Goal: Transaction & Acquisition: Purchase product/service

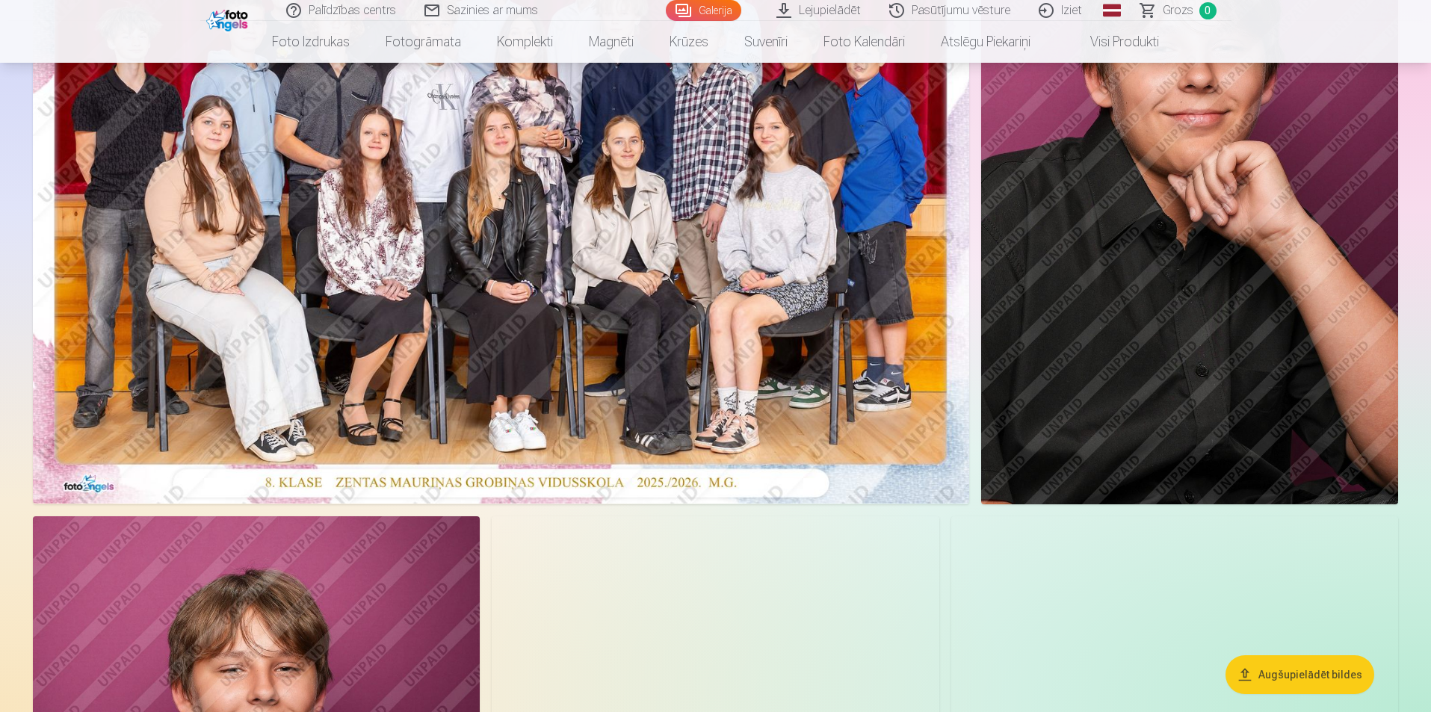
scroll to position [299, 0]
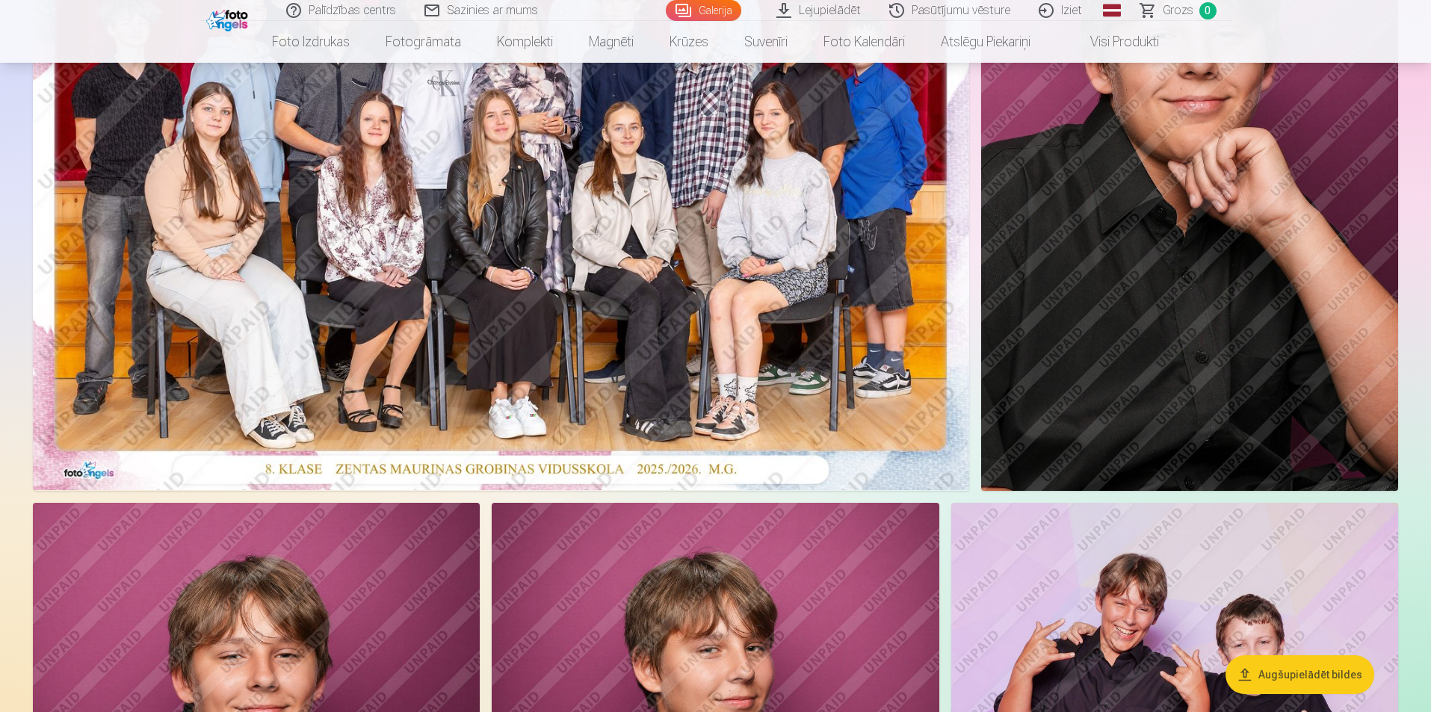
click at [658, 313] on img at bounding box center [501, 177] width 936 height 625
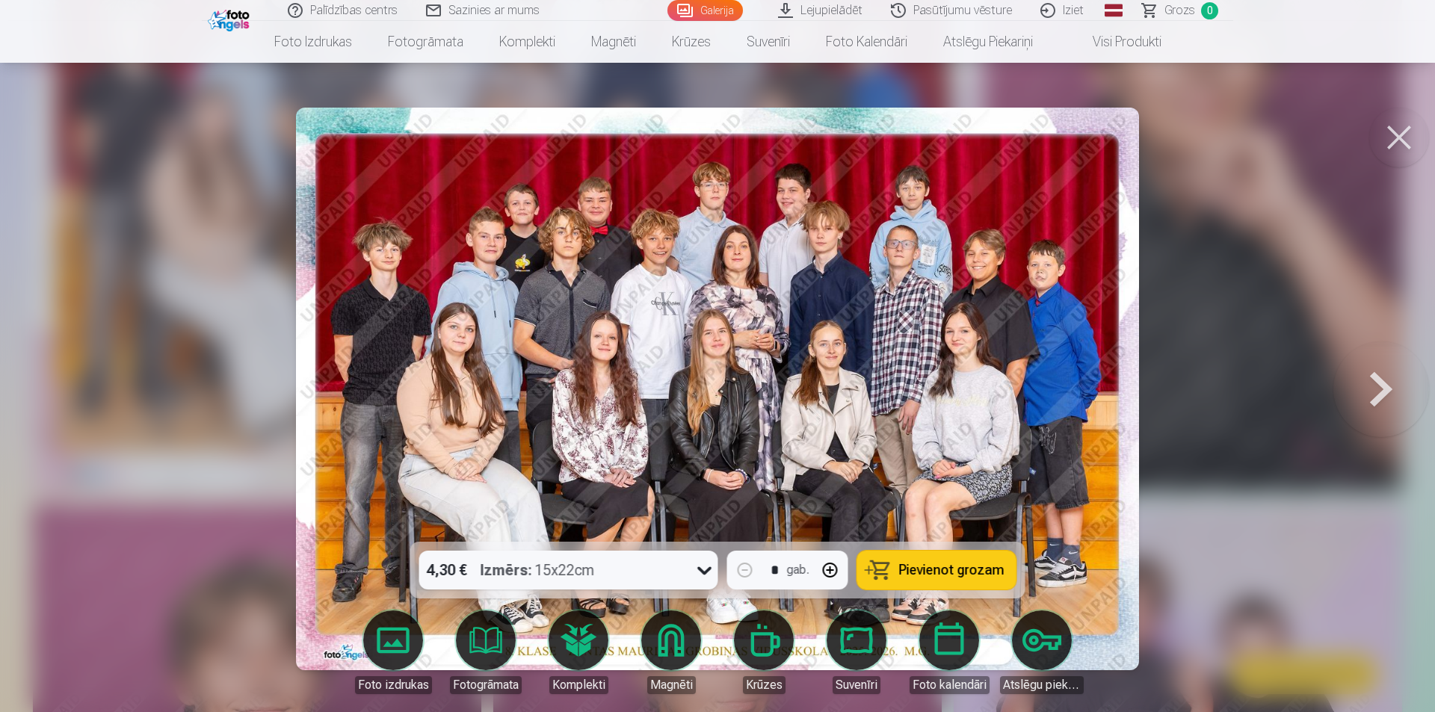
click at [963, 577] on span "Pievienot grozam" at bounding box center [951, 569] width 105 height 13
click at [1405, 132] on button at bounding box center [1399, 138] width 60 height 60
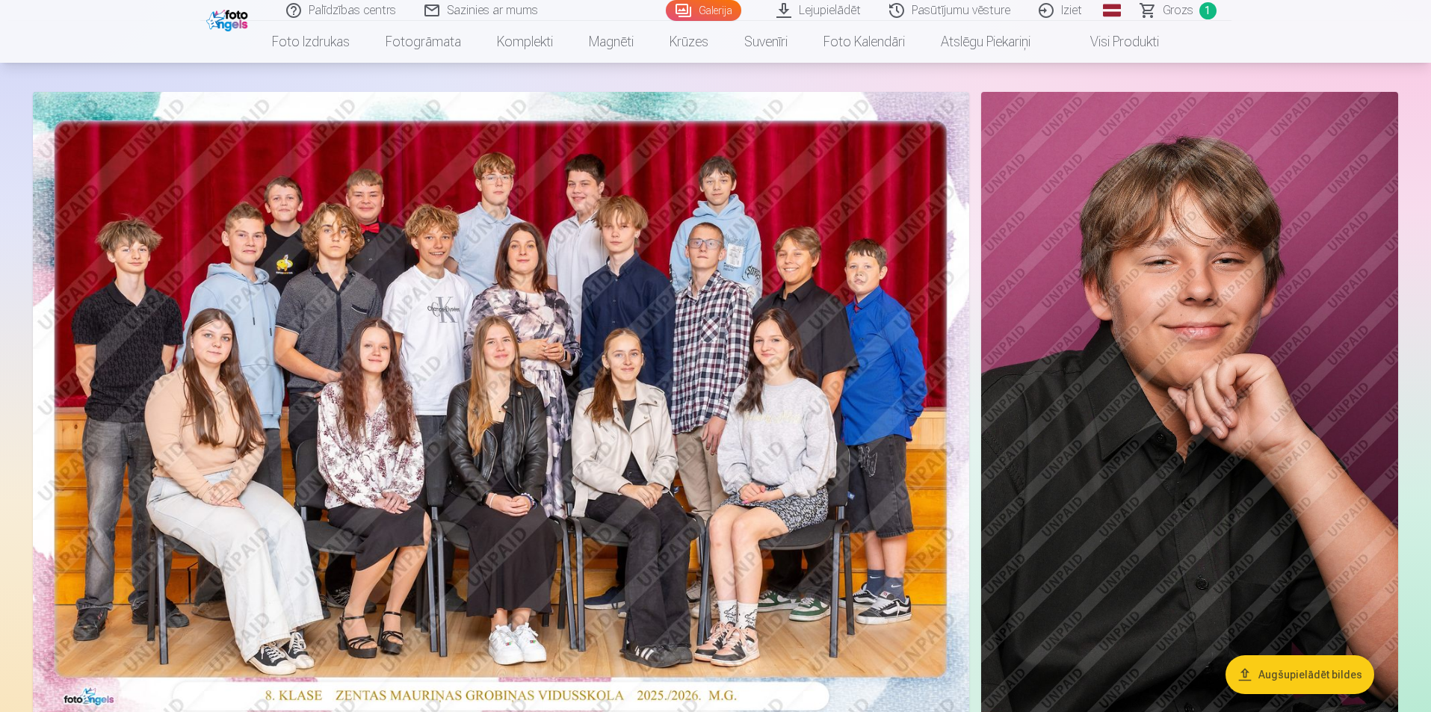
scroll to position [75, 0]
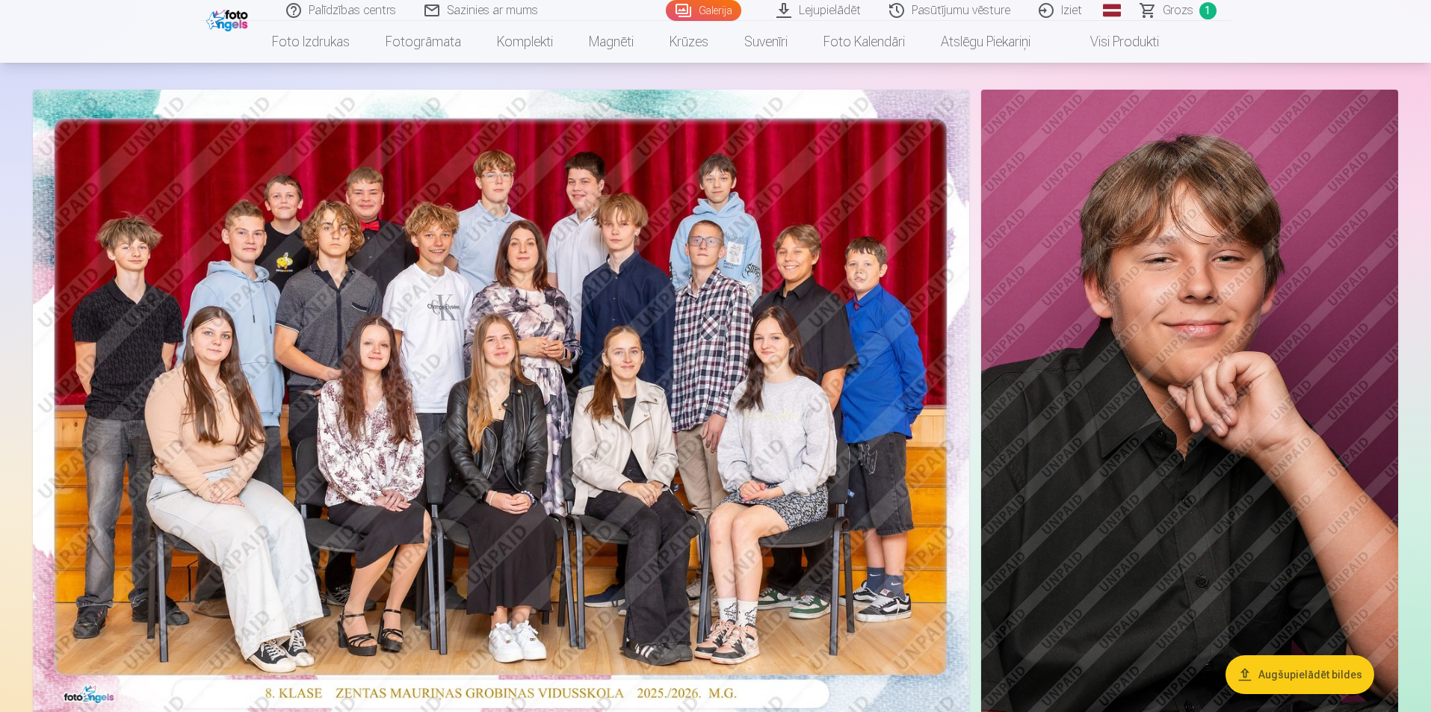
click at [798, 370] on img at bounding box center [501, 402] width 936 height 625
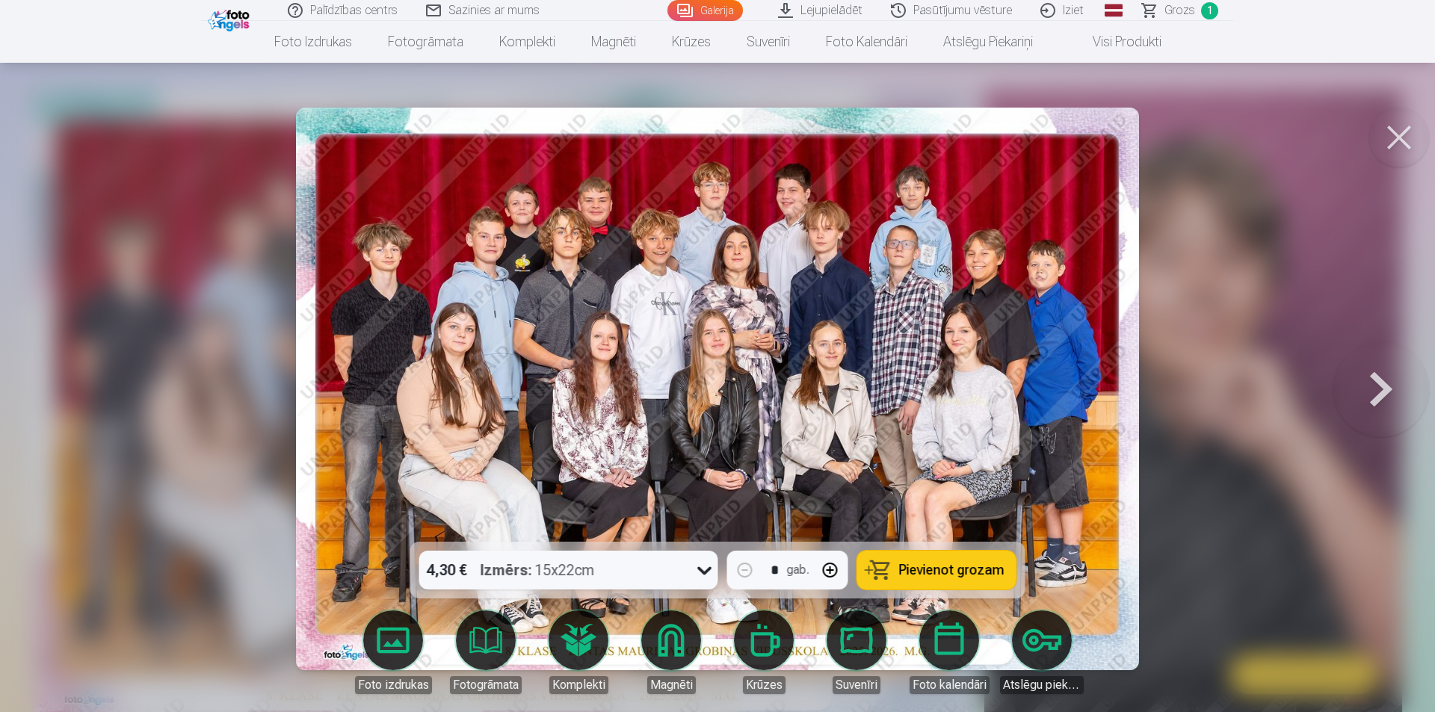
click at [1373, 391] on button at bounding box center [1381, 389] width 96 height 276
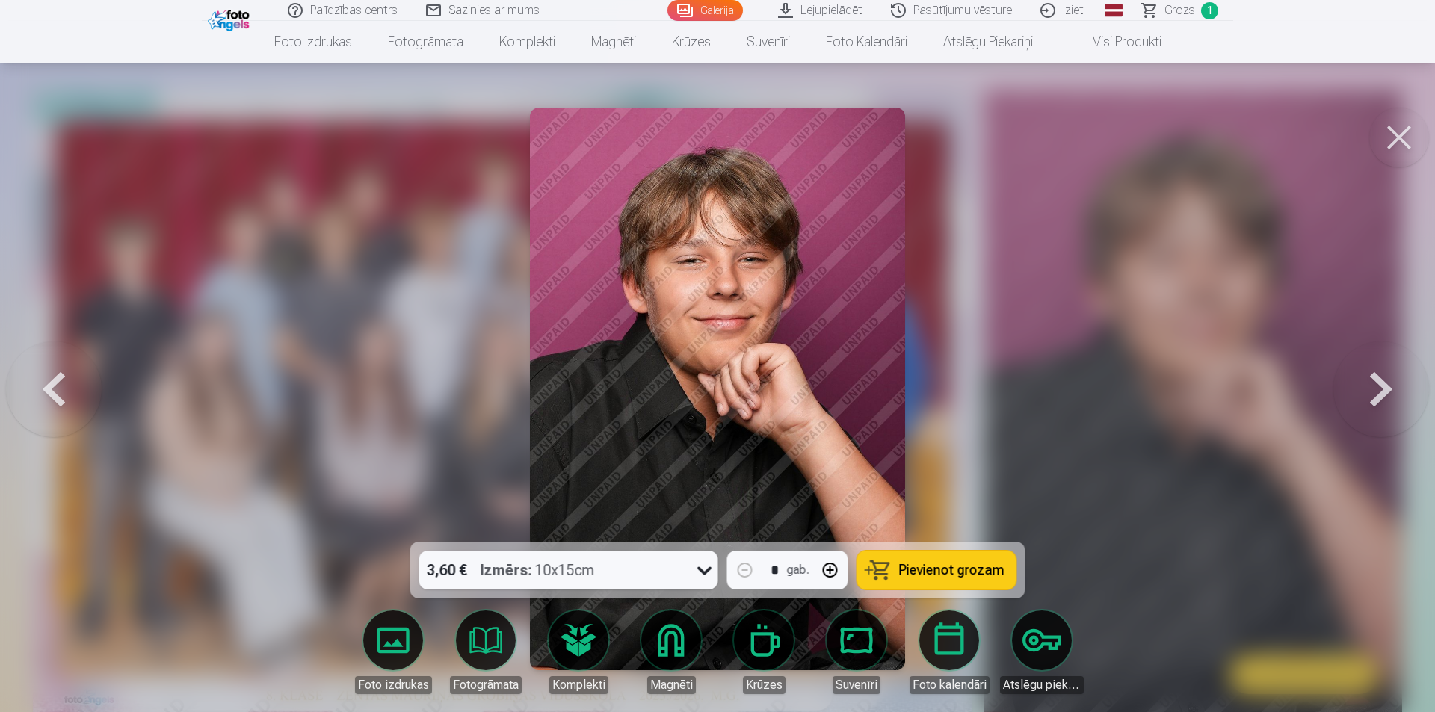
click at [1383, 389] on button at bounding box center [1381, 389] width 96 height 276
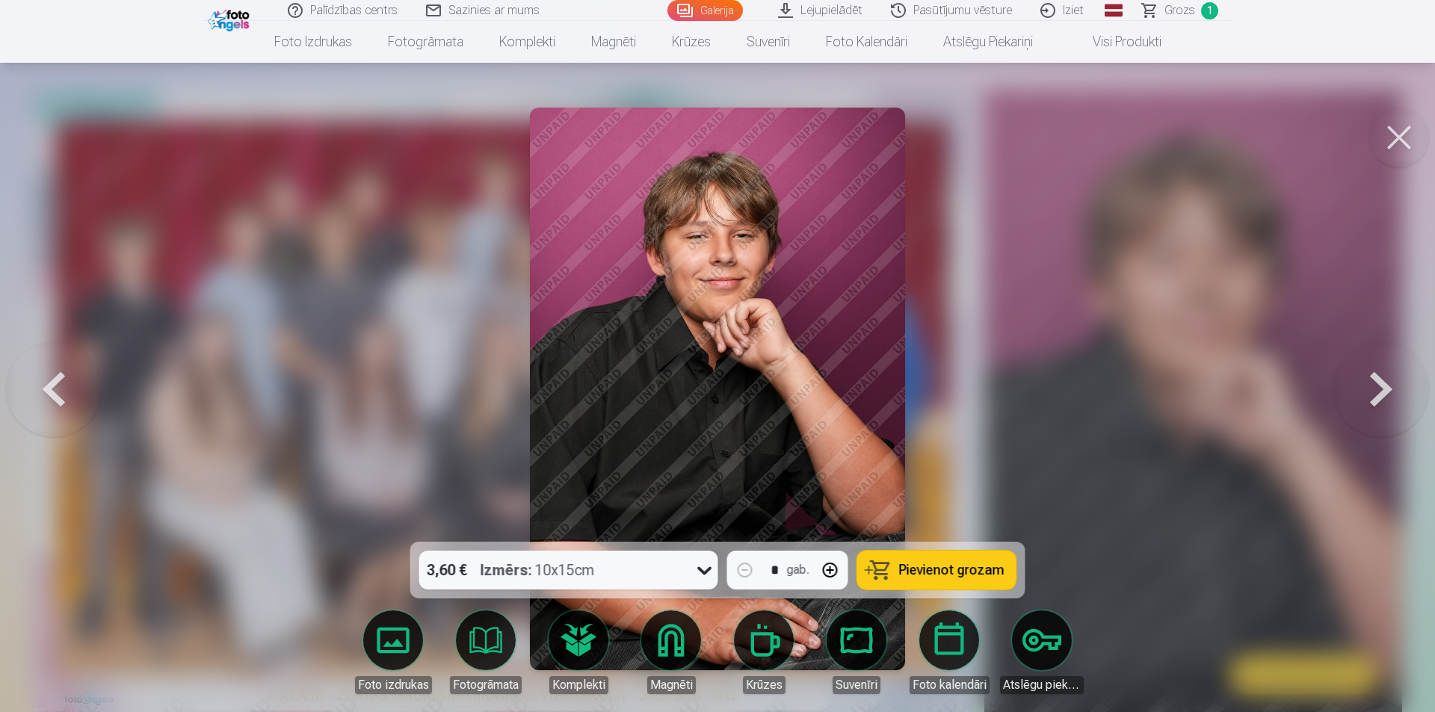
click at [1383, 389] on button at bounding box center [1381, 389] width 96 height 276
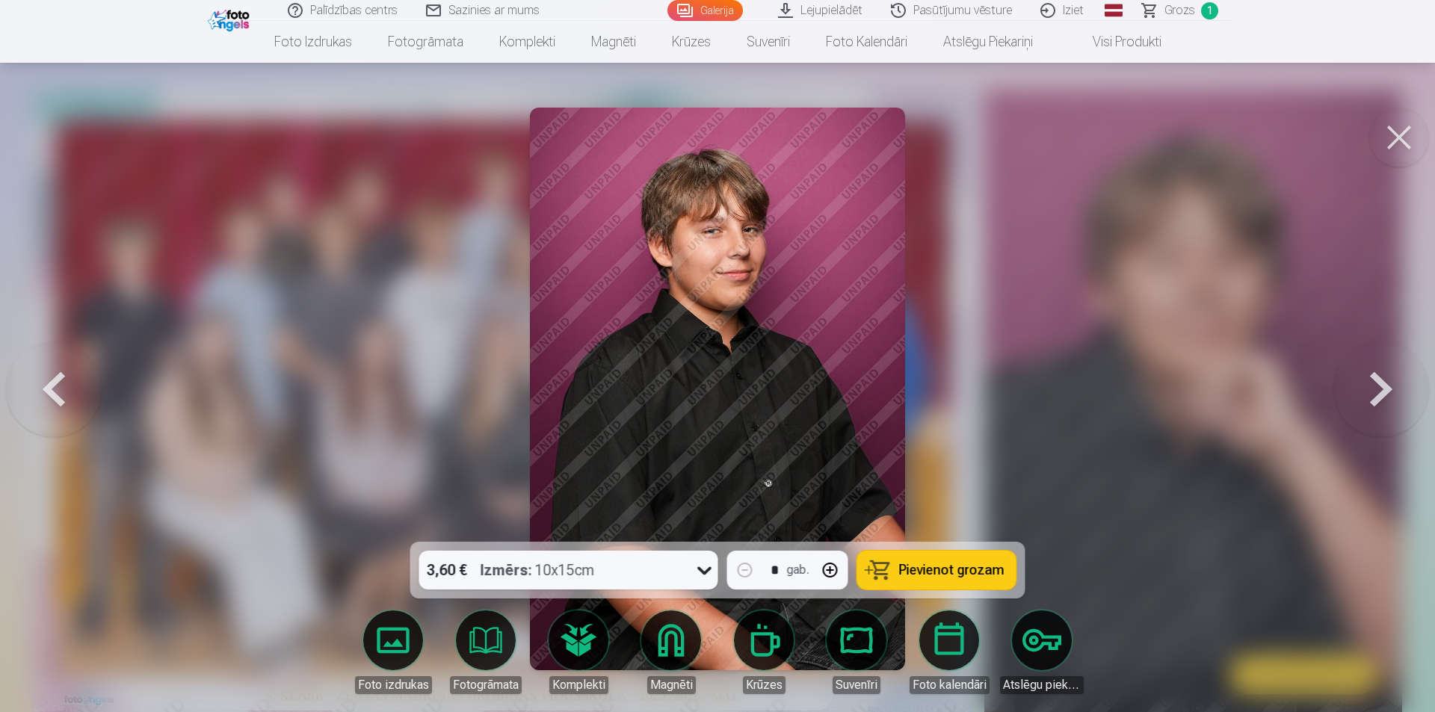
click at [1383, 389] on button at bounding box center [1381, 389] width 96 height 276
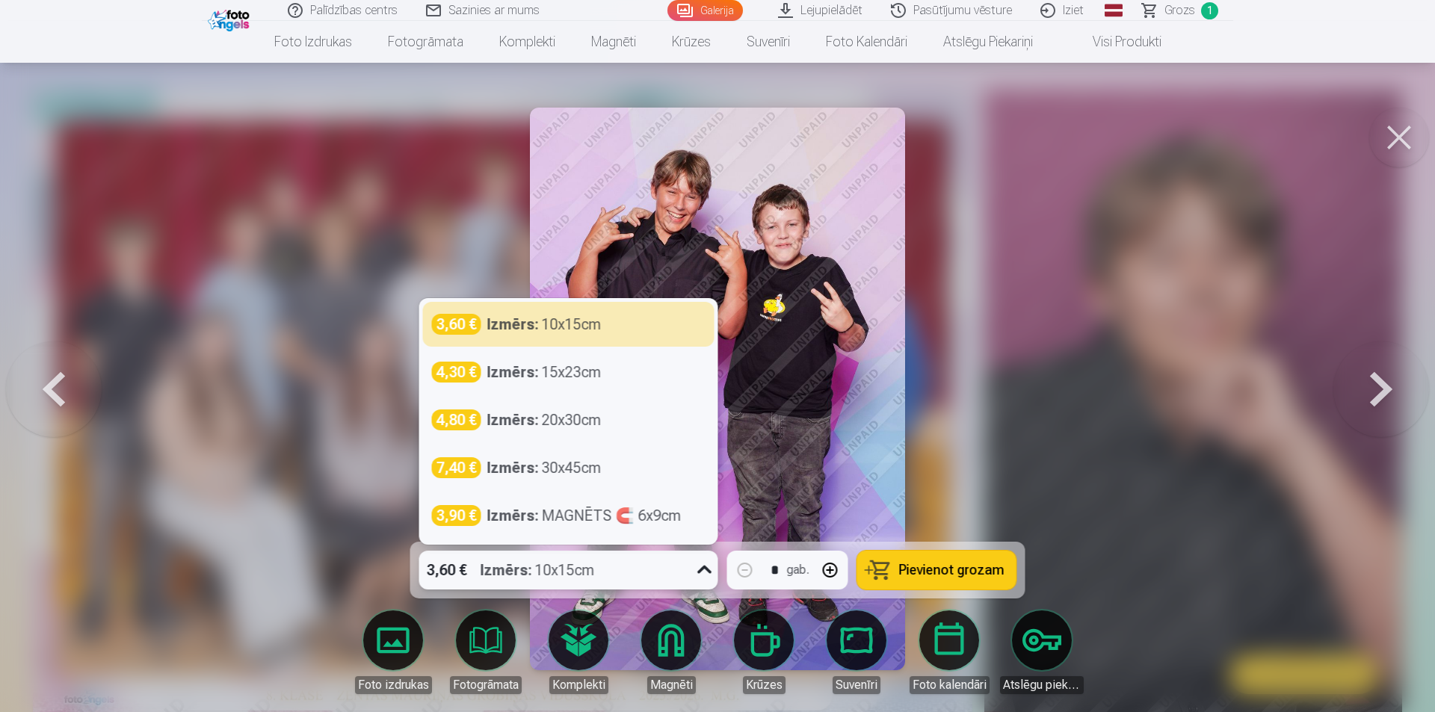
click at [702, 572] on icon at bounding box center [705, 570] width 24 height 24
click at [688, 569] on div "3,60 € Izmērs : 10x15cm" at bounding box center [554, 570] width 271 height 39
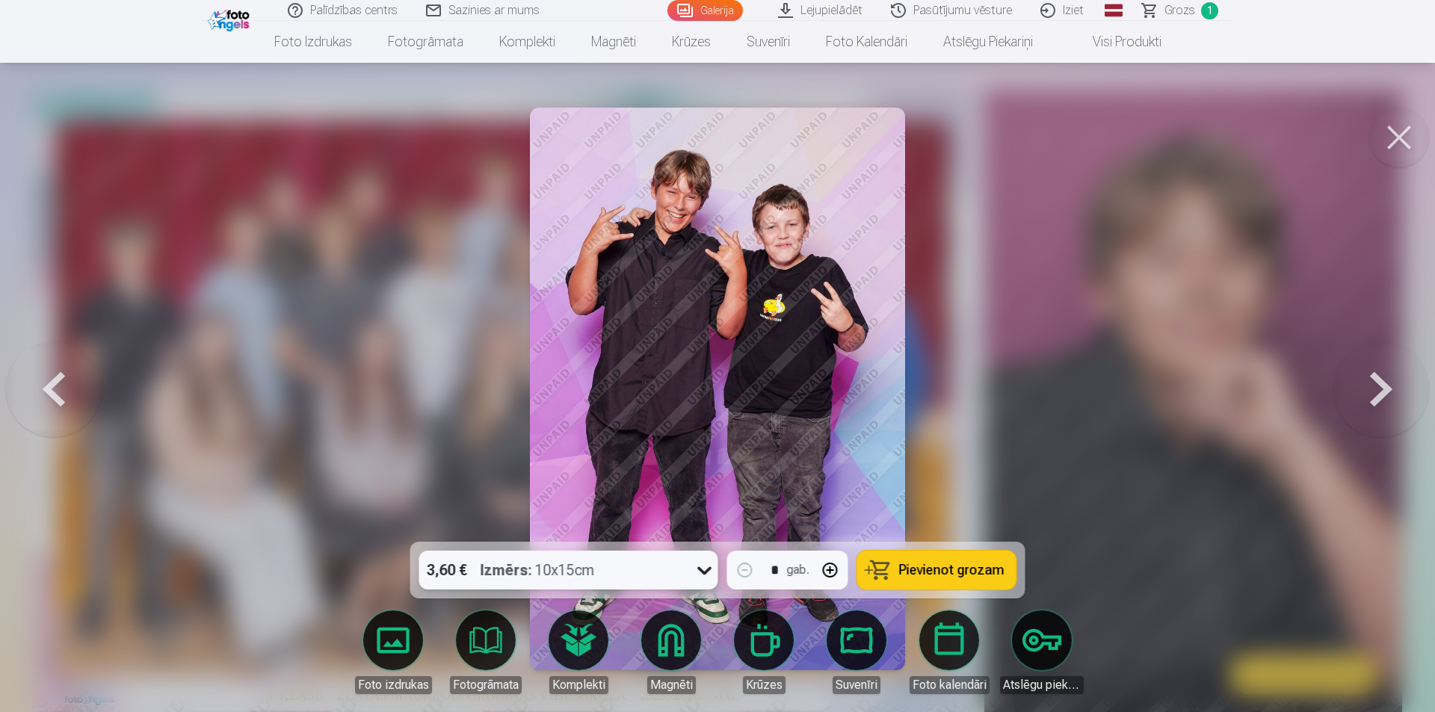
click at [947, 567] on span "Pievienot grozam" at bounding box center [951, 569] width 105 height 13
click at [1368, 394] on button at bounding box center [1381, 389] width 96 height 276
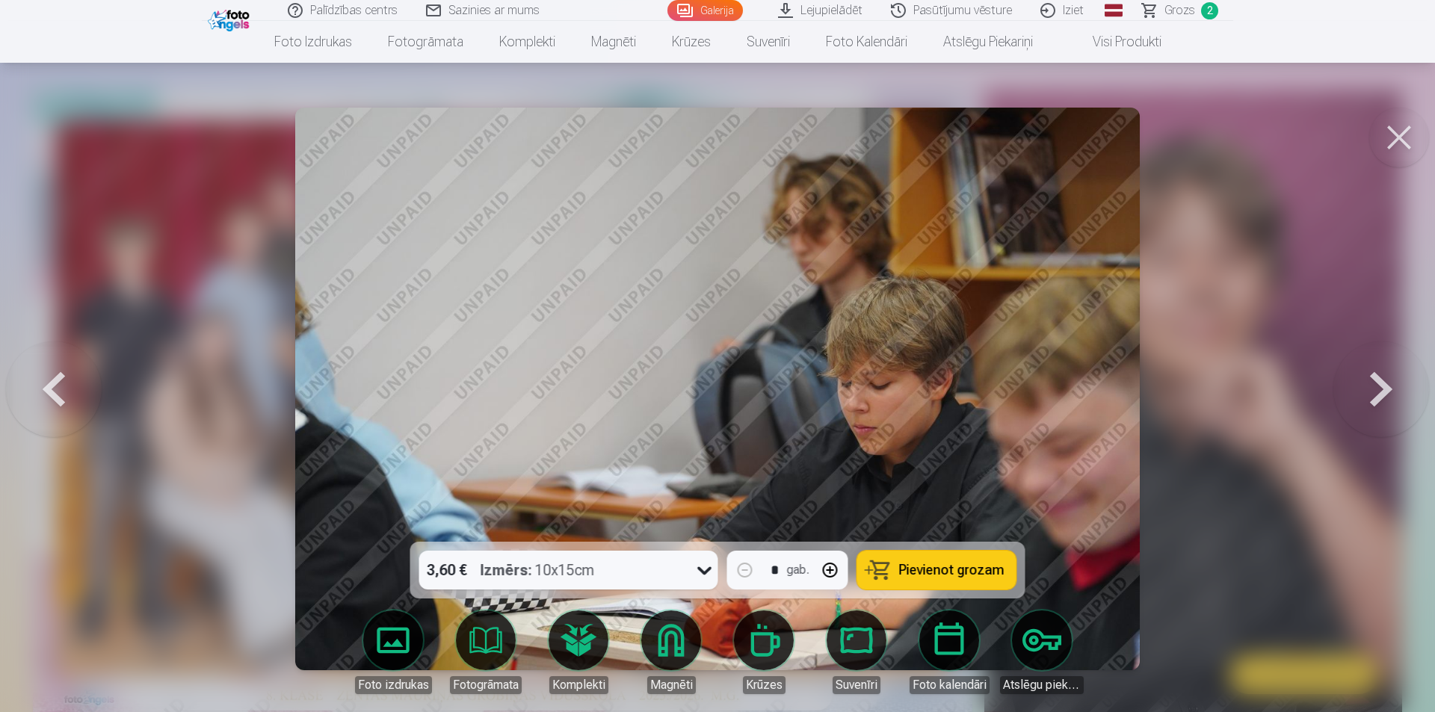
click at [1368, 394] on button at bounding box center [1381, 389] width 96 height 276
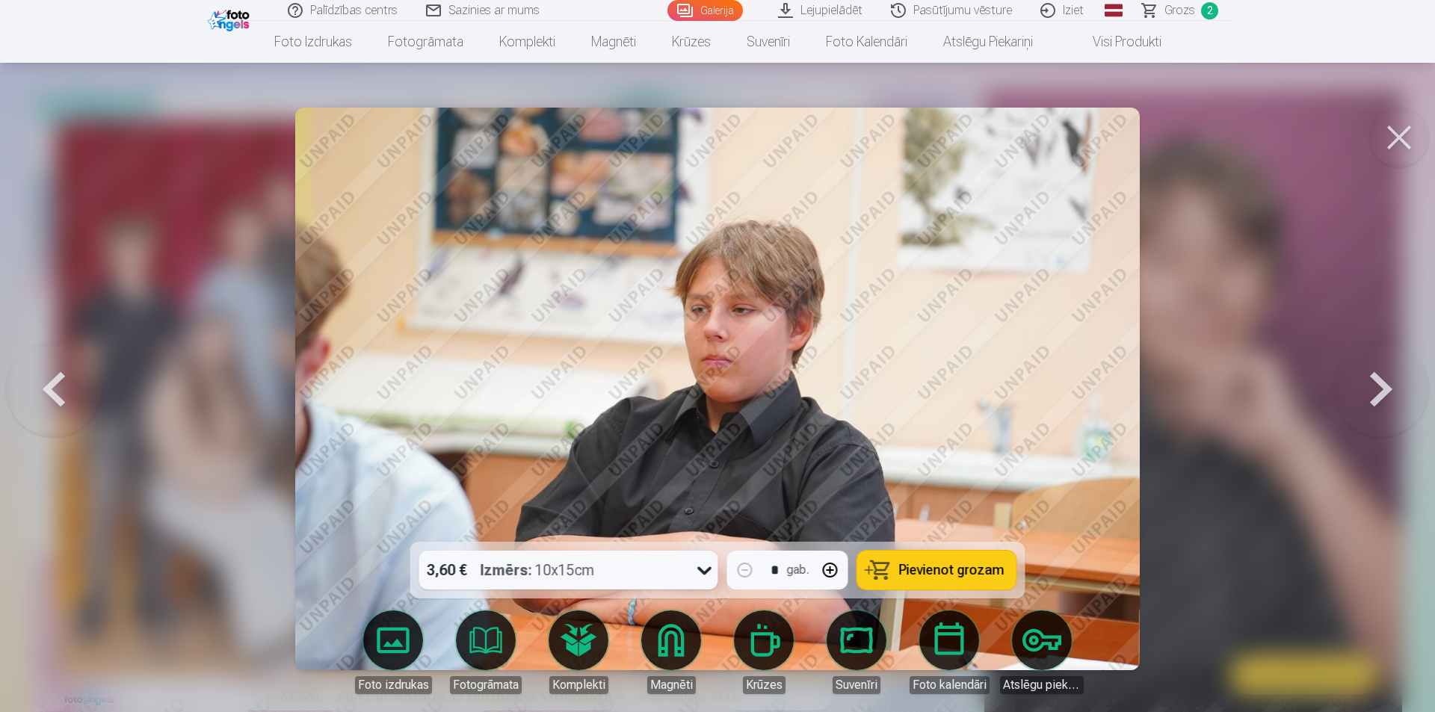
click at [1368, 394] on button at bounding box center [1381, 389] width 96 height 276
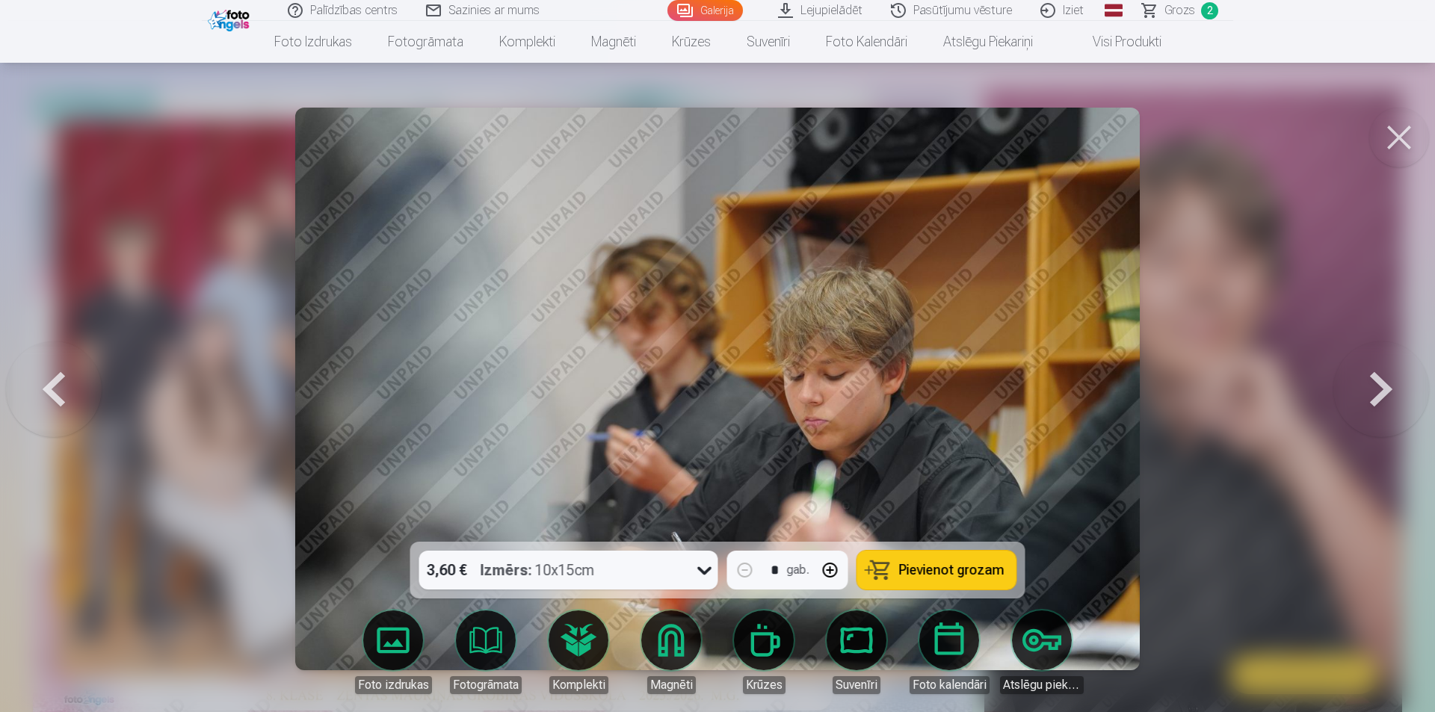
click at [1369, 394] on button at bounding box center [1381, 389] width 96 height 276
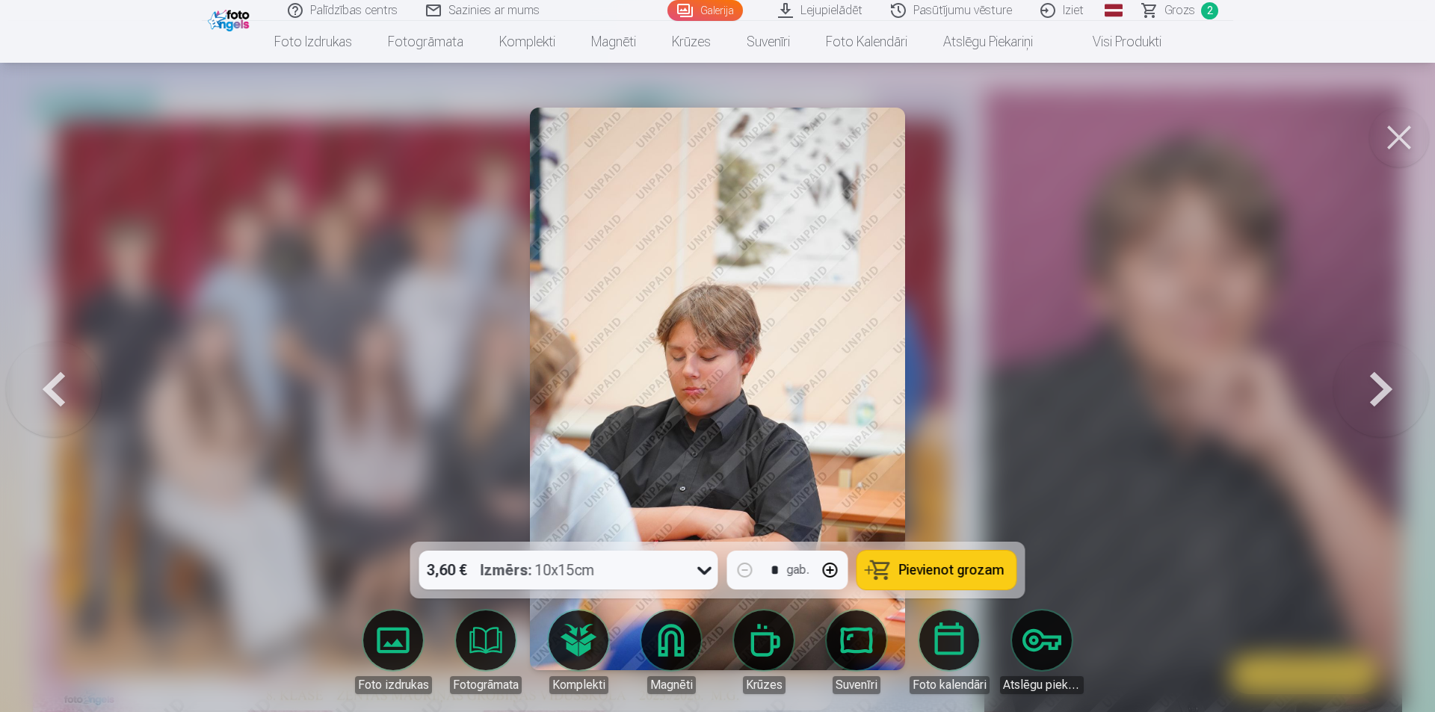
click at [1369, 394] on button at bounding box center [1381, 389] width 96 height 276
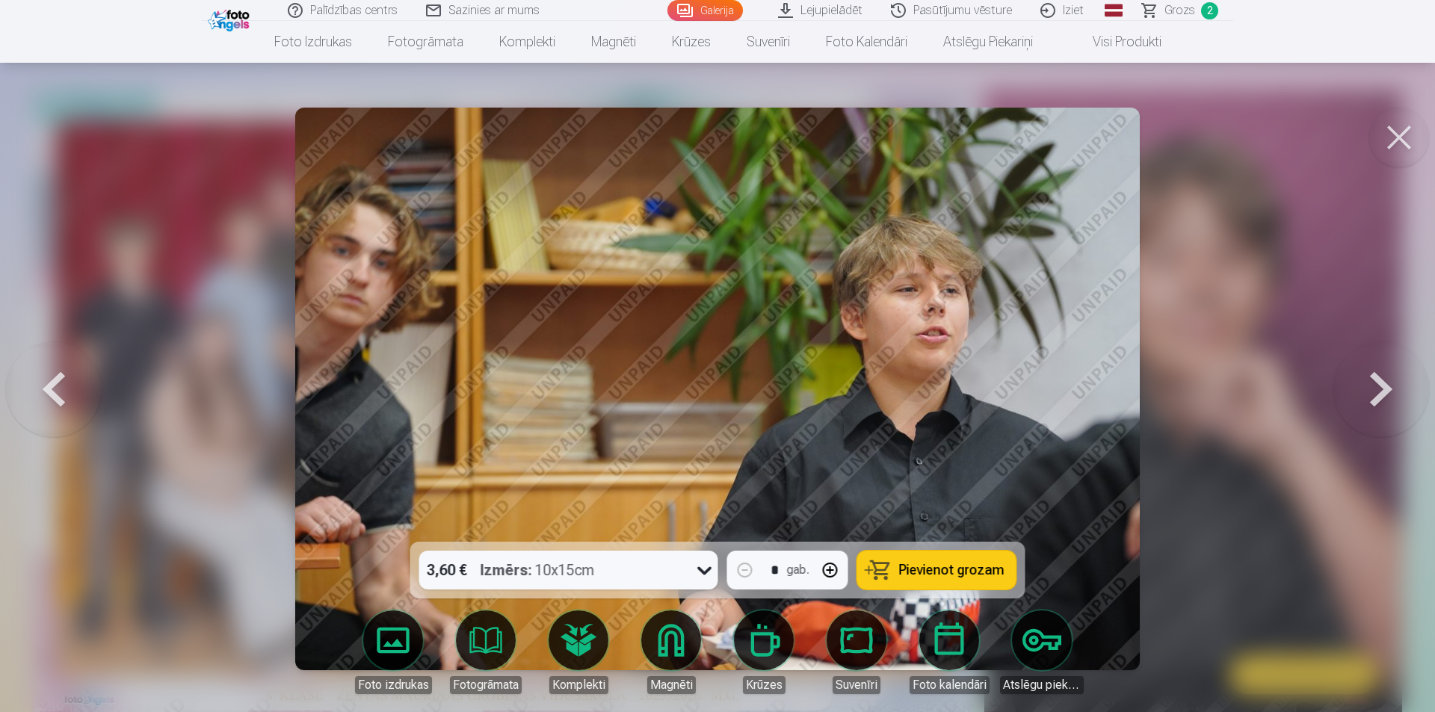
click at [1369, 394] on button at bounding box center [1381, 389] width 96 height 276
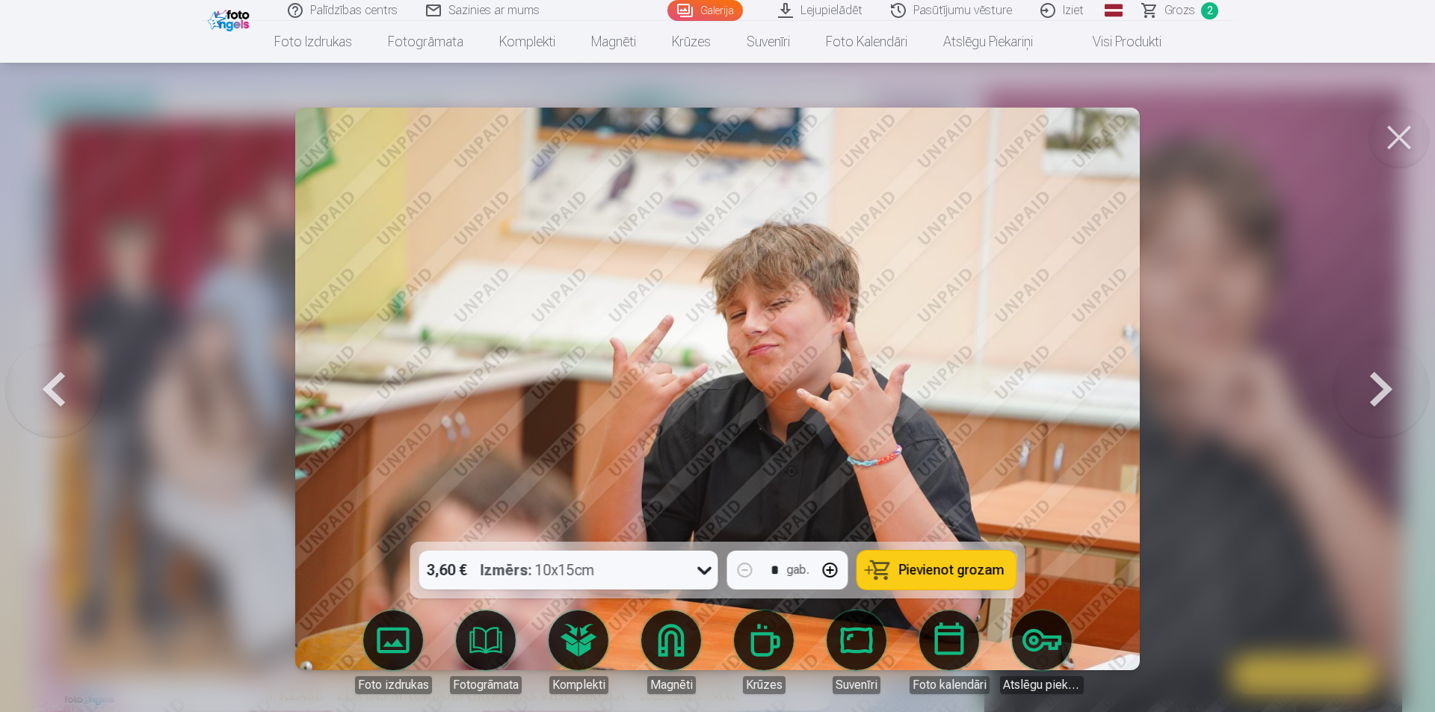
click at [1369, 394] on button at bounding box center [1381, 389] width 96 height 276
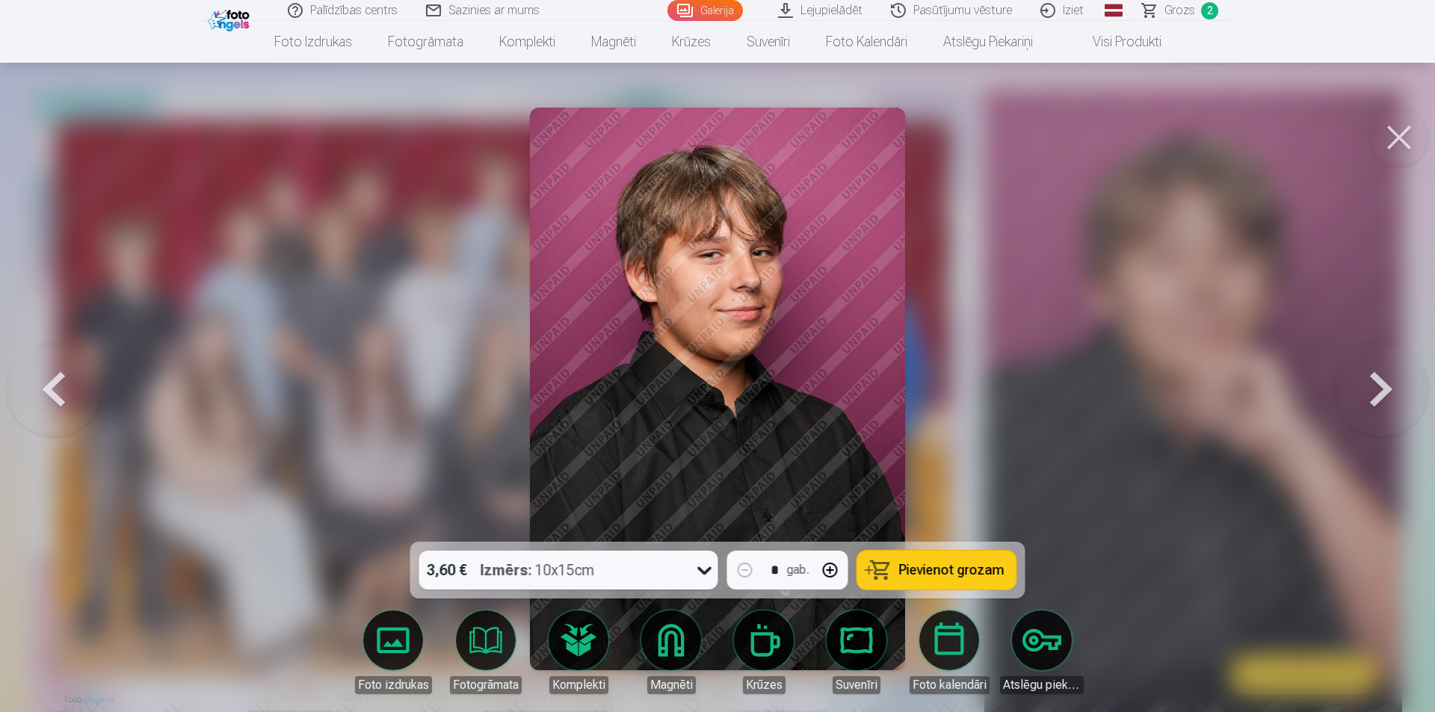
click at [1385, 402] on button at bounding box center [1381, 389] width 96 height 276
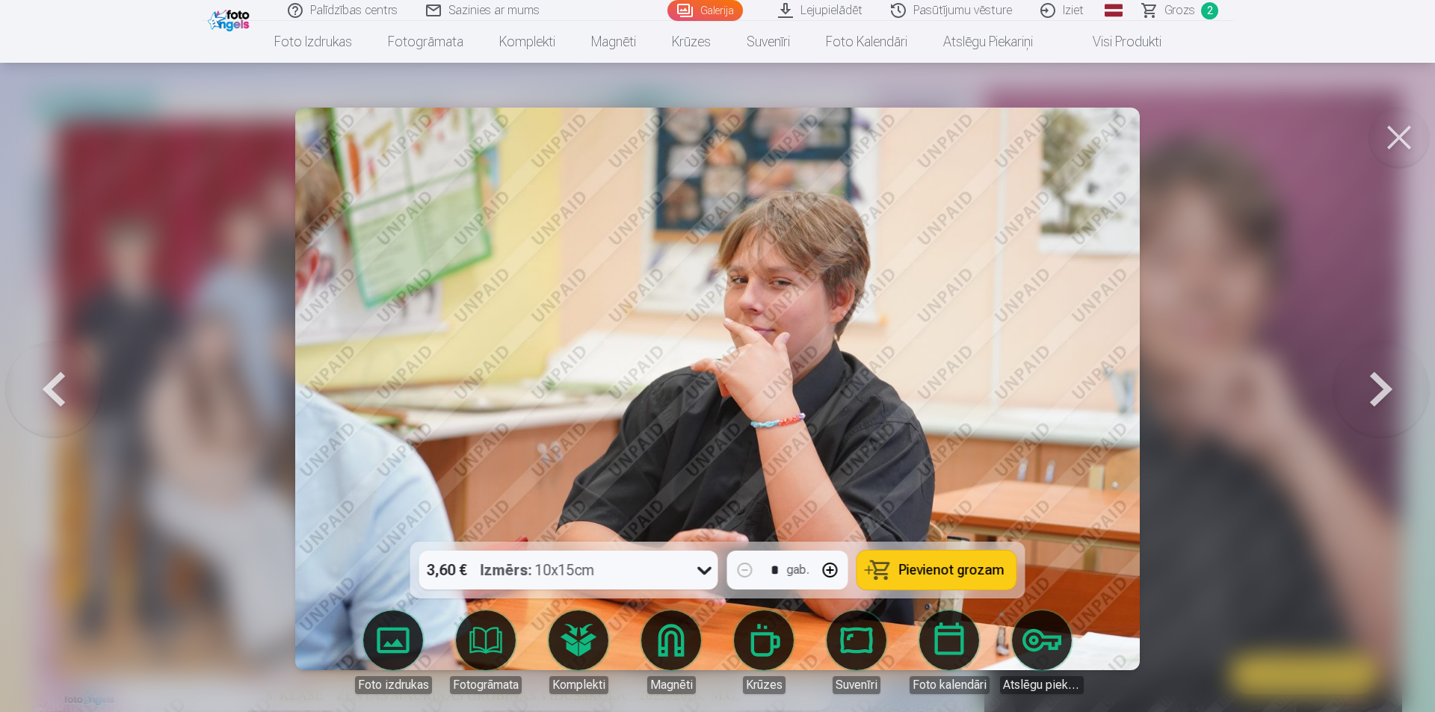
click at [1385, 401] on button at bounding box center [1381, 389] width 96 height 276
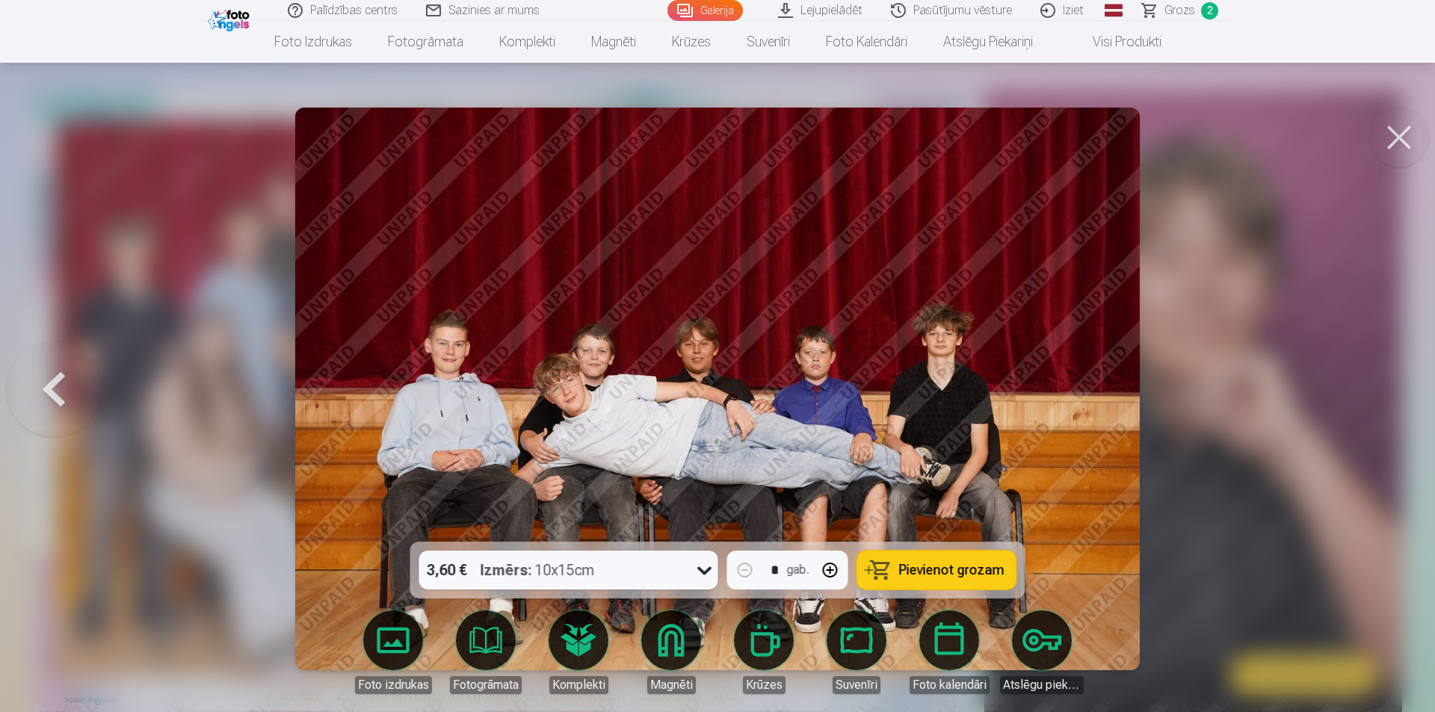
click at [1385, 401] on div at bounding box center [717, 356] width 1435 height 712
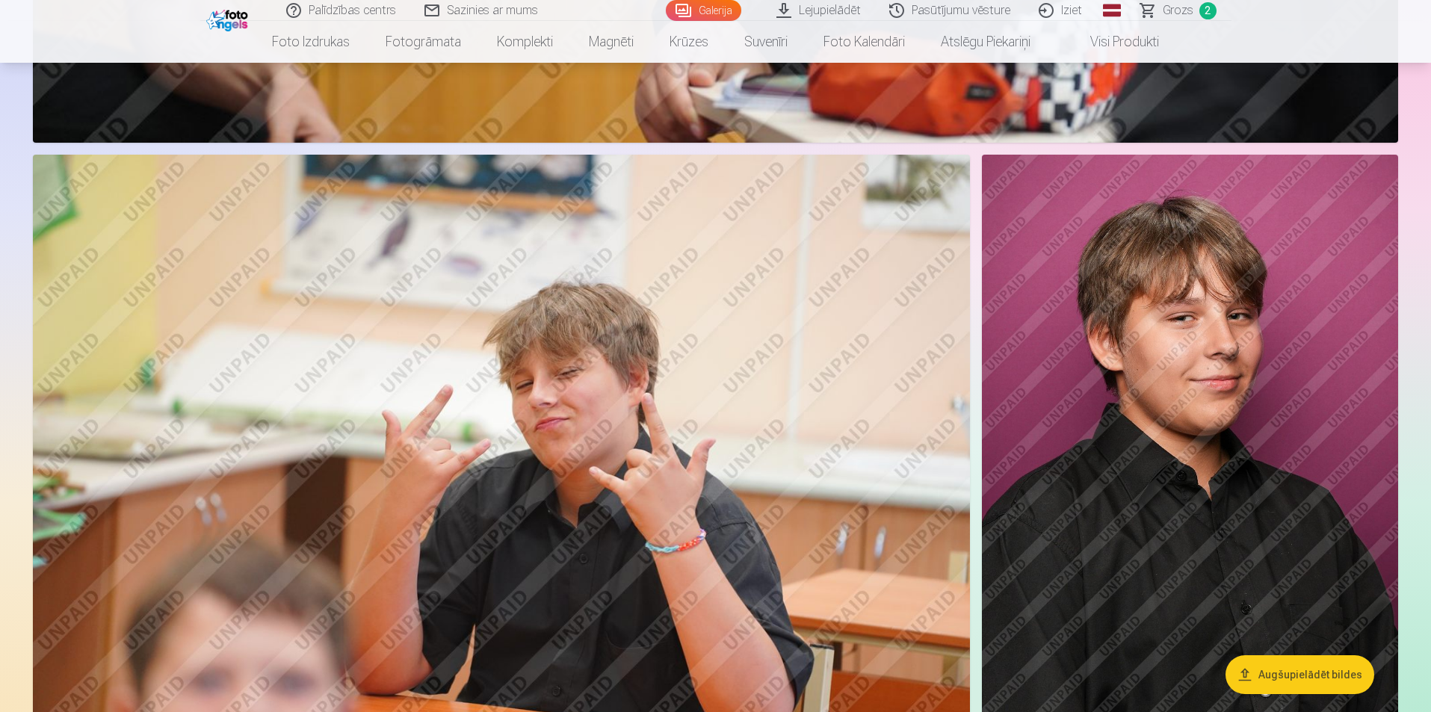
scroll to position [4708, 0]
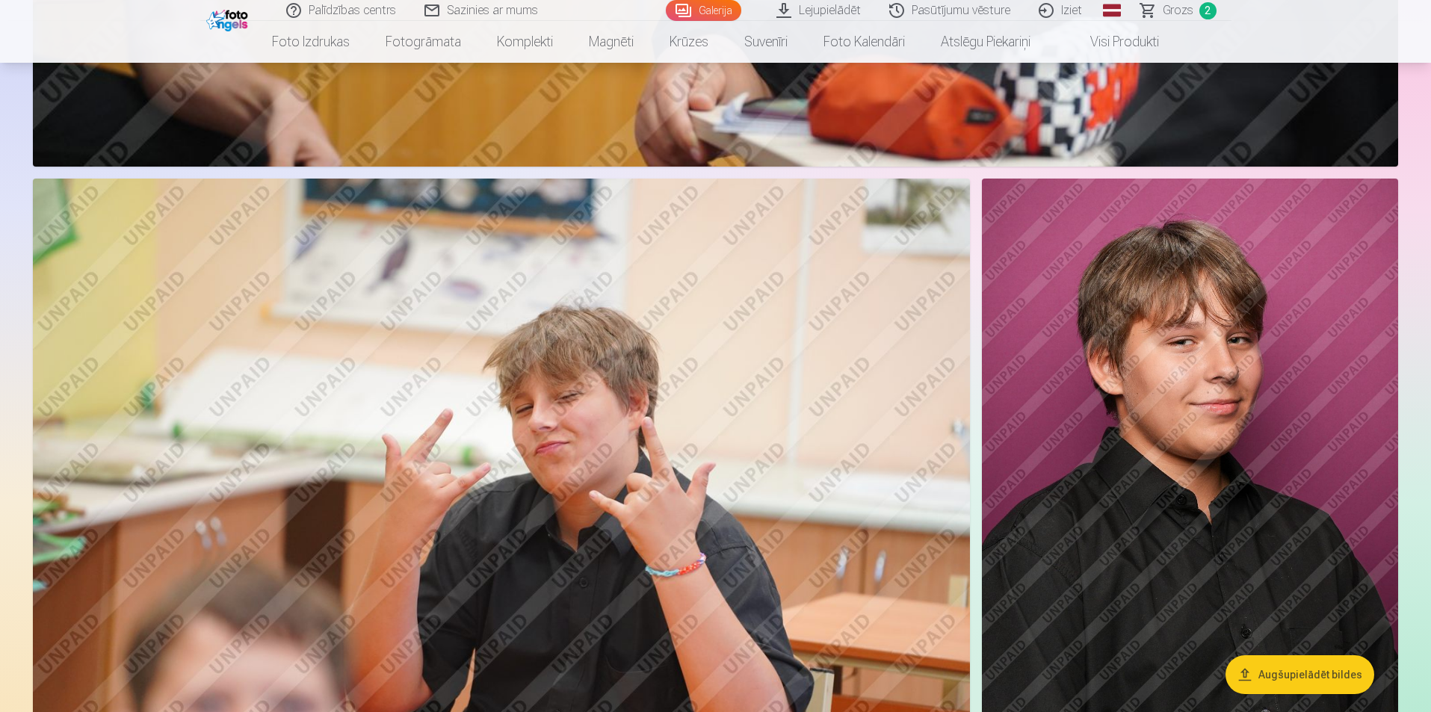
click at [1258, 379] on img at bounding box center [1190, 491] width 416 height 625
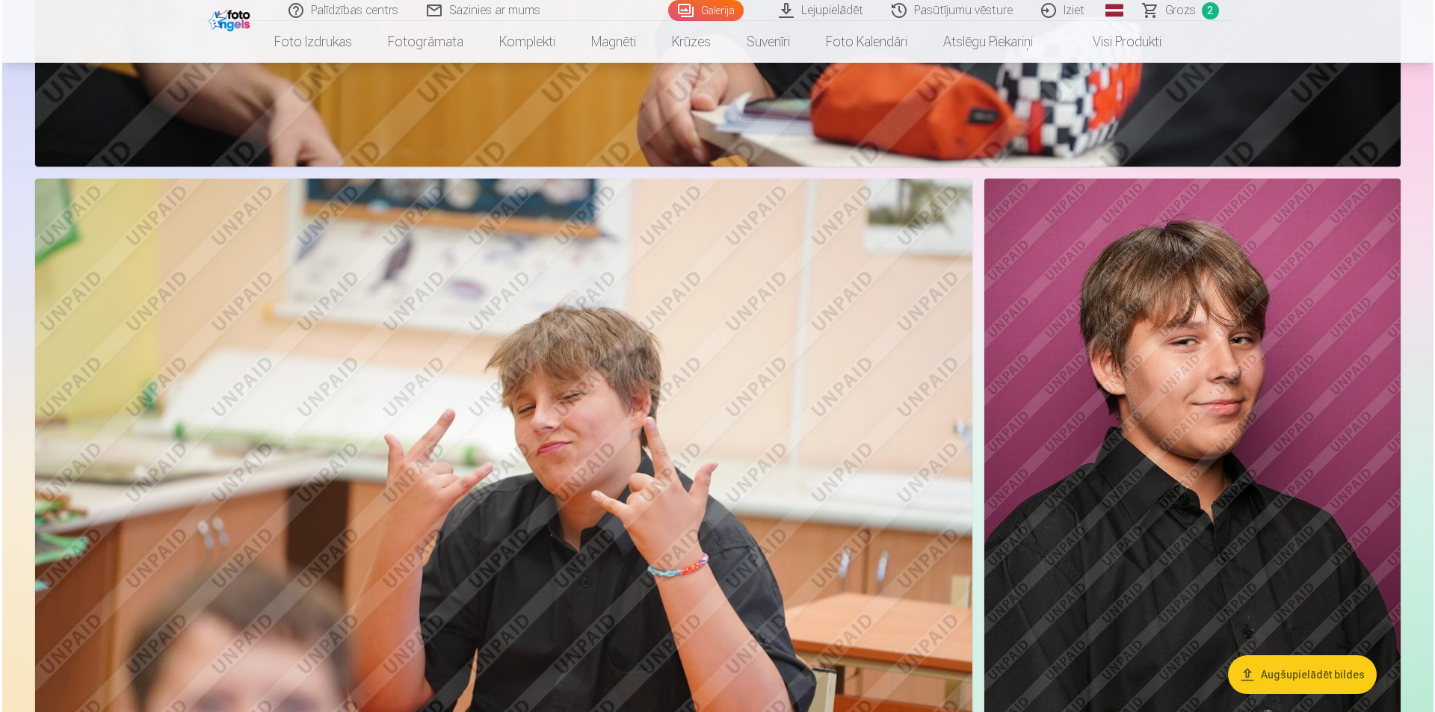
scroll to position [4718, 0]
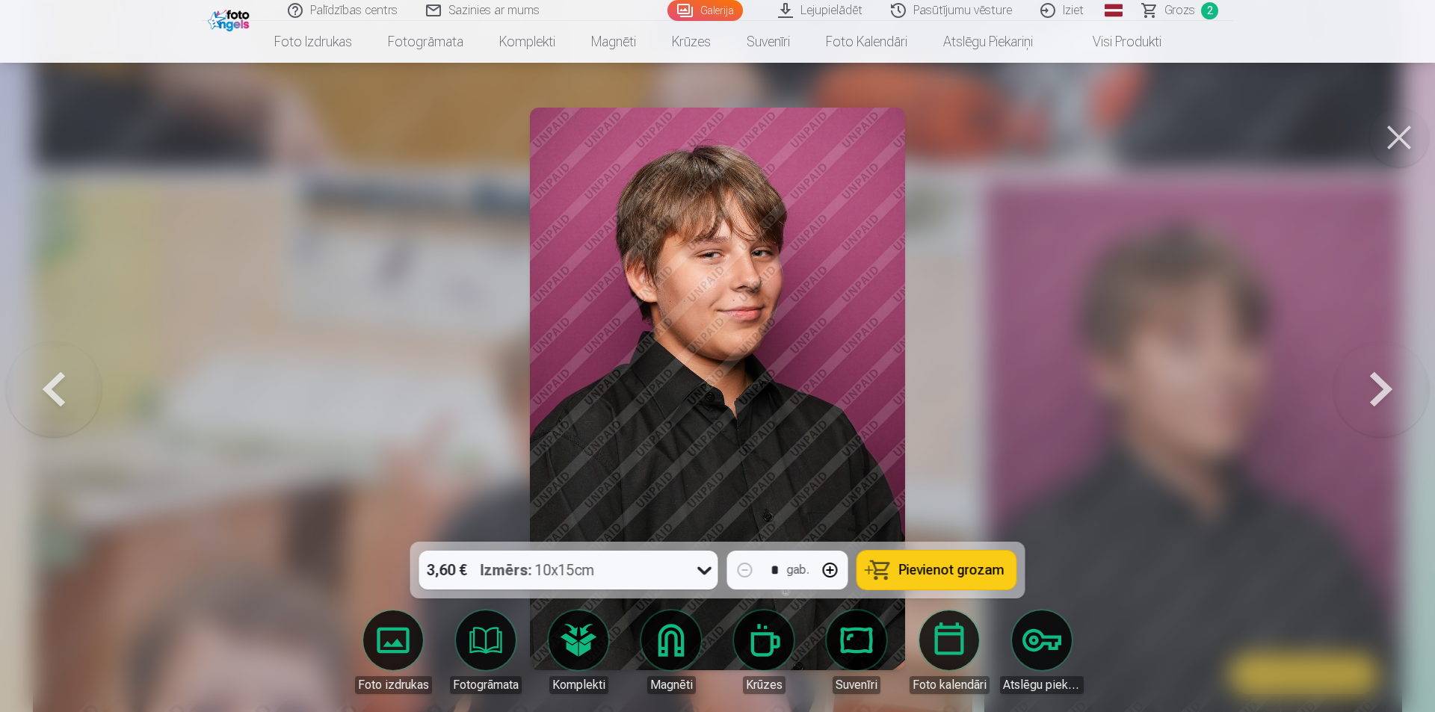
click at [1397, 151] on button at bounding box center [1399, 138] width 60 height 60
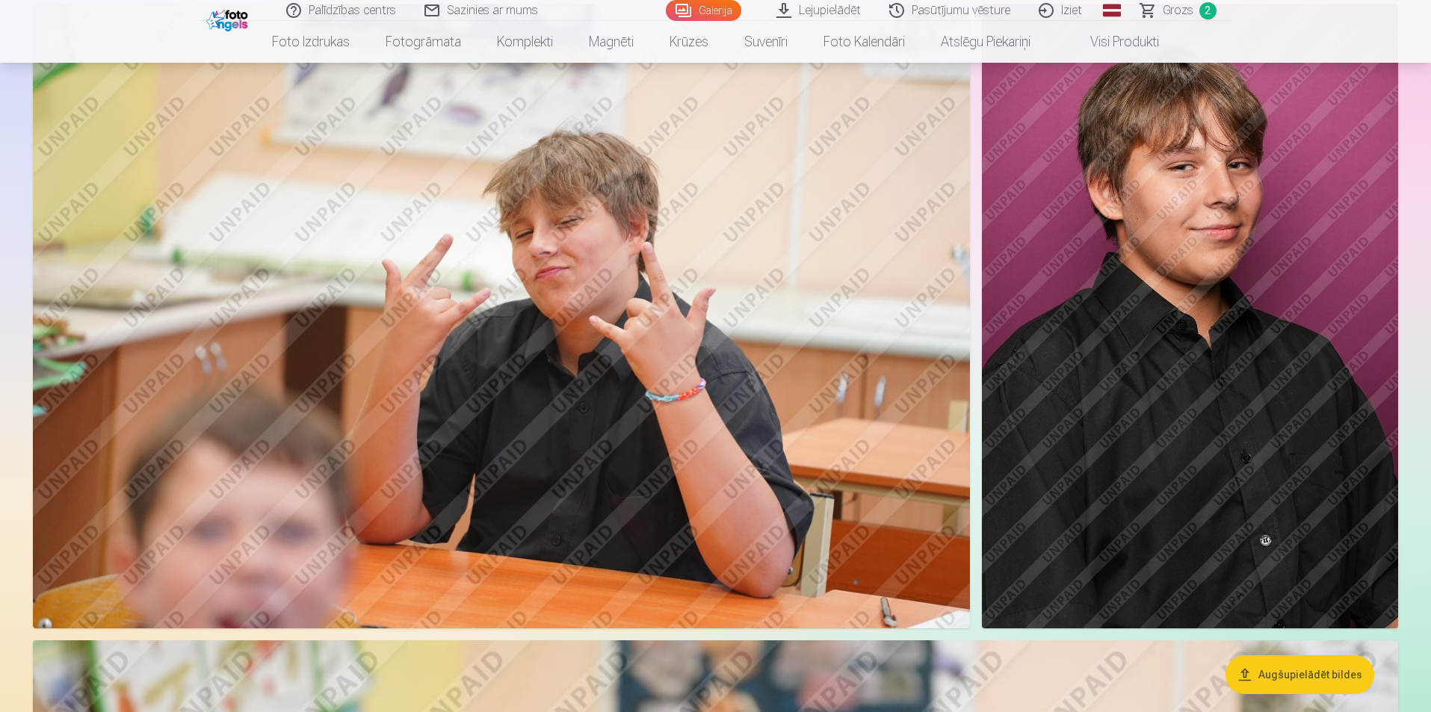
scroll to position [4633, 0]
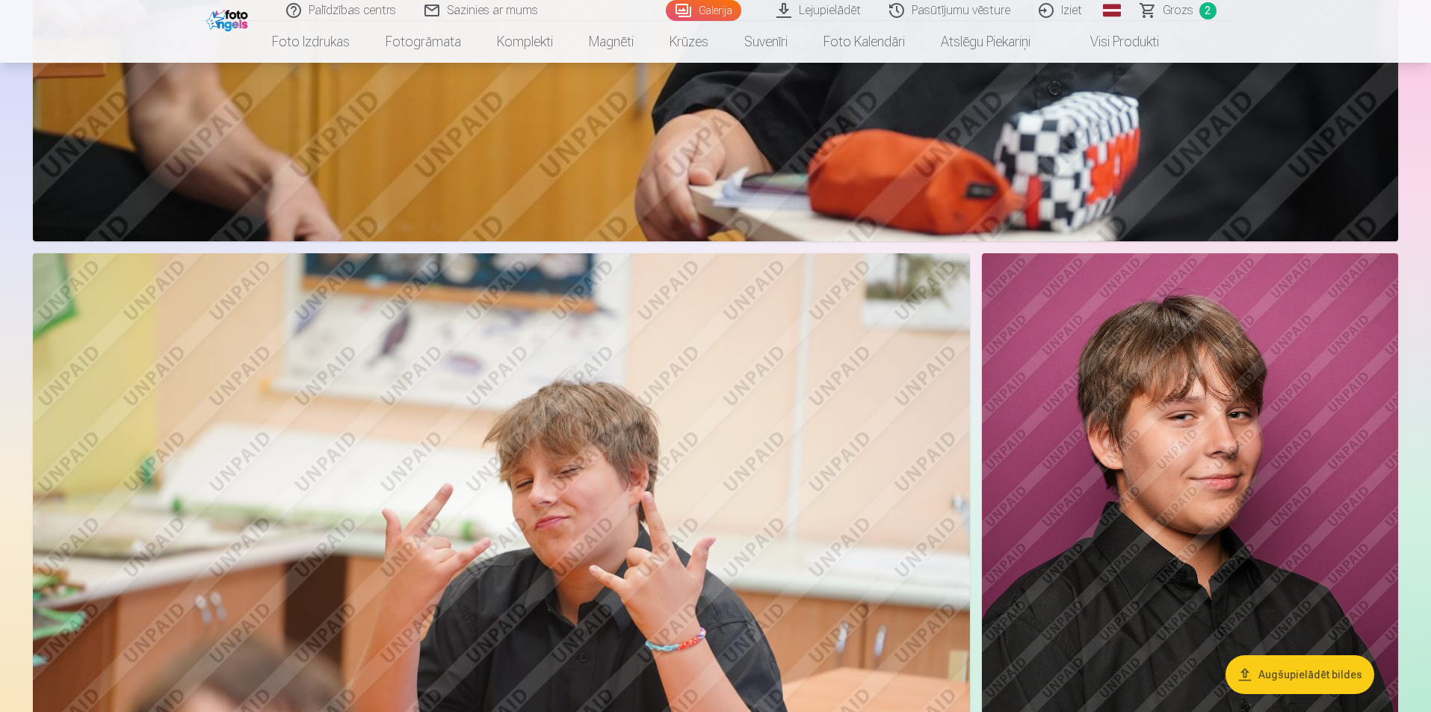
click at [1179, 459] on img at bounding box center [1190, 565] width 416 height 625
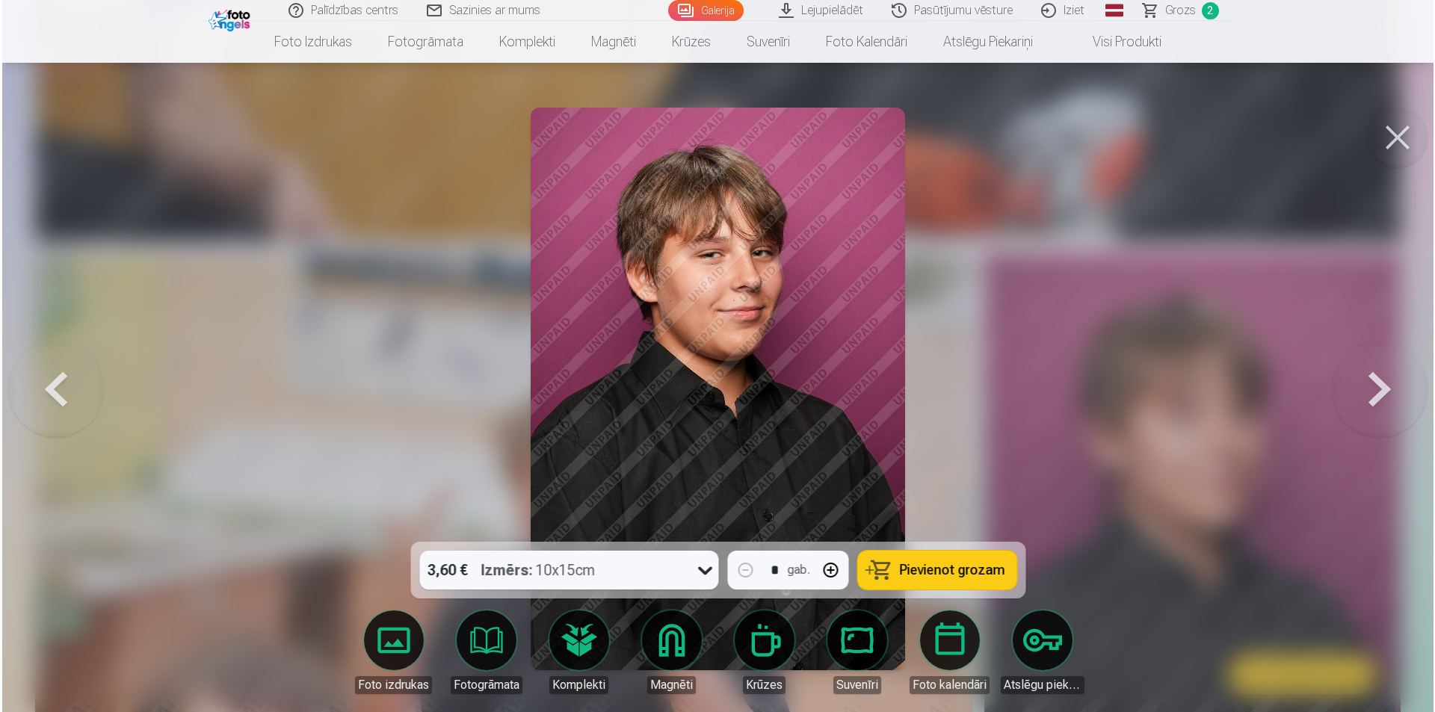
scroll to position [4643, 0]
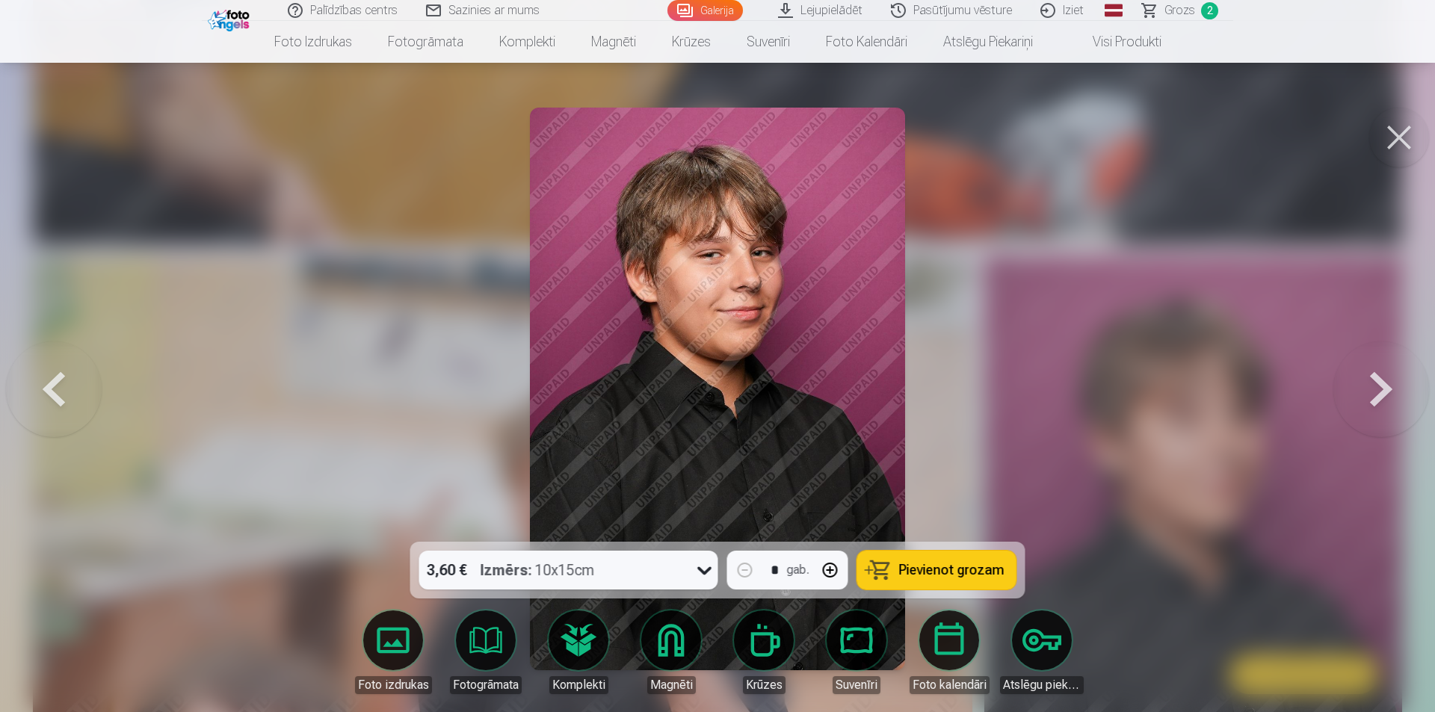
click at [978, 572] on span "Pievienot grozam" at bounding box center [951, 569] width 105 height 13
click at [1400, 131] on button at bounding box center [1399, 138] width 60 height 60
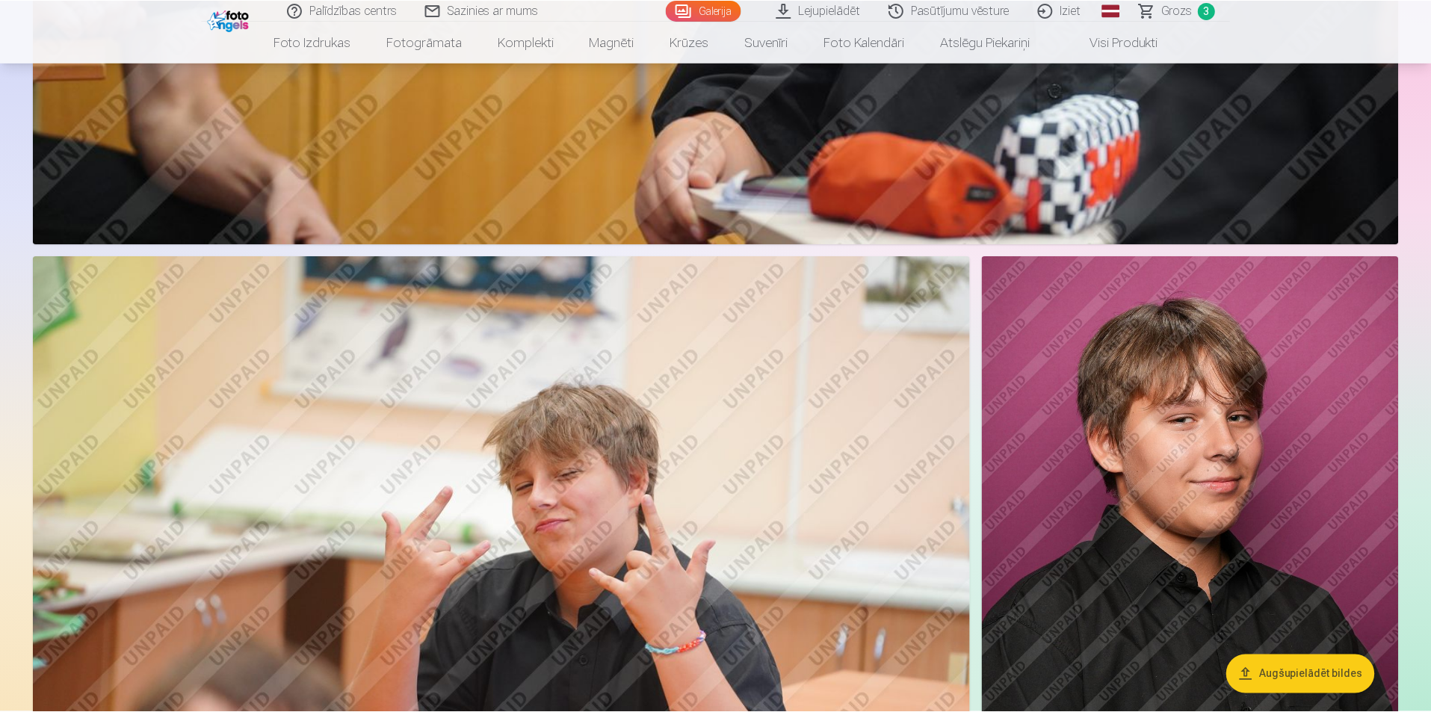
scroll to position [4633, 0]
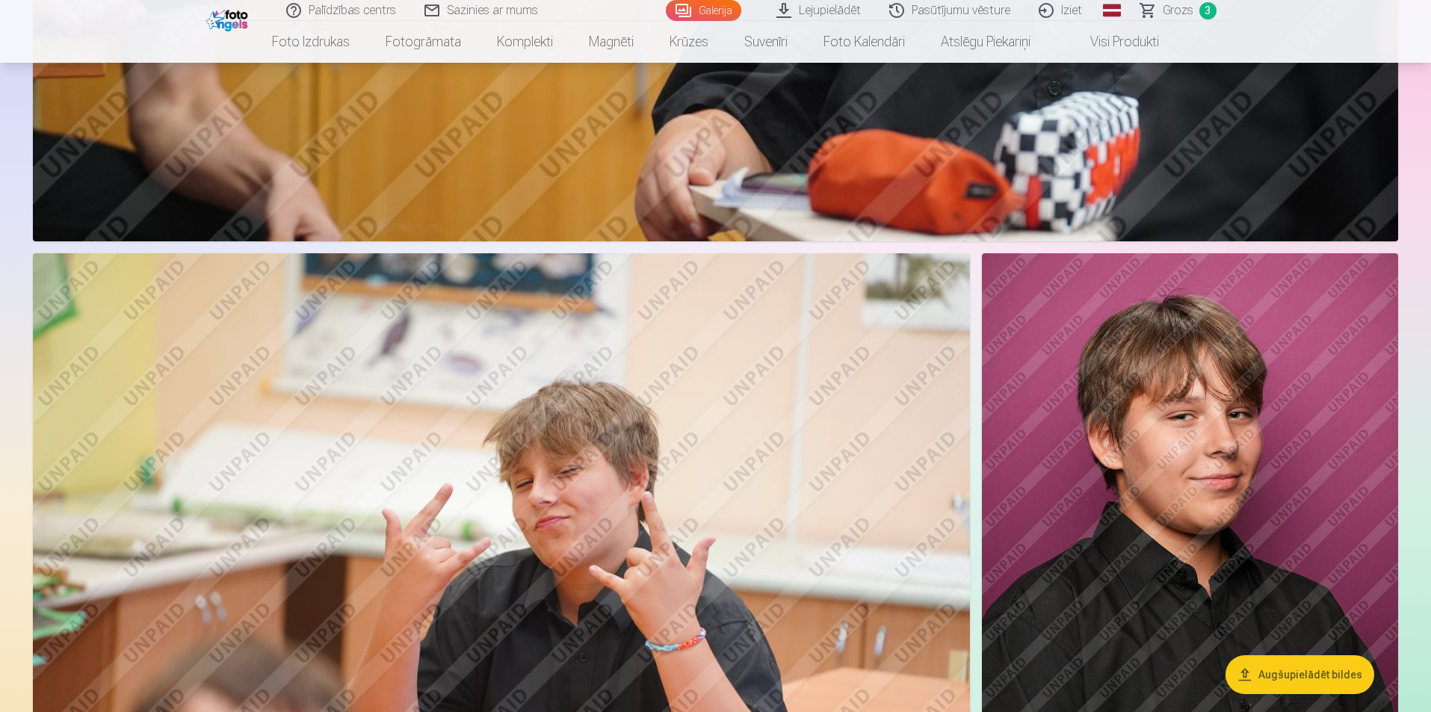
click at [1187, 7] on span "Grozs" at bounding box center [1178, 10] width 31 height 18
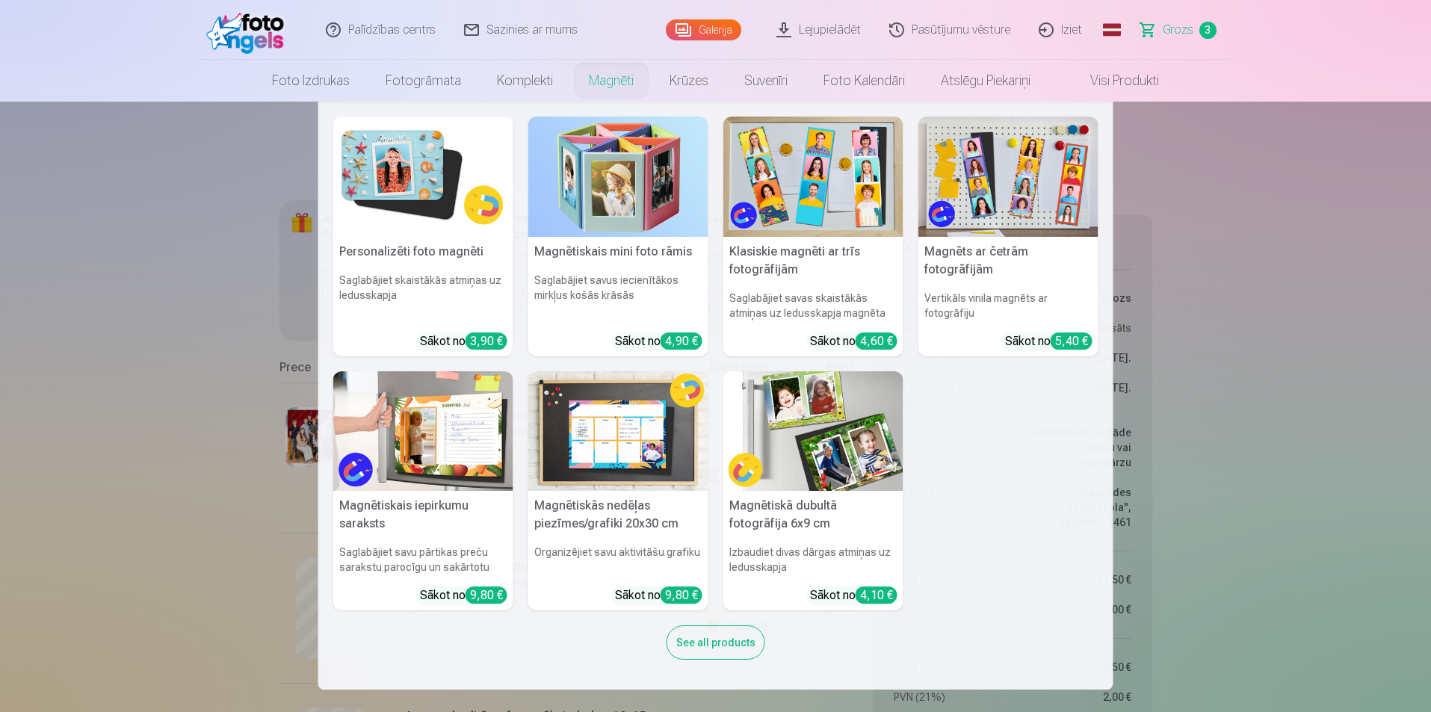
click at [420, 183] on img at bounding box center [423, 177] width 180 height 120
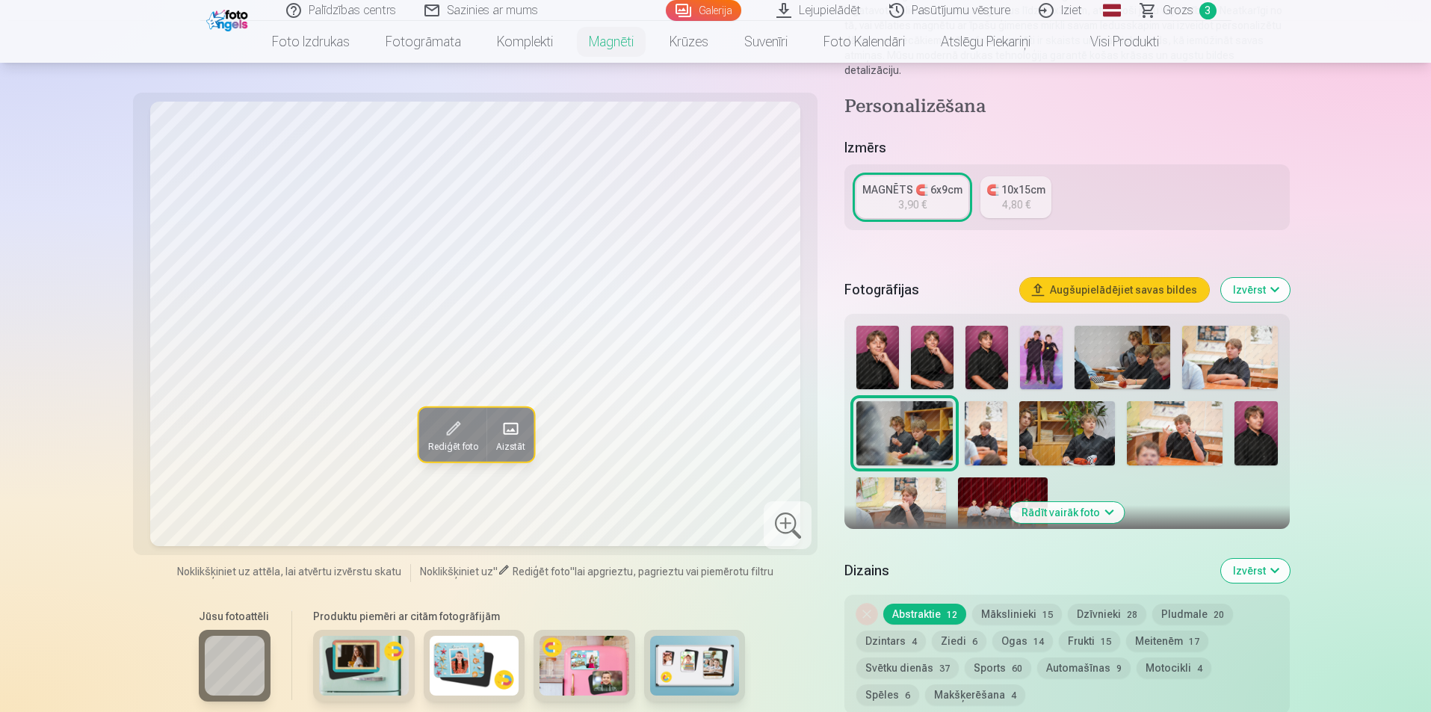
scroll to position [224, 0]
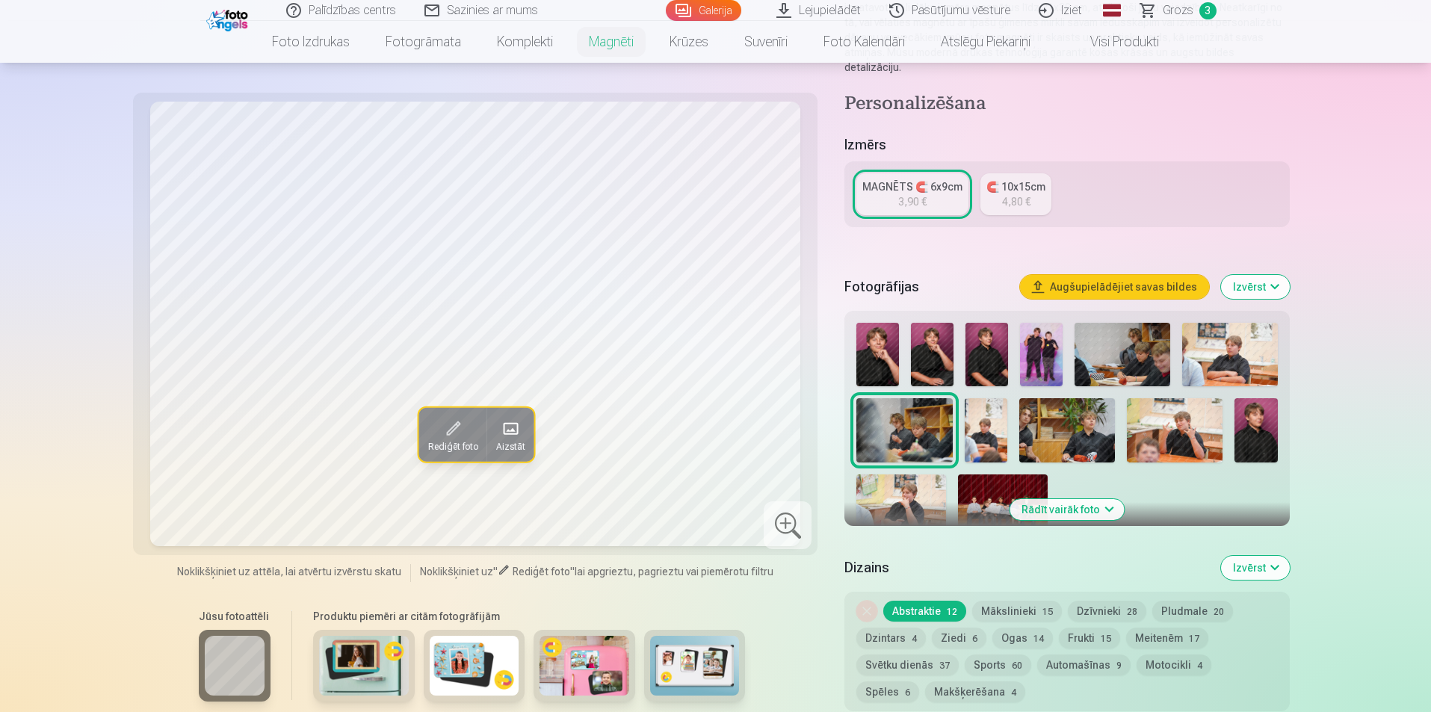
click at [1264, 416] on img at bounding box center [1256, 430] width 43 height 64
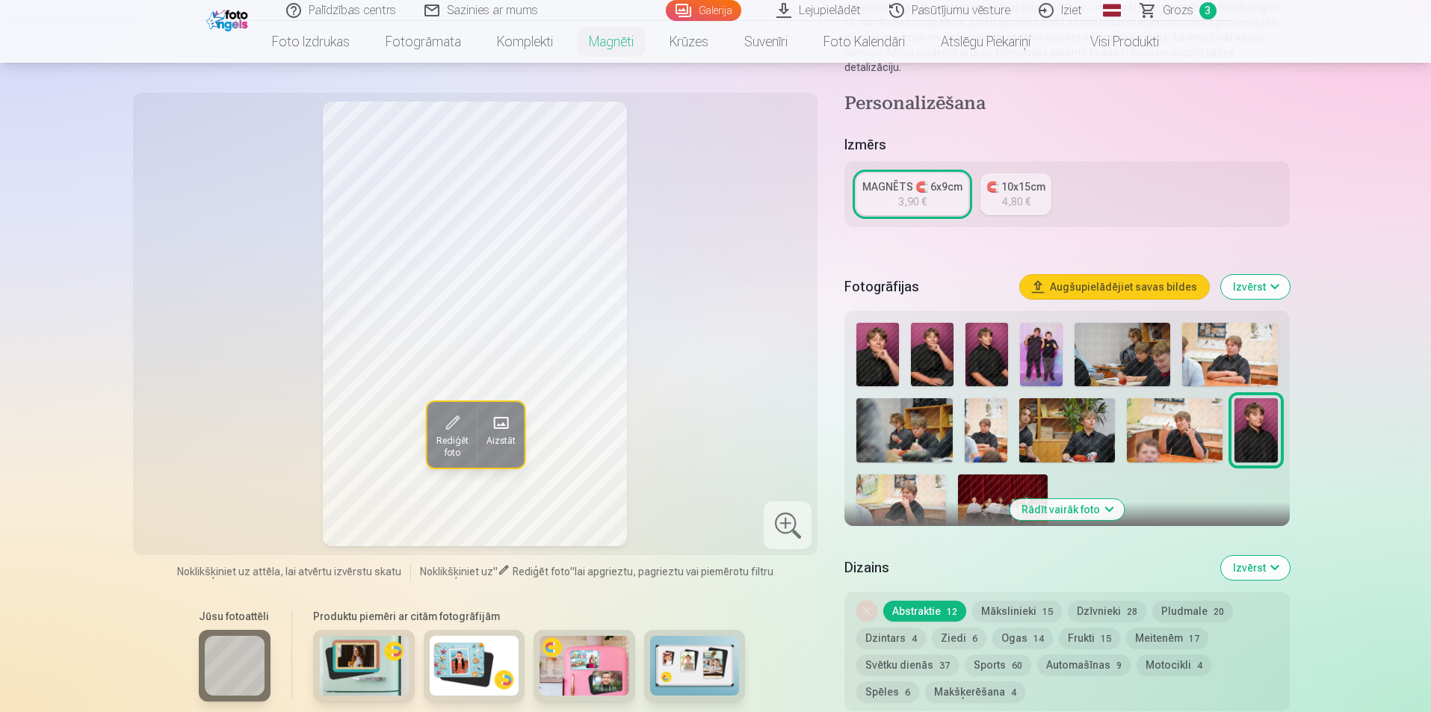
click at [1010, 179] on div "🧲 10x15cm" at bounding box center [1015, 186] width 59 height 15
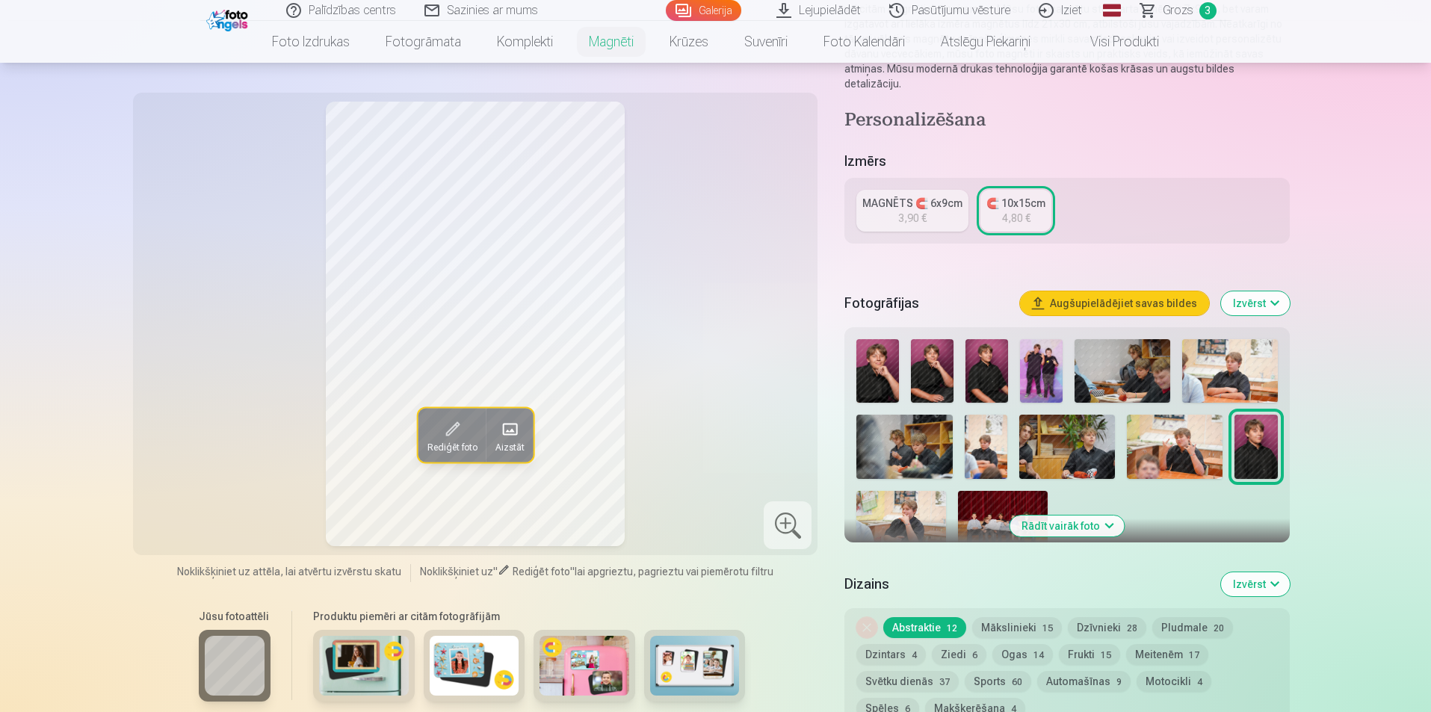
scroll to position [299, 0]
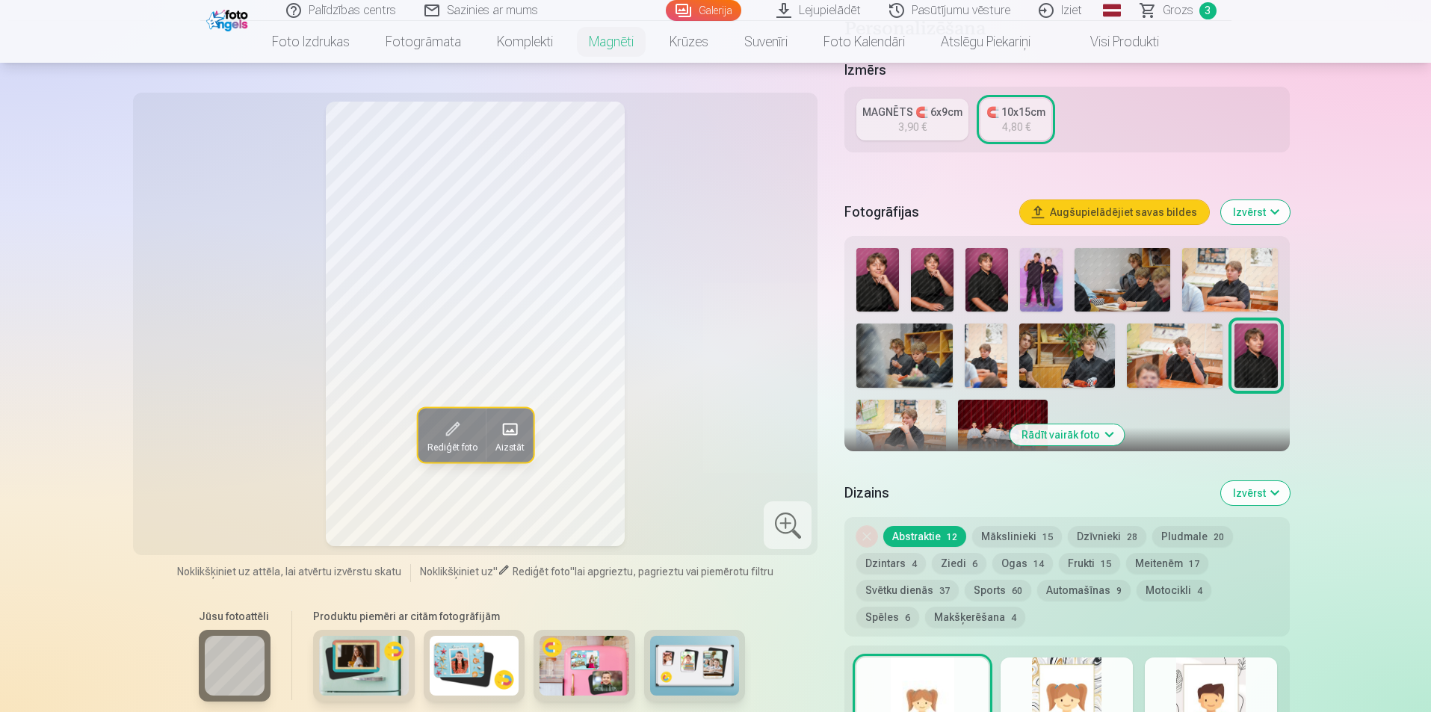
click at [911, 120] on div "3,90 €" at bounding box center [912, 127] width 28 height 15
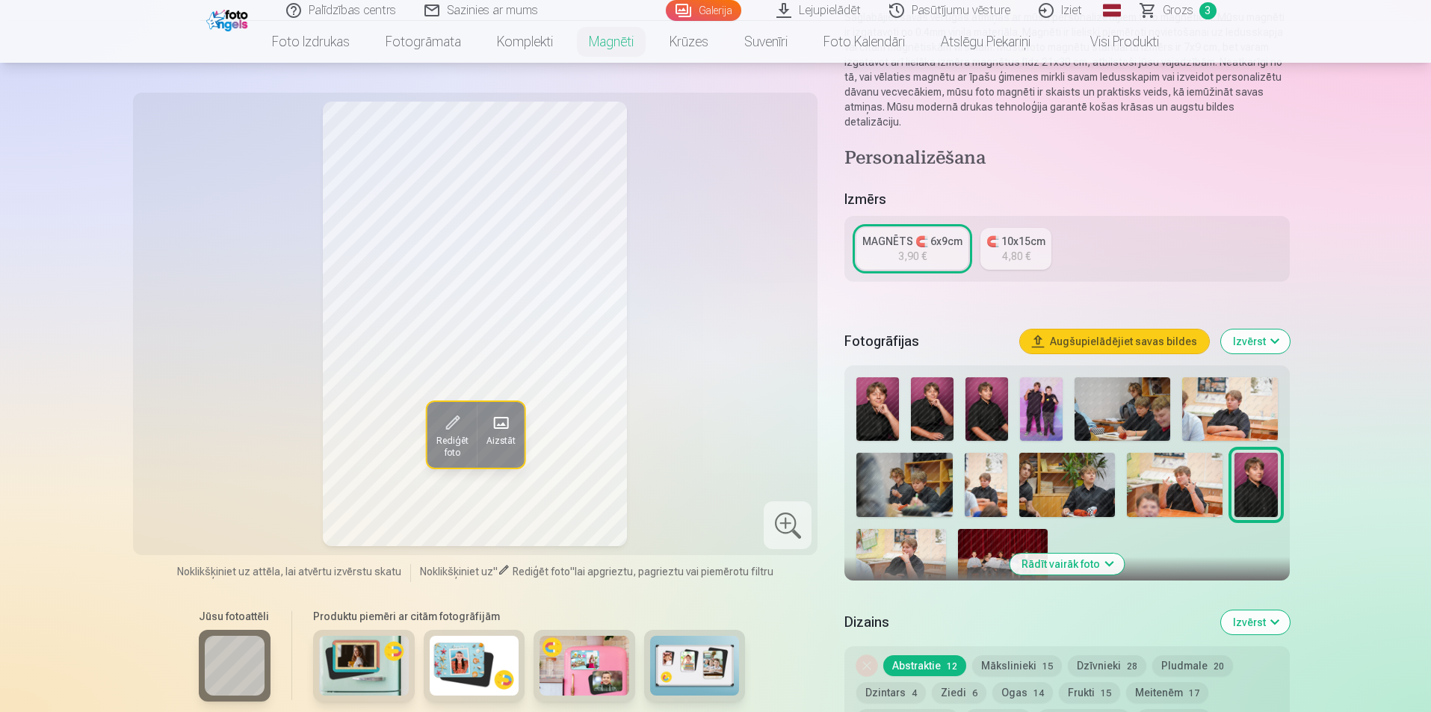
scroll to position [224, 0]
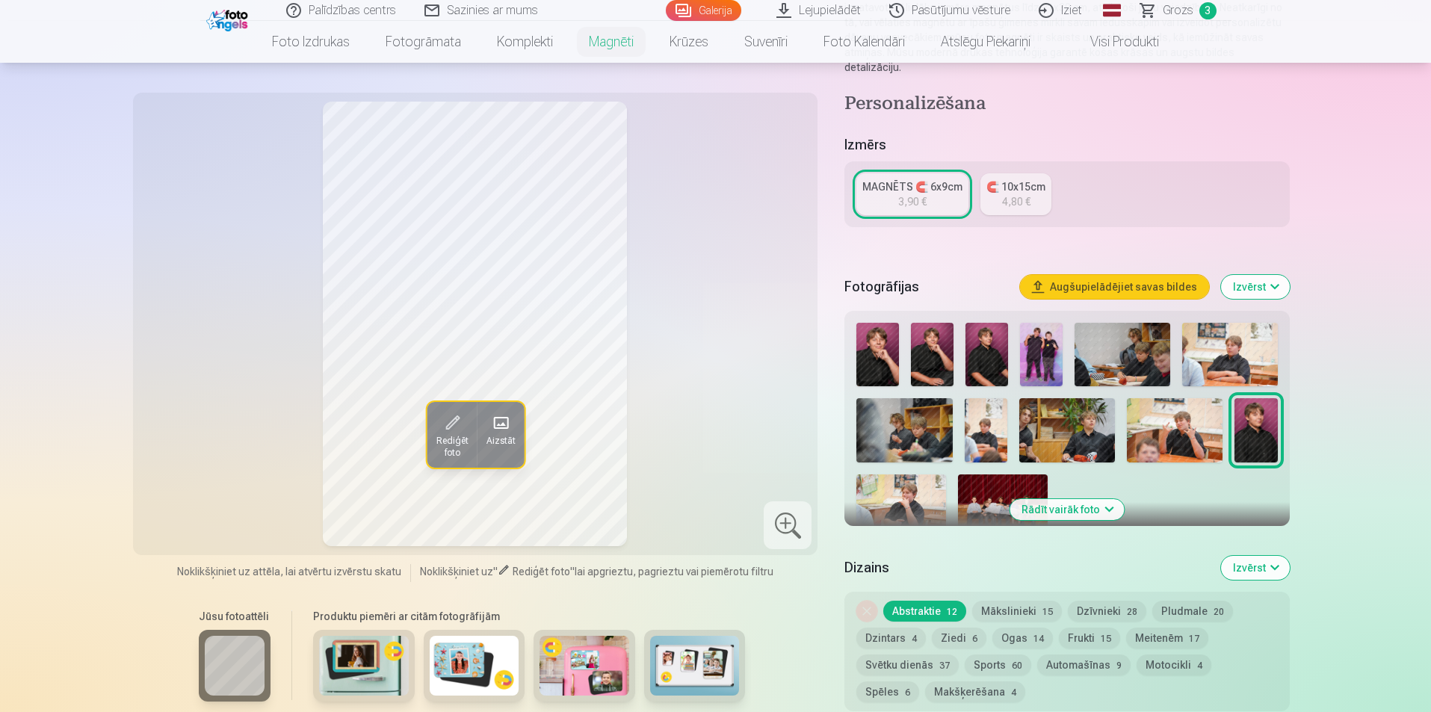
click at [990, 601] on button "Mākslinieki 15" at bounding box center [1017, 611] width 90 height 21
click at [940, 601] on button "Abstraktie 12" at bounding box center [924, 611] width 83 height 21
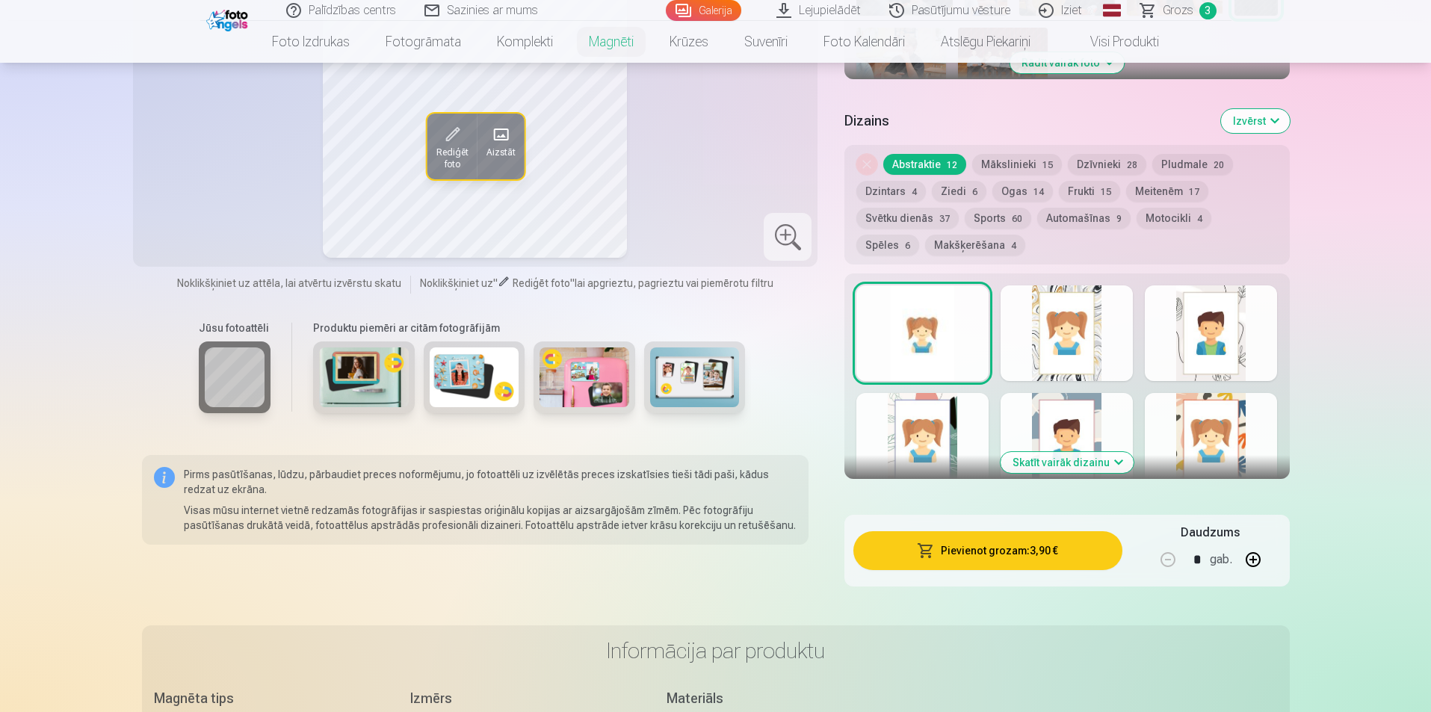
scroll to position [673, 0]
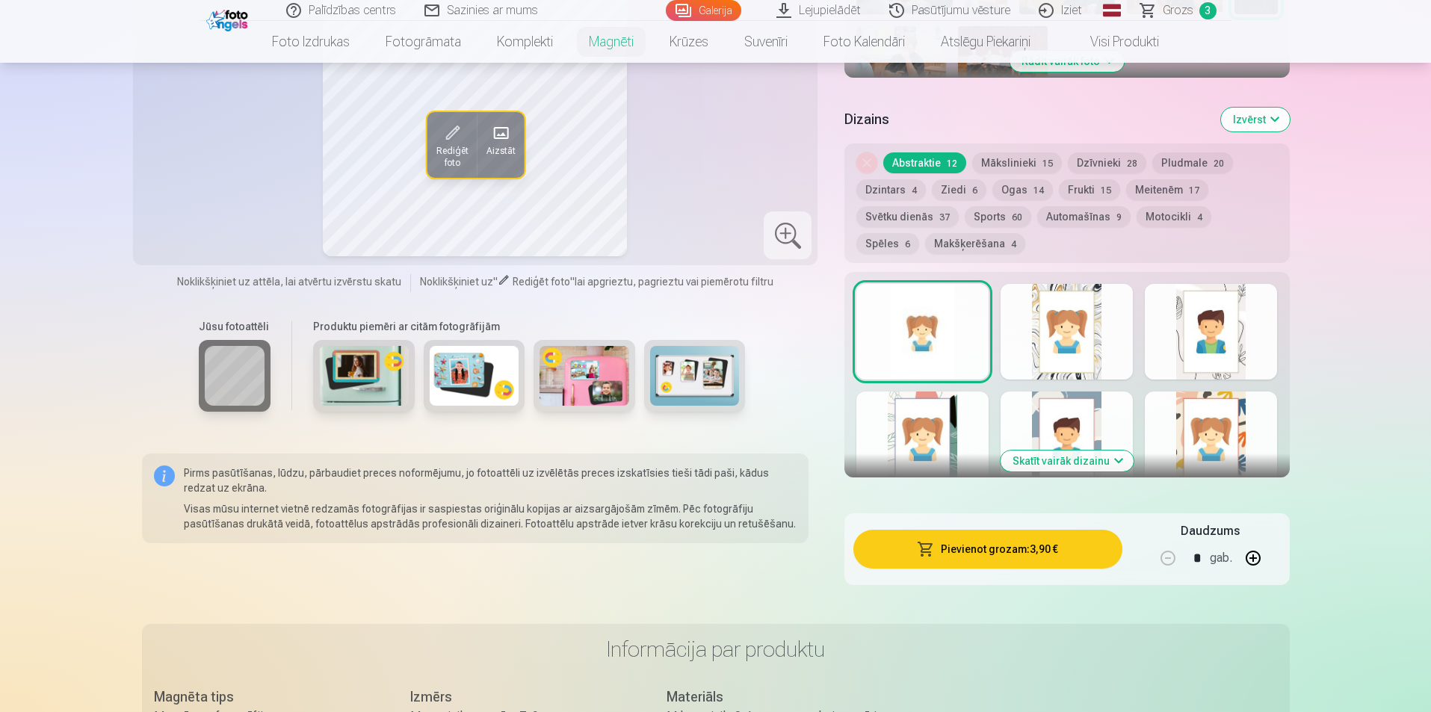
click at [359, 380] on img at bounding box center [364, 376] width 90 height 60
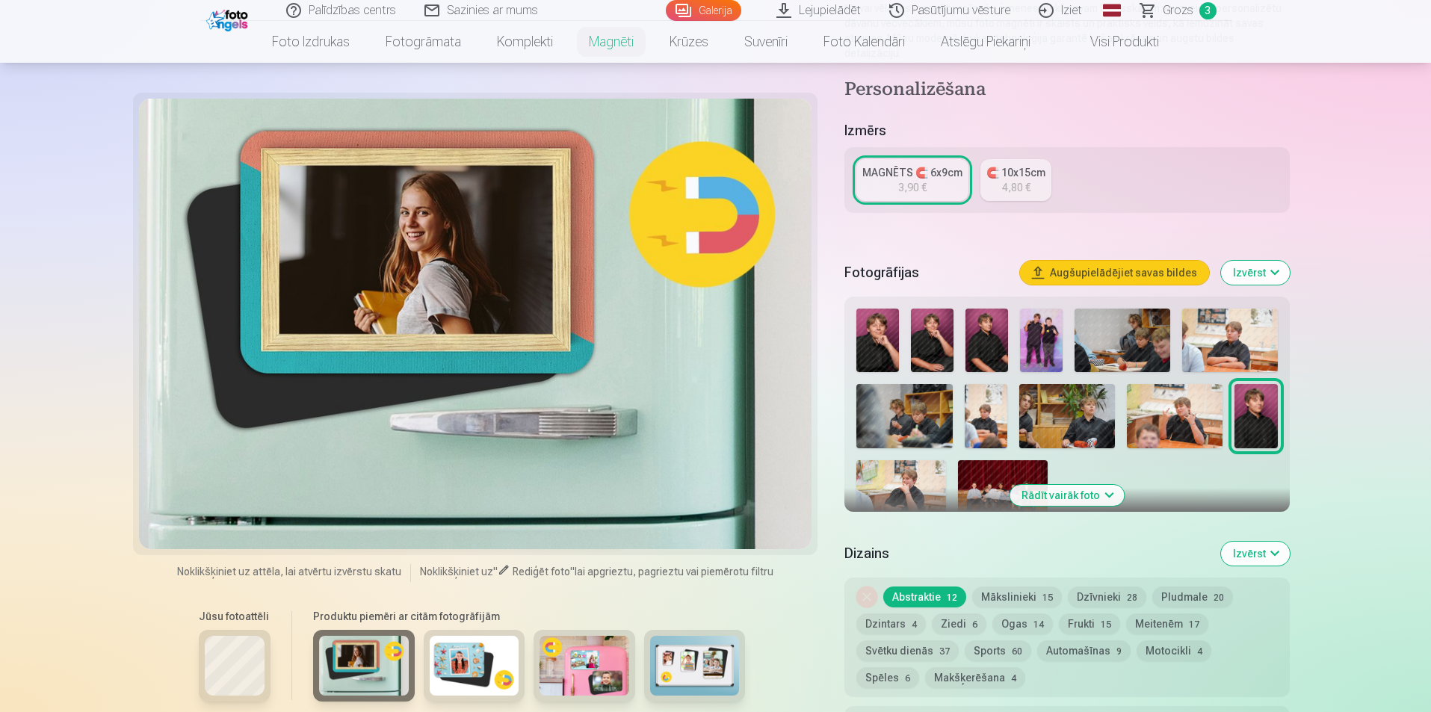
scroll to position [299, 0]
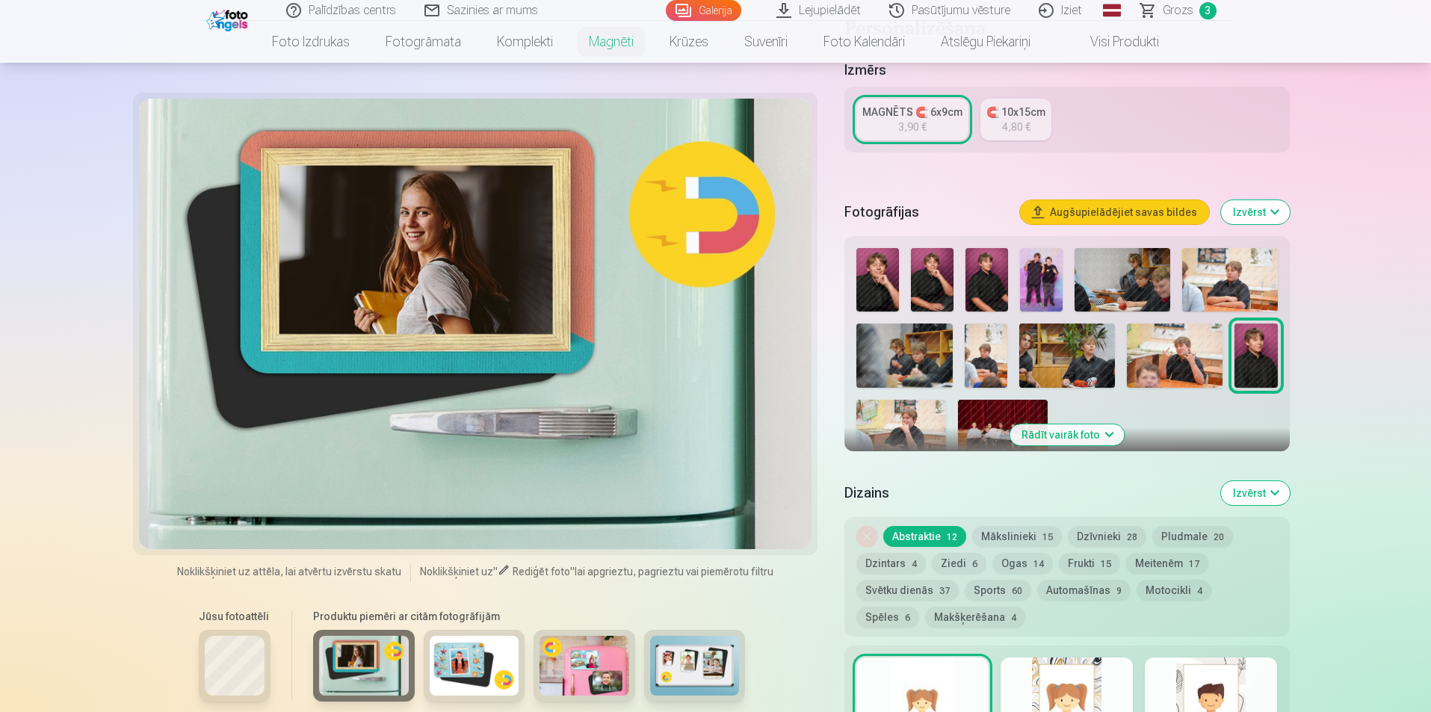
click at [460, 673] on img at bounding box center [475, 666] width 90 height 60
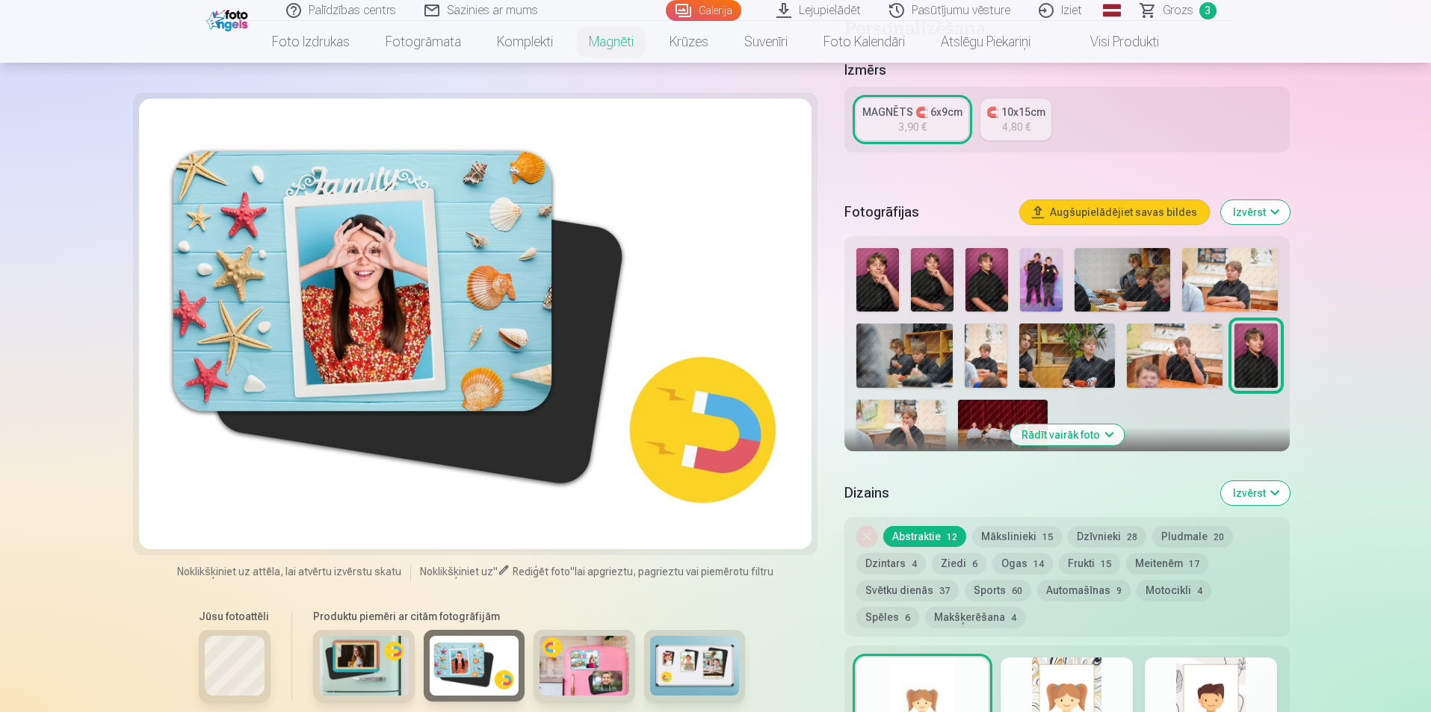
click at [589, 673] on img at bounding box center [585, 666] width 90 height 60
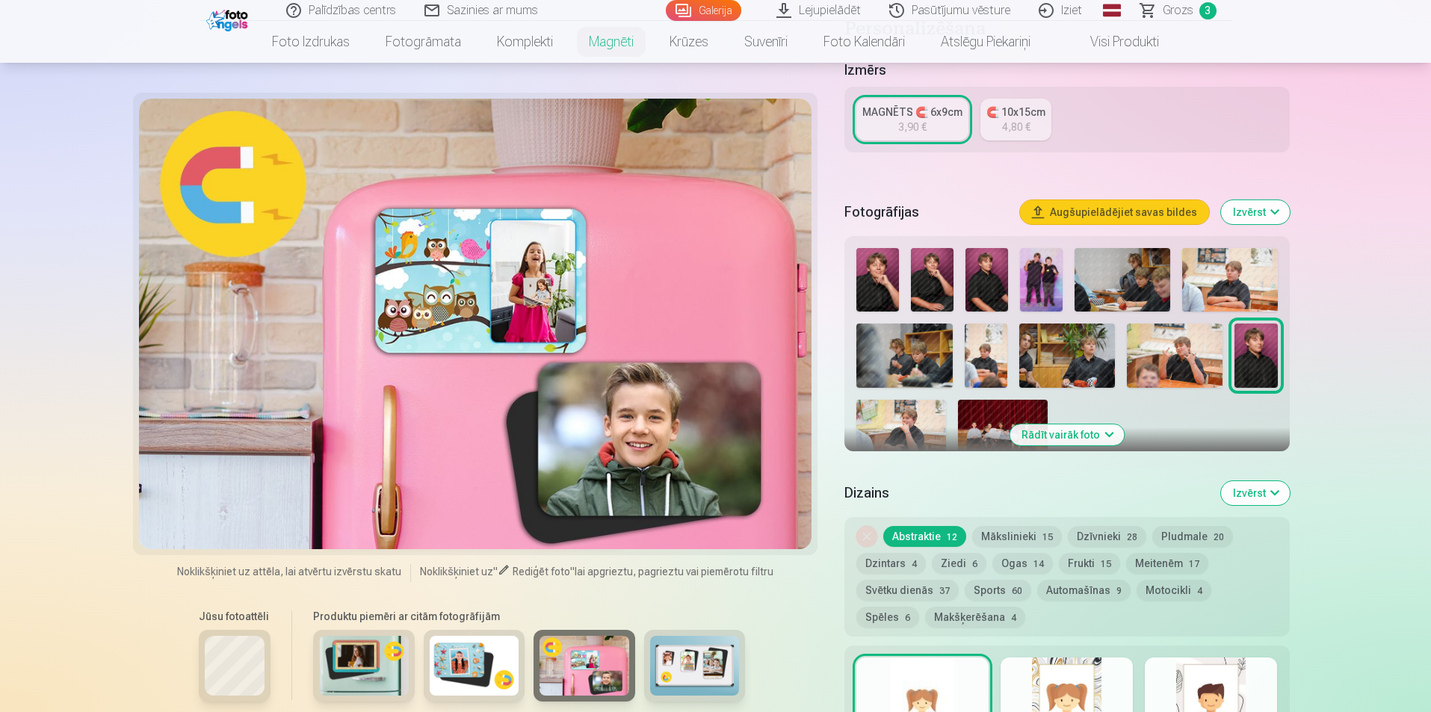
click at [688, 665] on img at bounding box center [695, 666] width 90 height 60
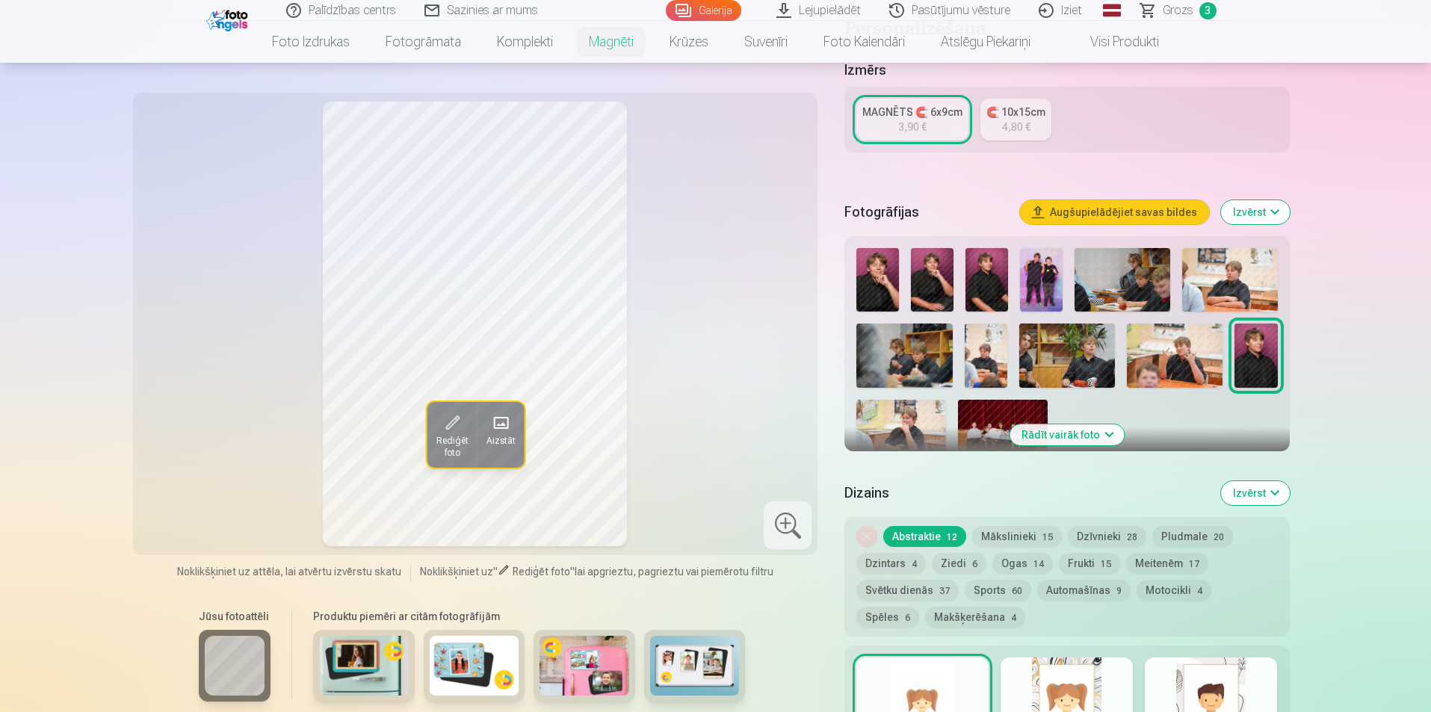
click at [447, 447] on span "Rediģēt foto" at bounding box center [452, 447] width 32 height 24
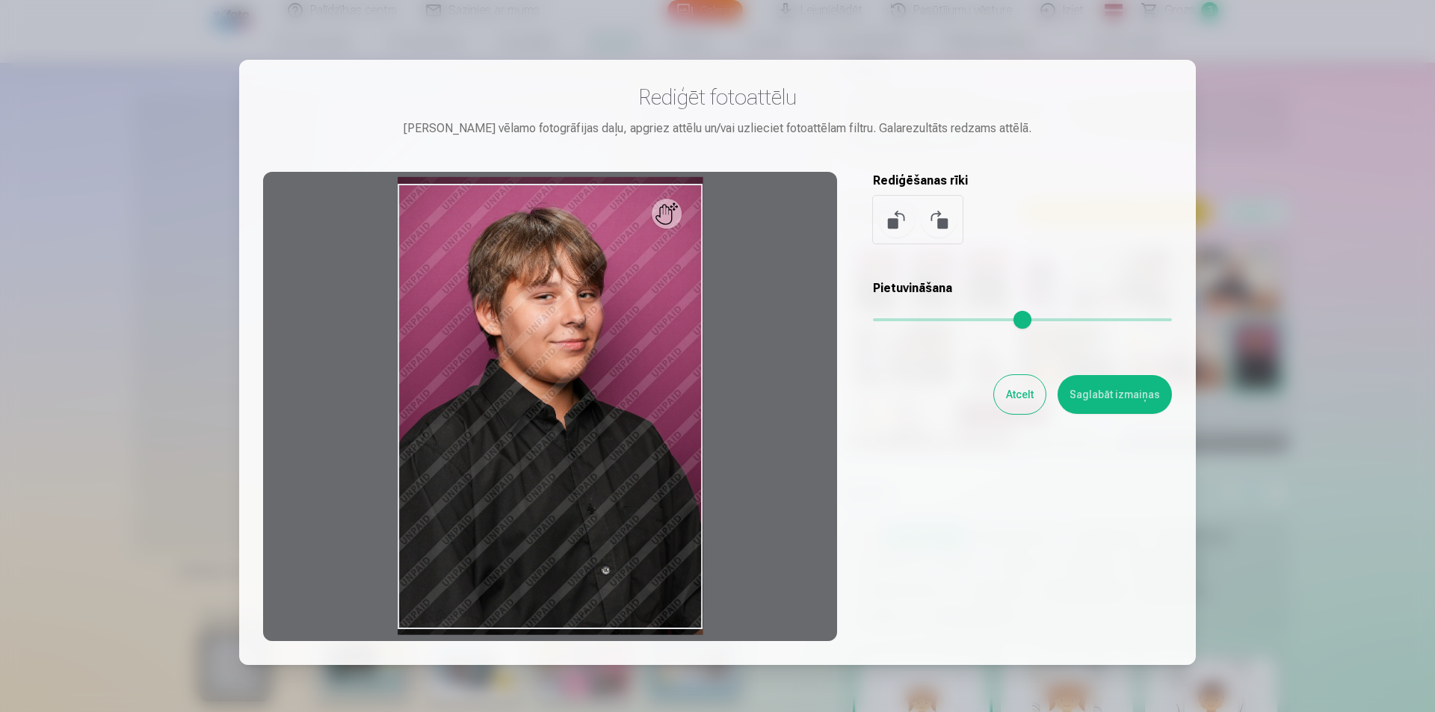
click at [1122, 396] on button "Saglabāt izmaiņas" at bounding box center [1114, 394] width 114 height 39
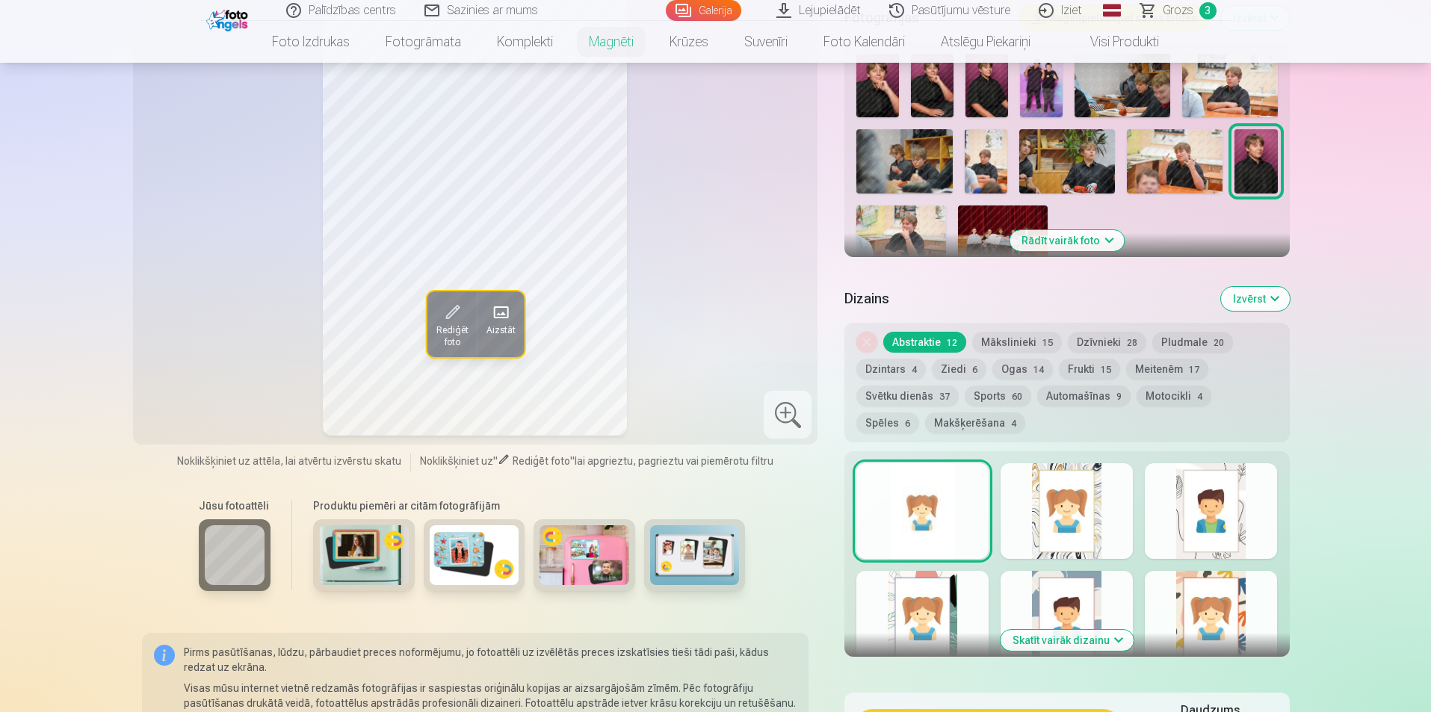
scroll to position [448, 0]
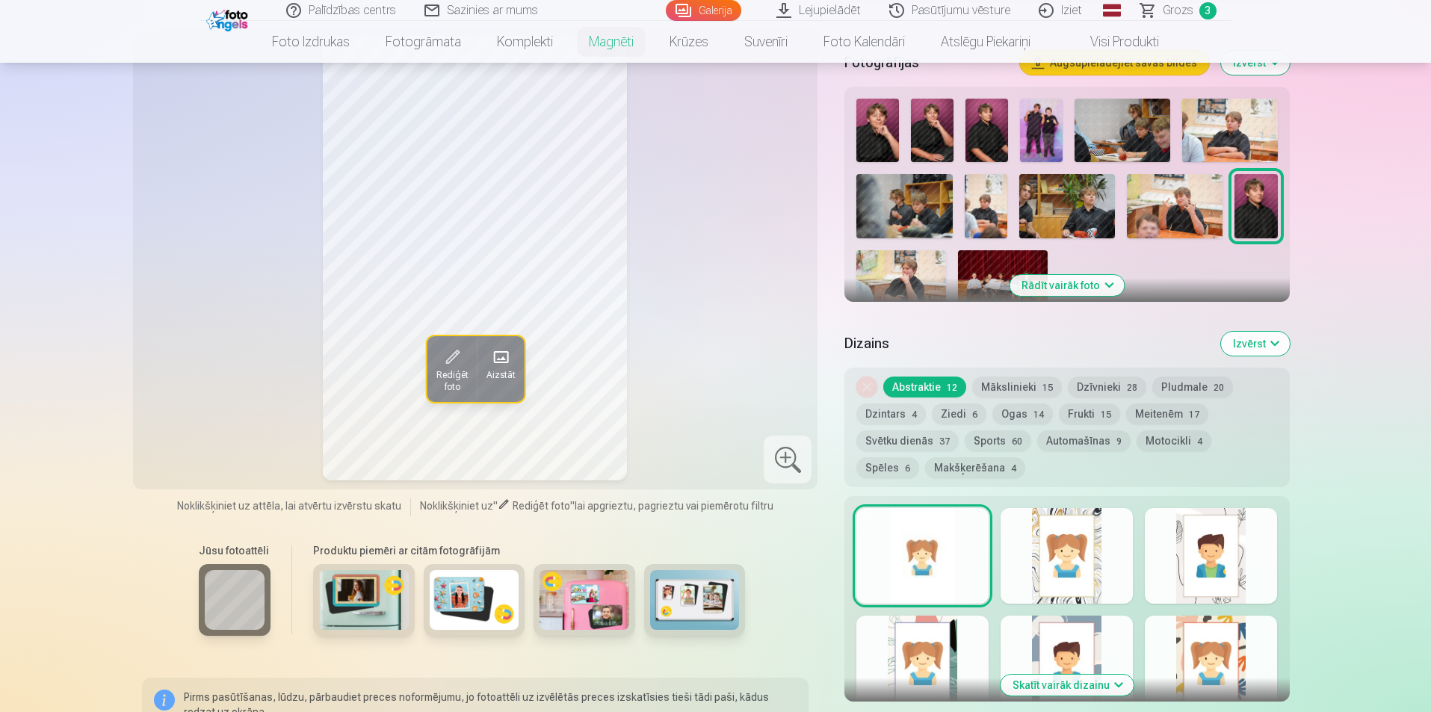
click at [1069, 516] on div at bounding box center [1067, 556] width 132 height 96
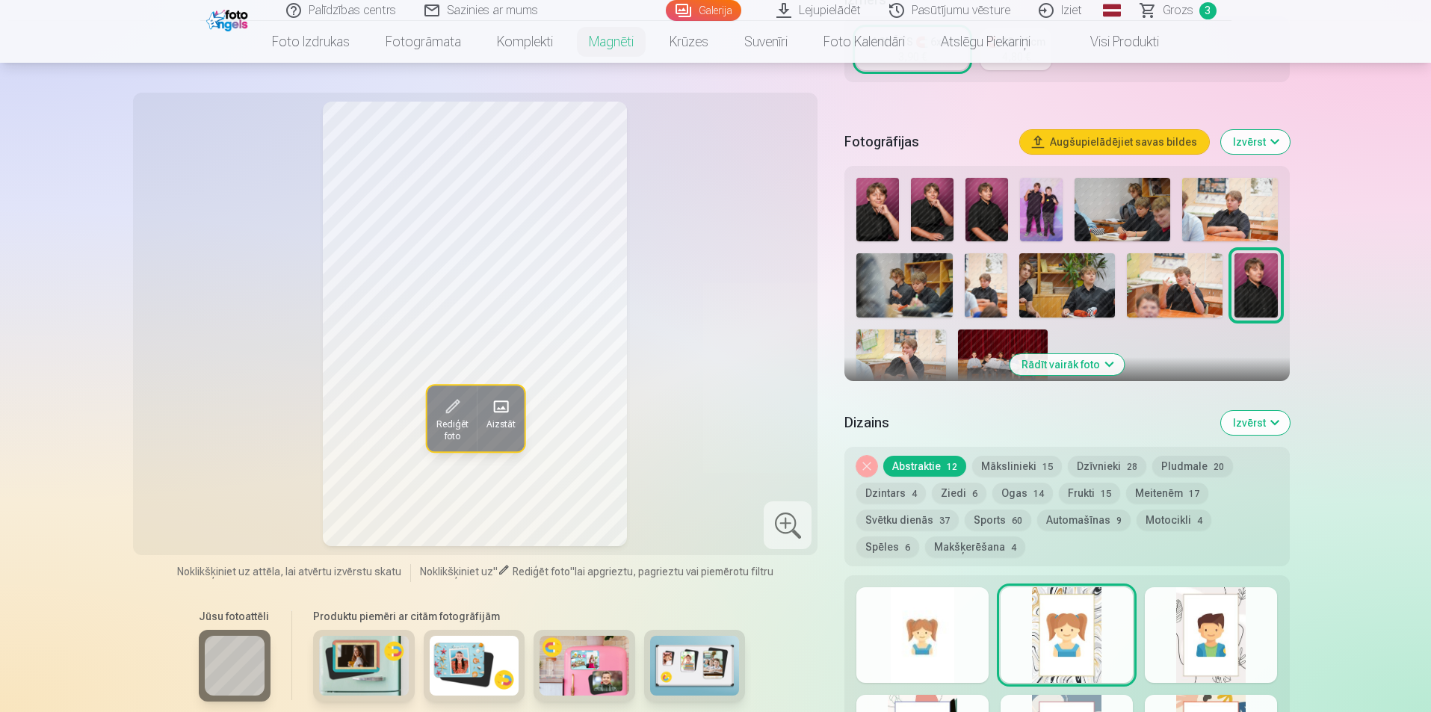
scroll to position [374, 0]
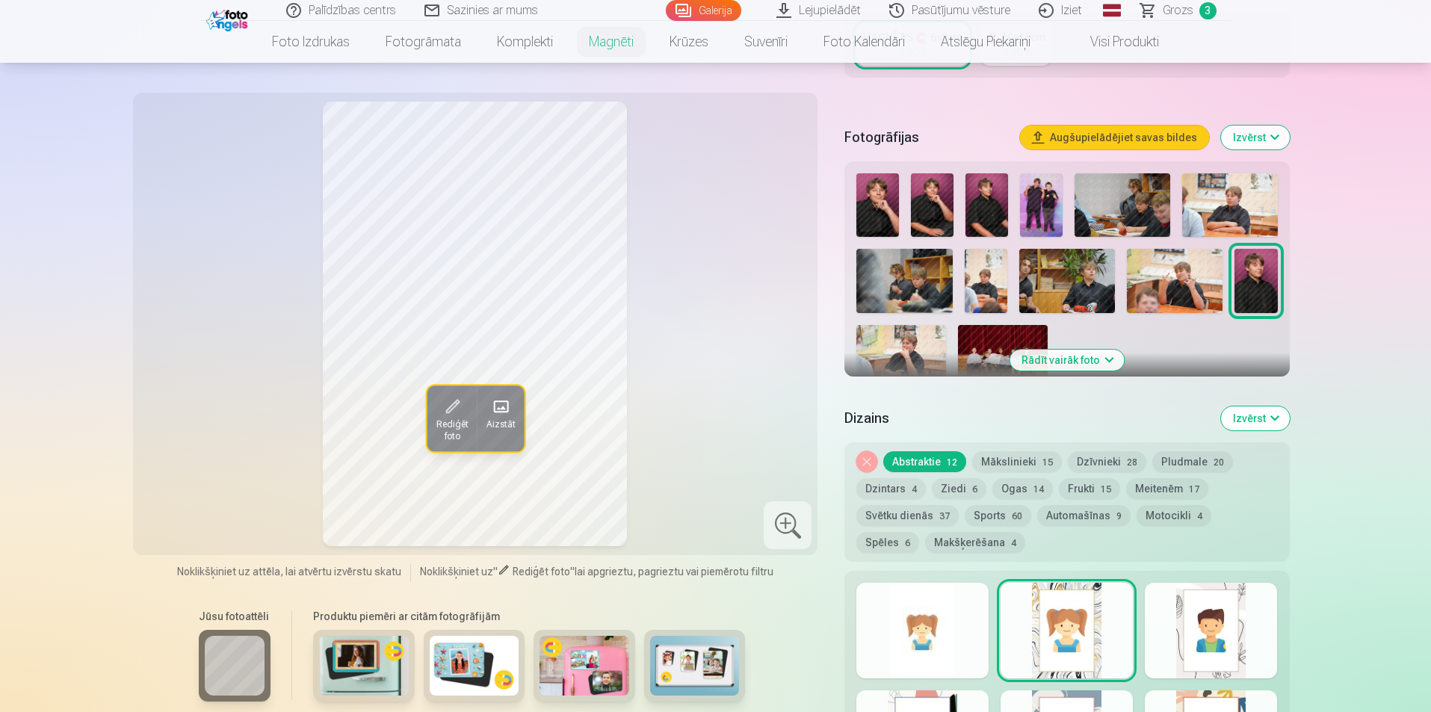
click at [1232, 605] on div at bounding box center [1211, 631] width 132 height 96
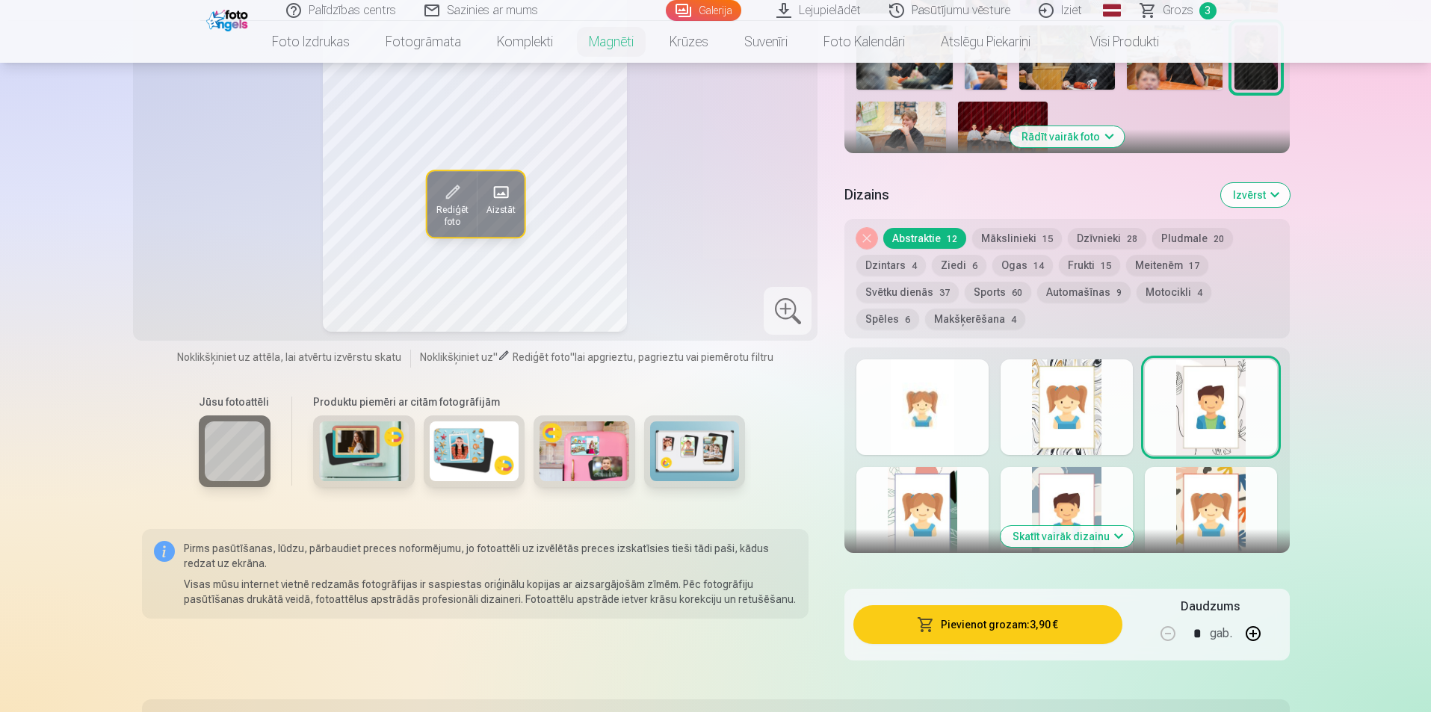
scroll to position [598, 0]
click at [1087, 525] on button "Skatīt vairāk dizainu" at bounding box center [1067, 535] width 133 height 21
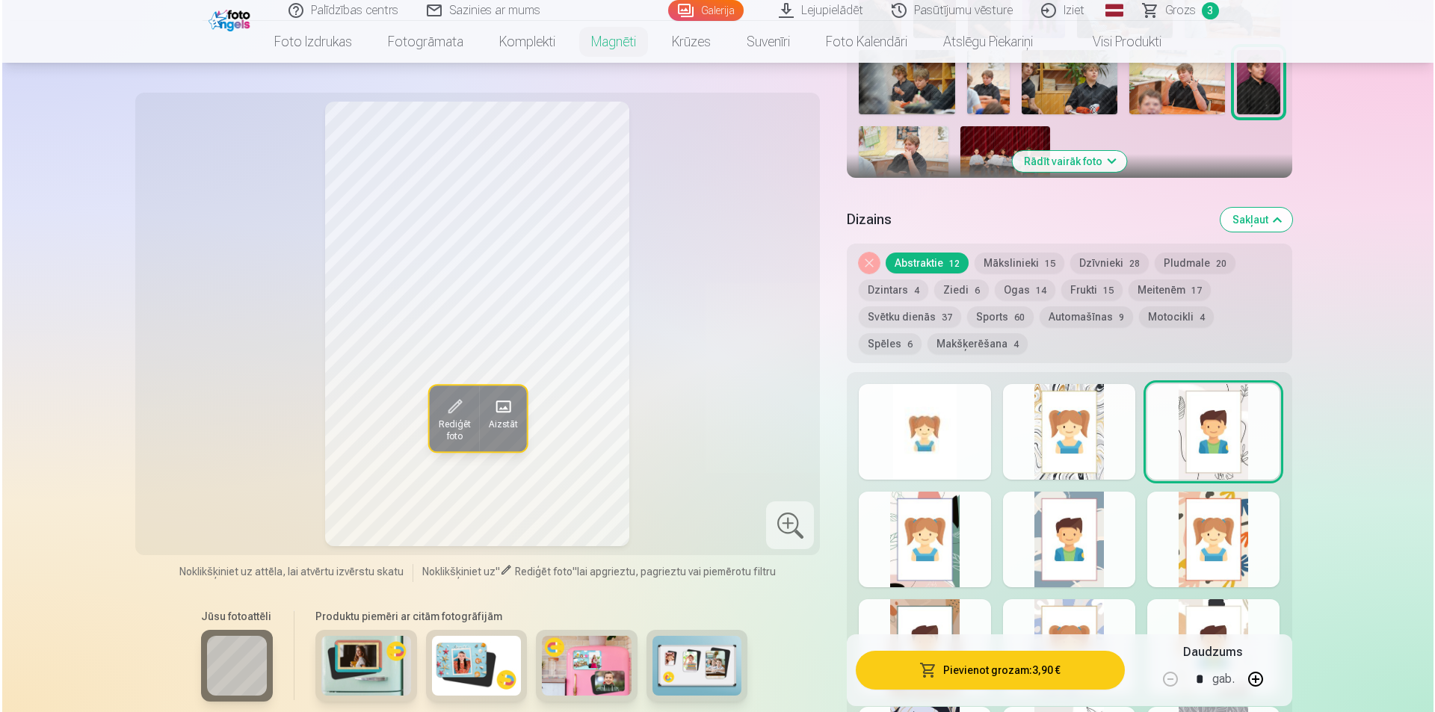
scroll to position [523, 0]
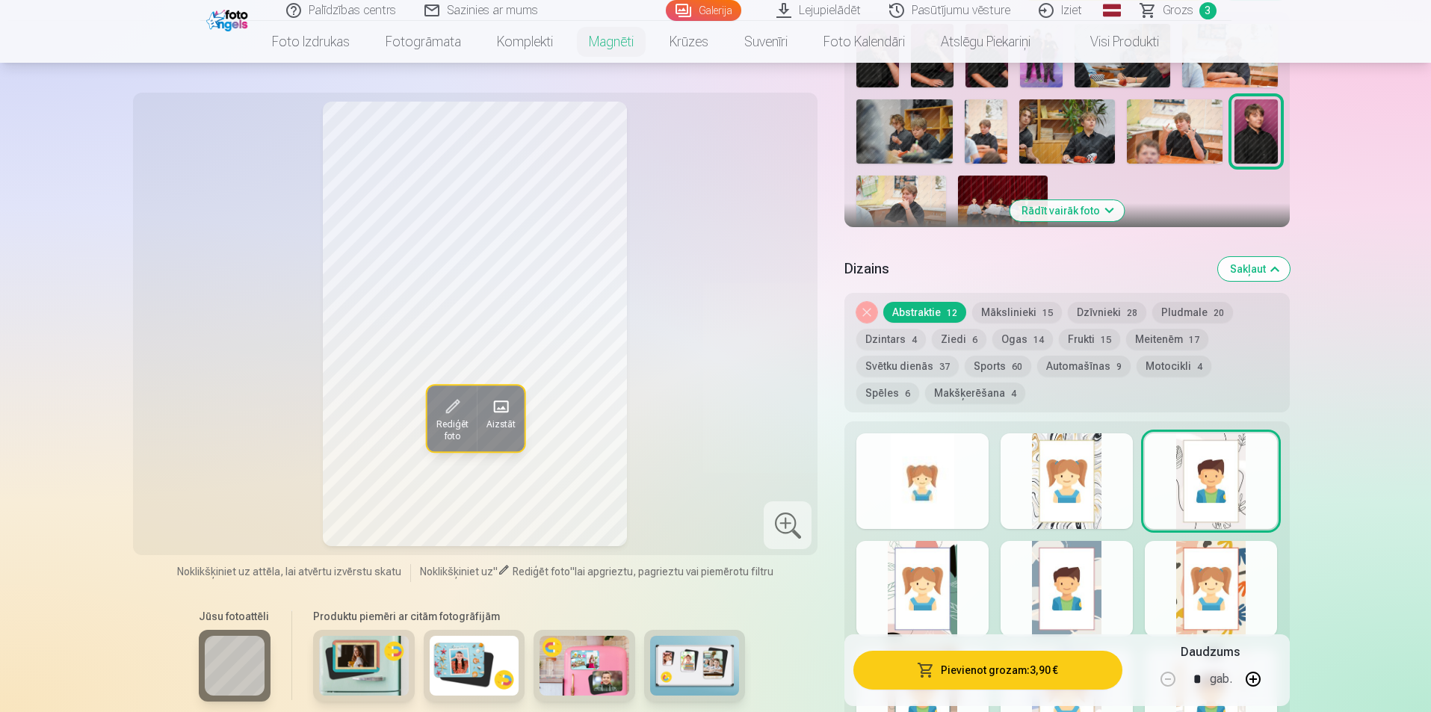
click at [954, 456] on div at bounding box center [922, 481] width 132 height 96
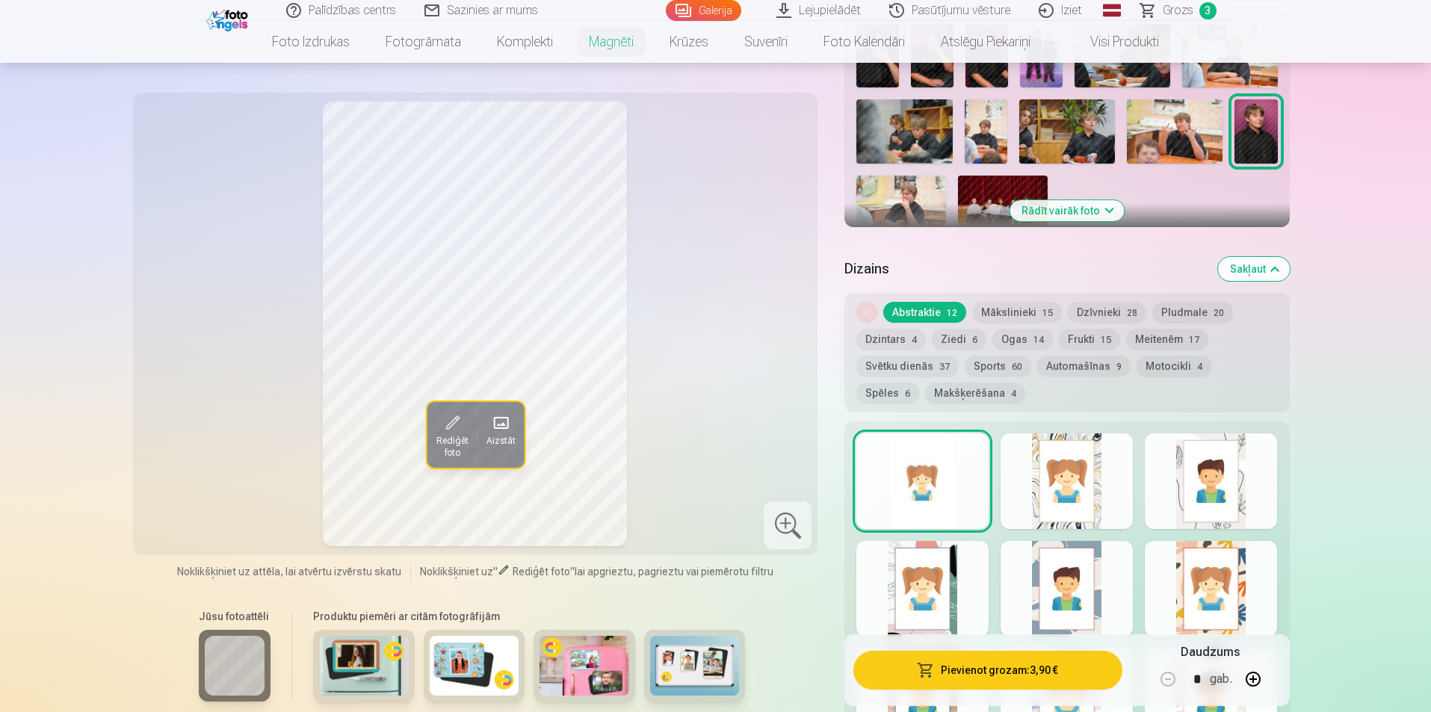
click at [1022, 676] on button "Pievienot grozam : 3,90 €" at bounding box center [987, 670] width 268 height 39
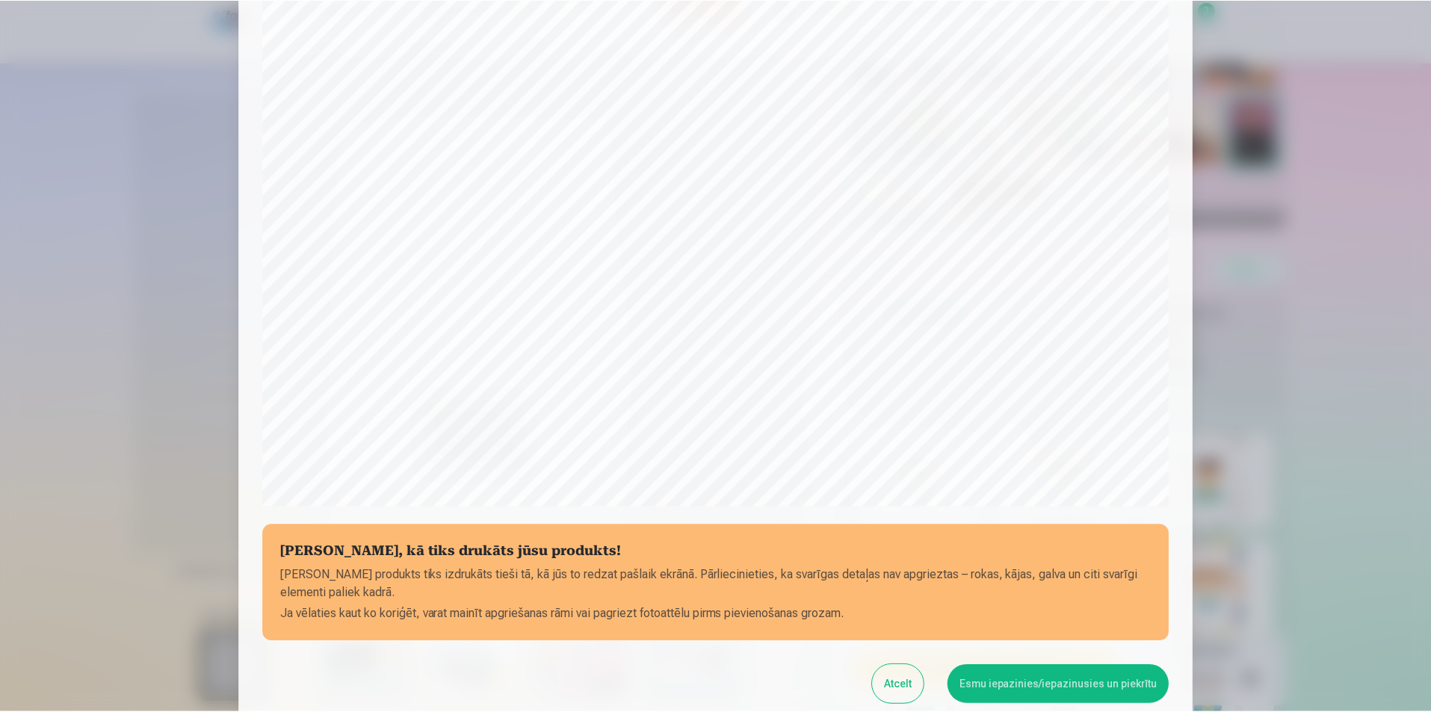
scroll to position [289, 0]
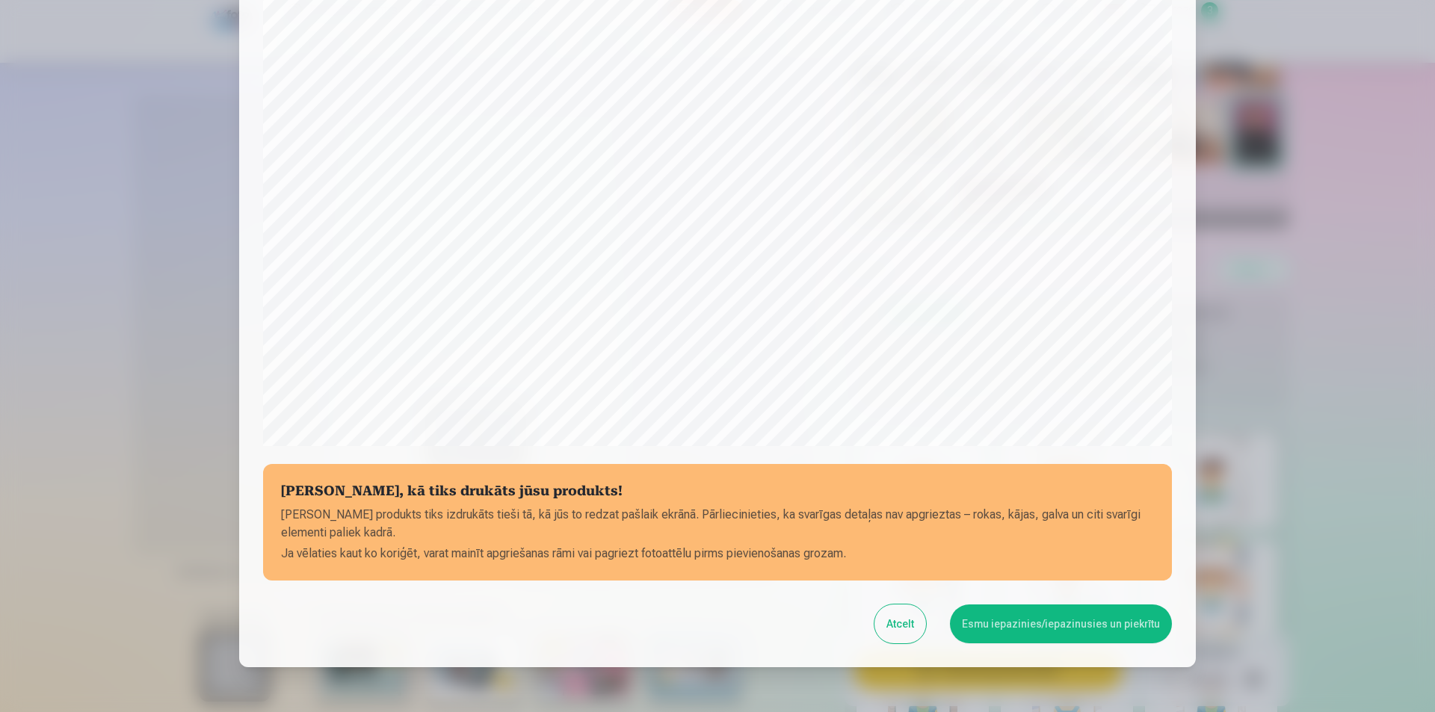
click at [1027, 621] on button "Esmu iepazinies/iepazinusies un piekrītu" at bounding box center [1061, 624] width 222 height 39
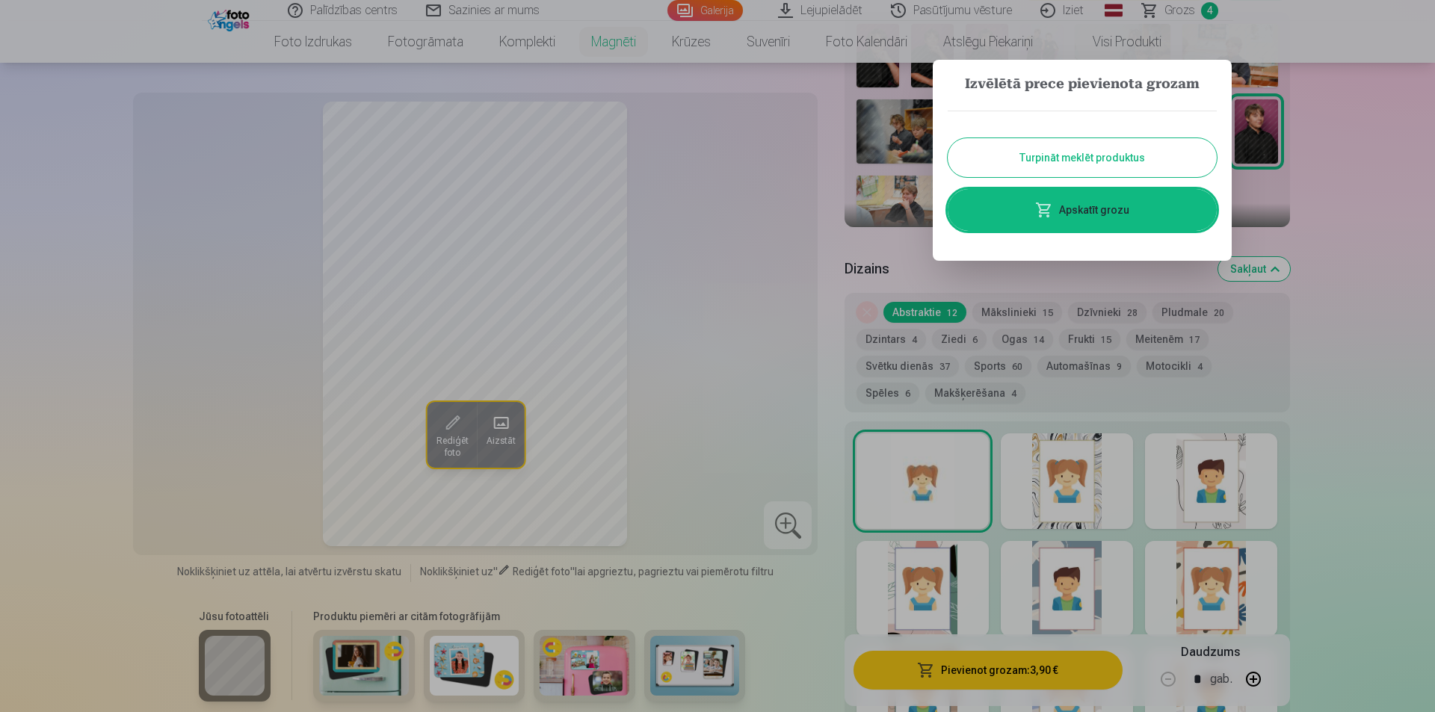
click at [1084, 201] on link "Apskatīt grozu" at bounding box center [1082, 210] width 269 height 42
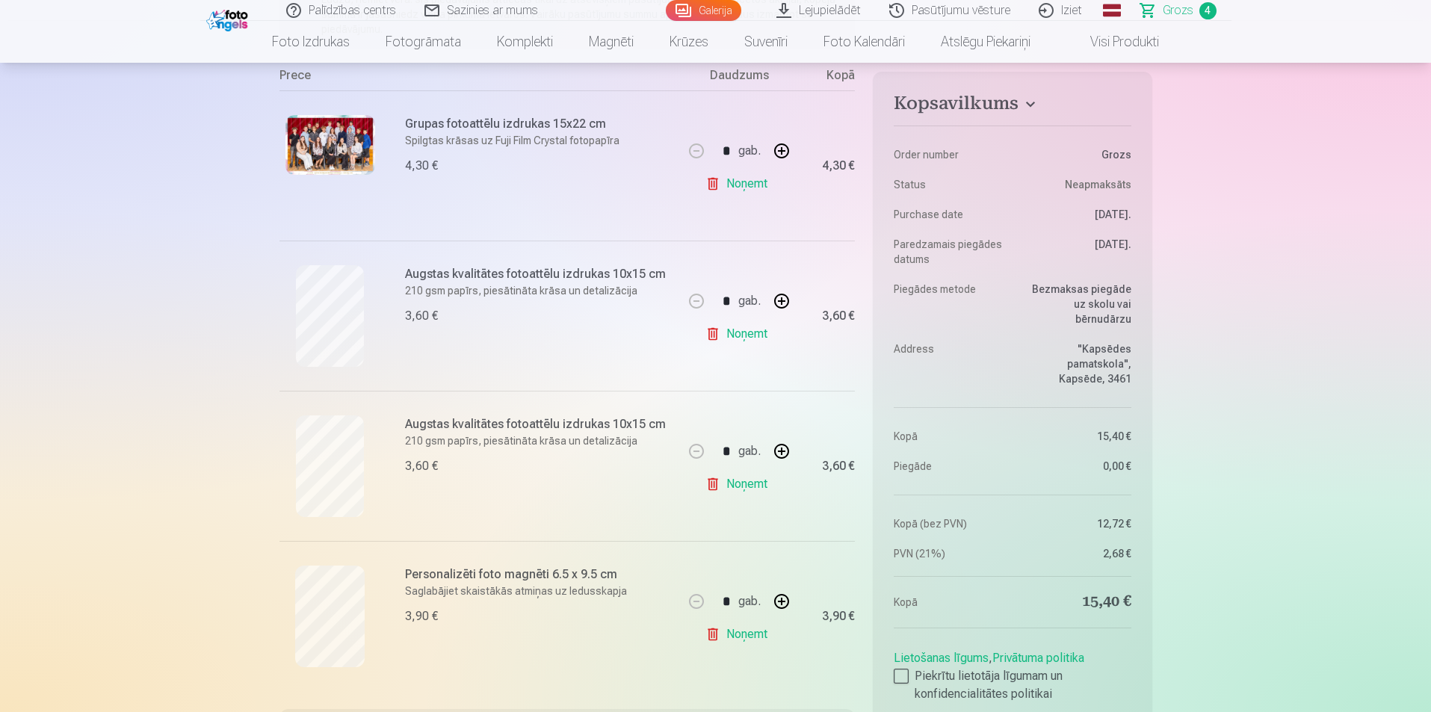
scroll to position [374, 0]
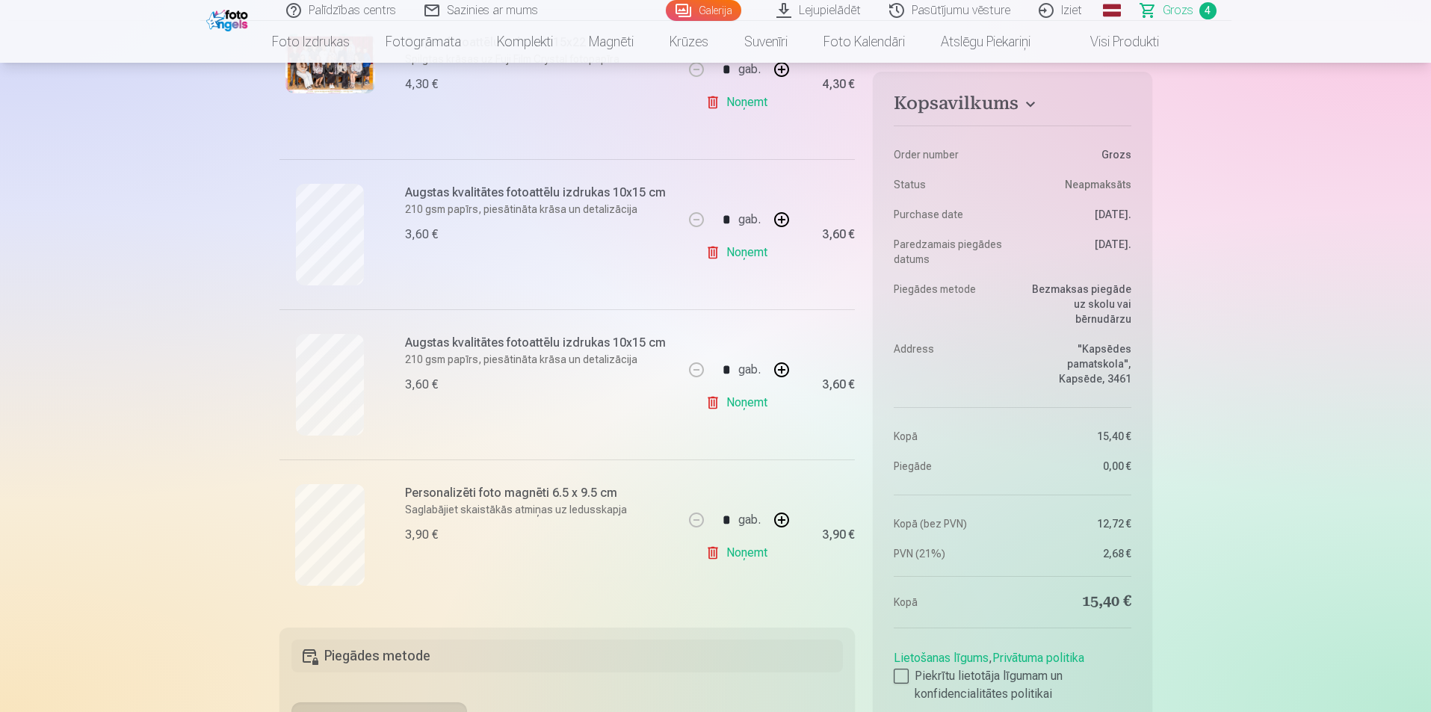
click at [745, 408] on link "Noņemt" at bounding box center [739, 403] width 68 height 30
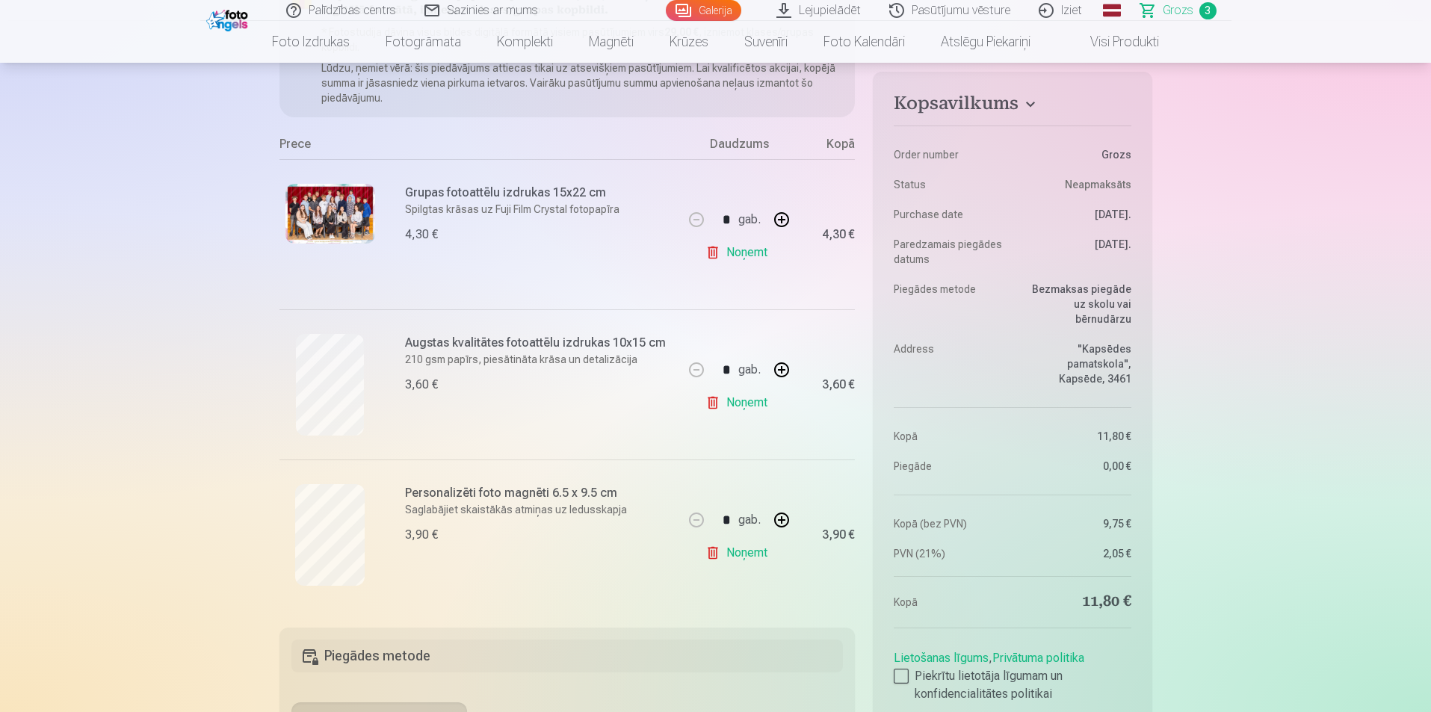
scroll to position [224, 0]
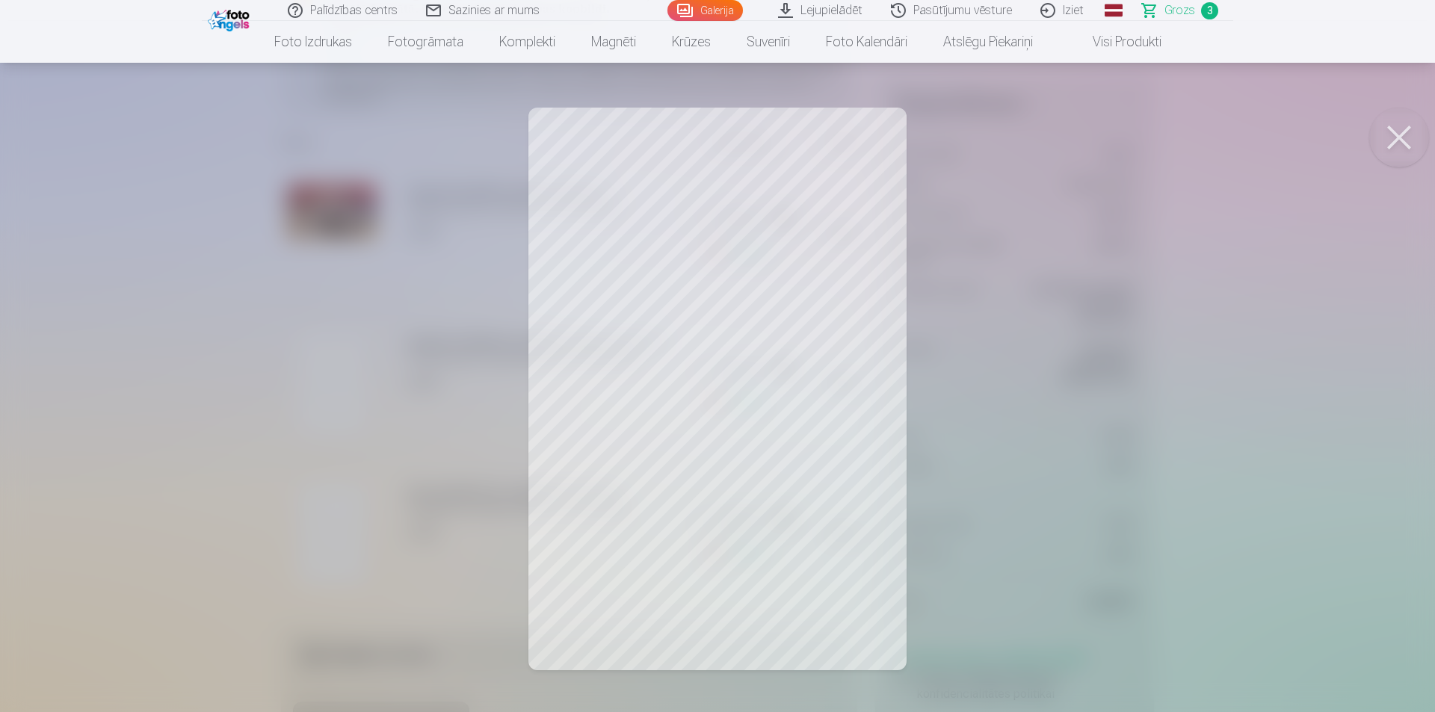
click at [1408, 145] on button at bounding box center [1399, 138] width 60 height 60
click at [1409, 129] on button at bounding box center [1399, 138] width 60 height 60
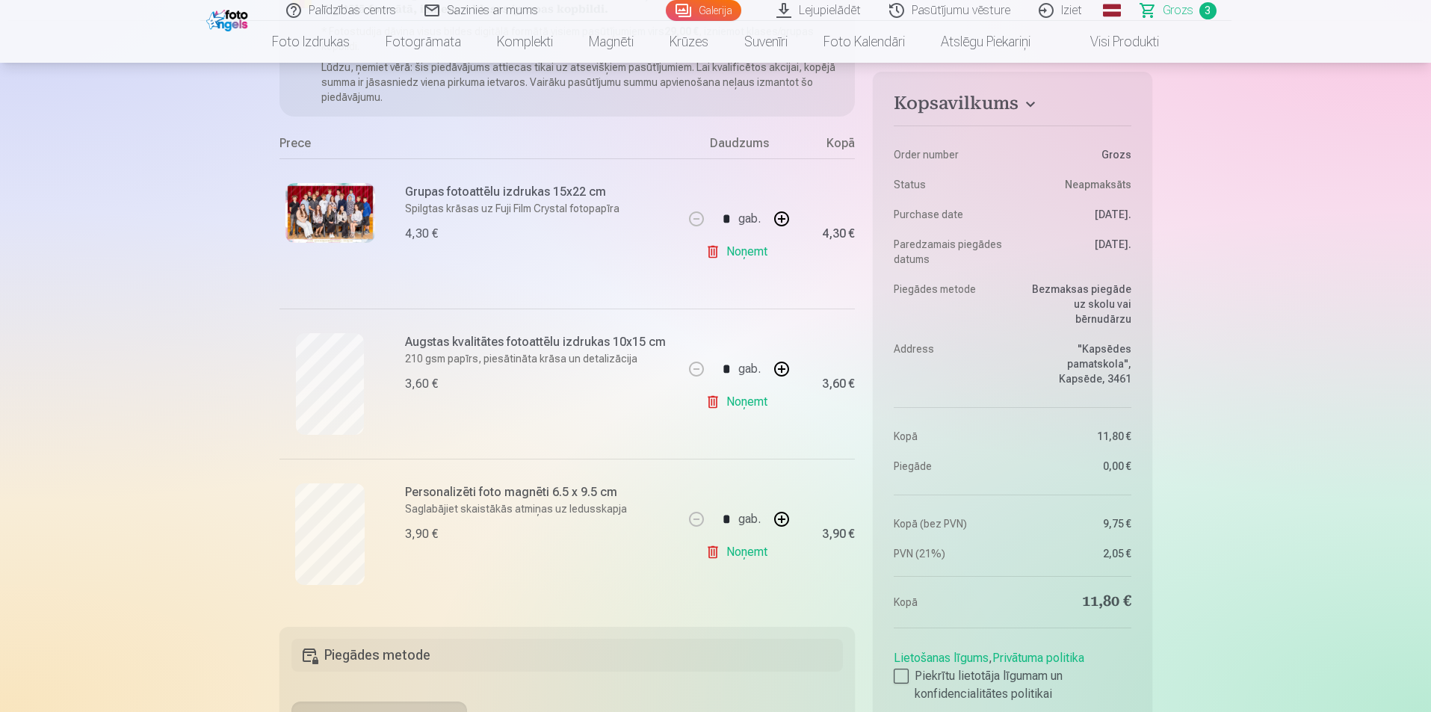
click at [328, 200] on img at bounding box center [330, 213] width 90 height 60
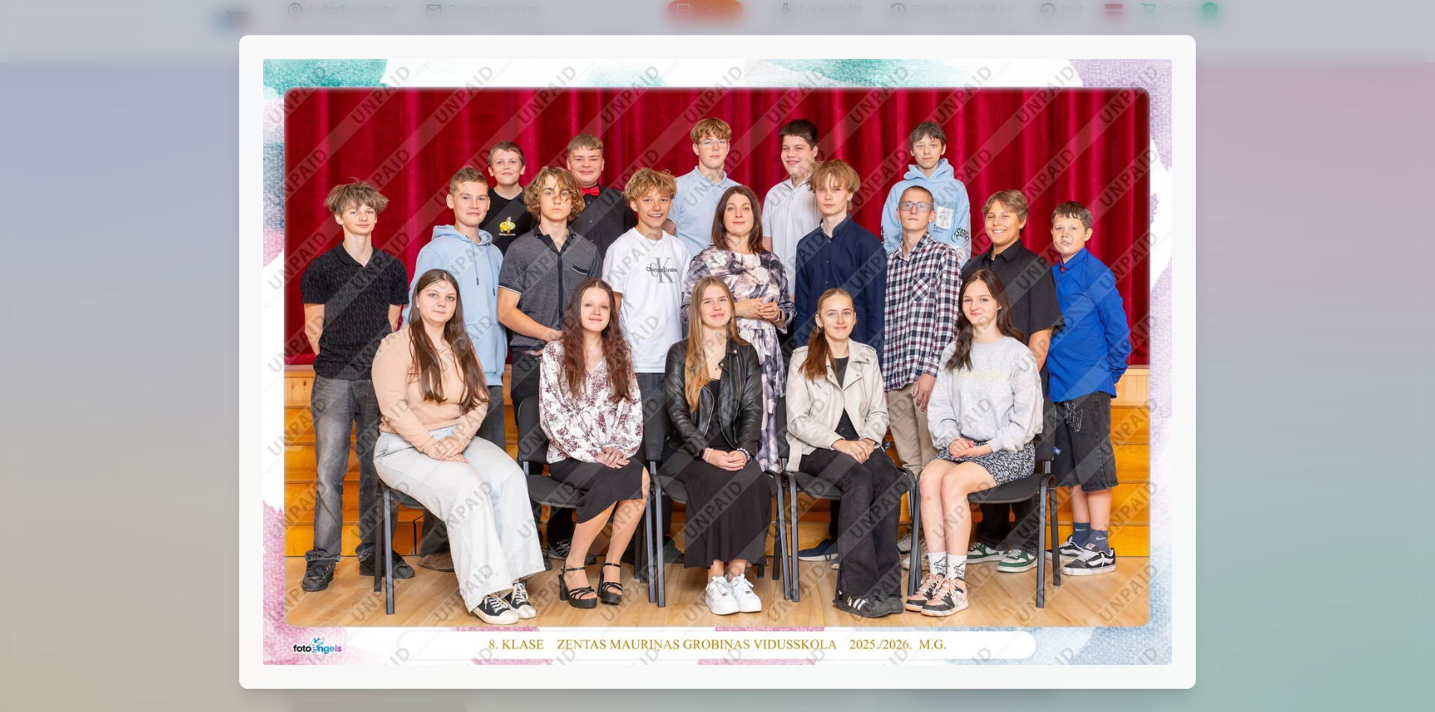
click at [1310, 93] on div at bounding box center [717, 356] width 1435 height 712
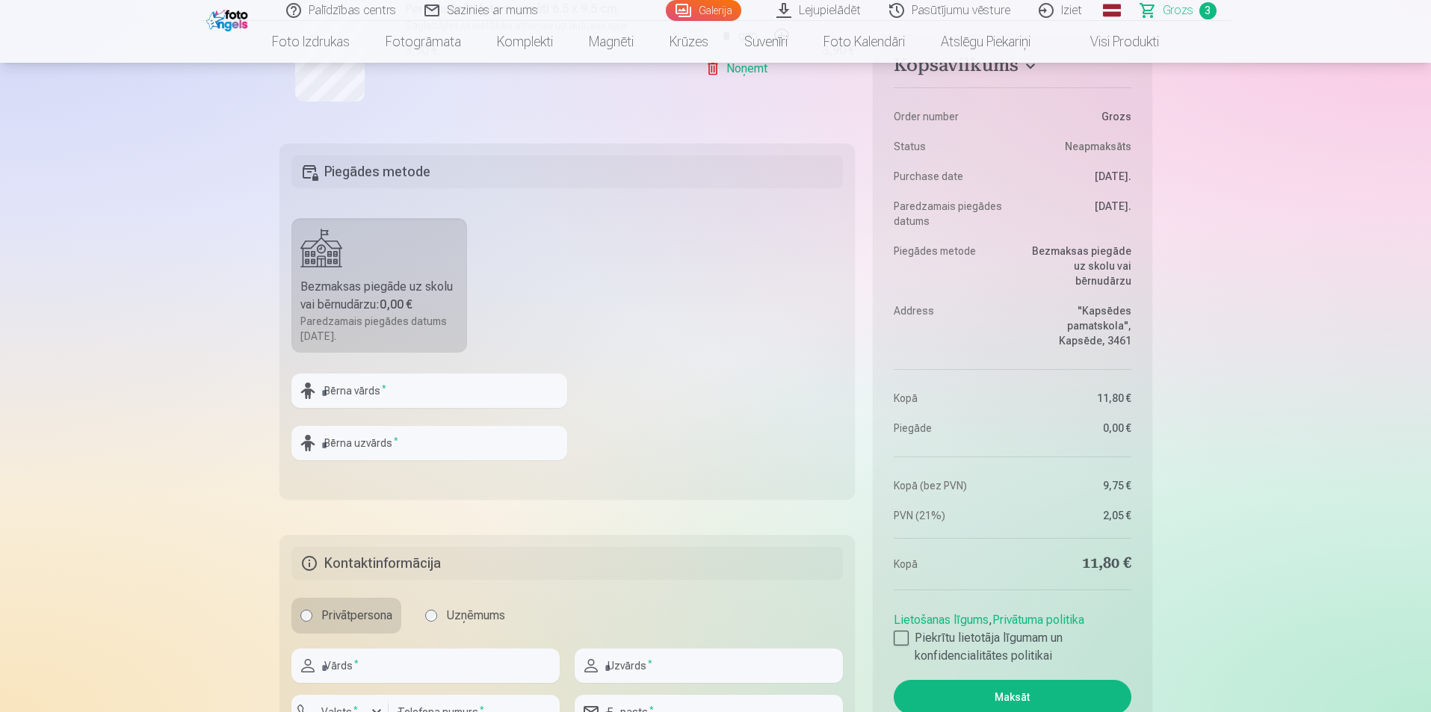
scroll to position [747, 0]
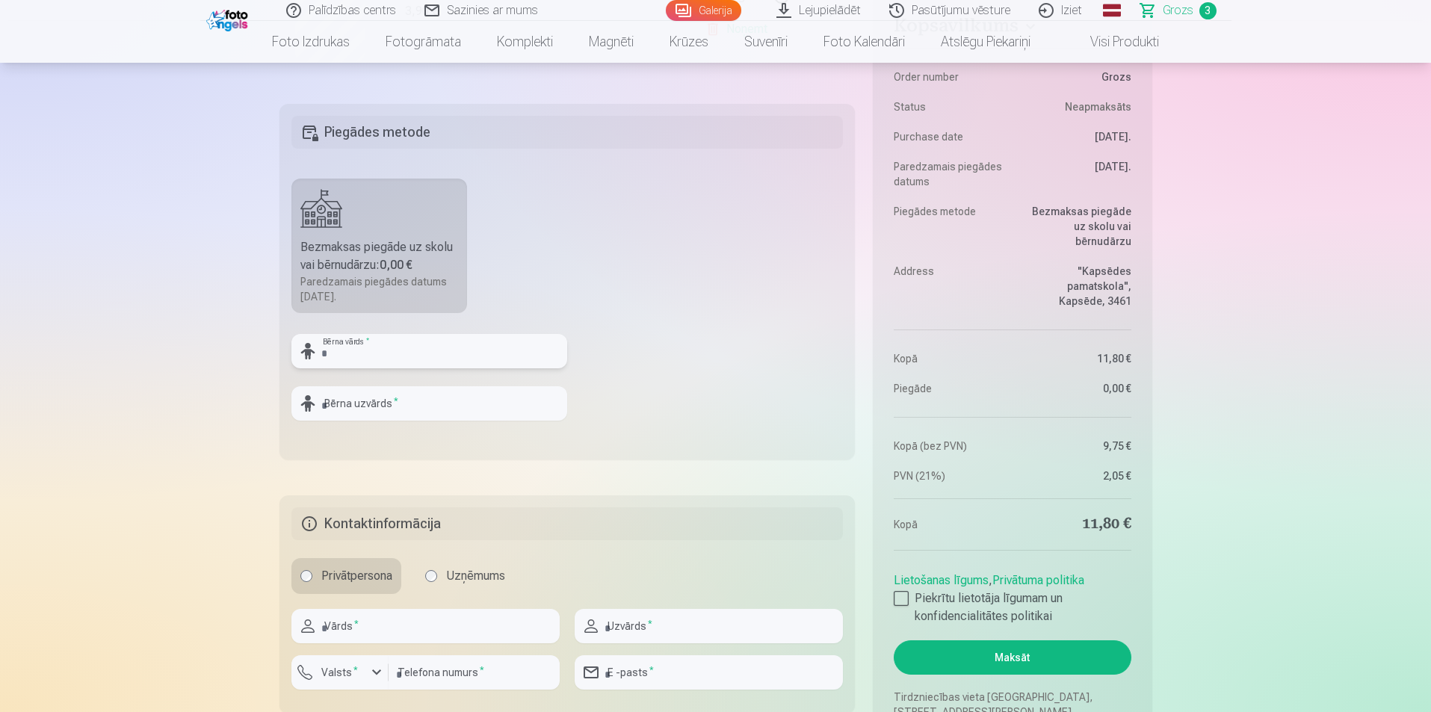
click at [383, 348] on input "text" at bounding box center [429, 351] width 276 height 34
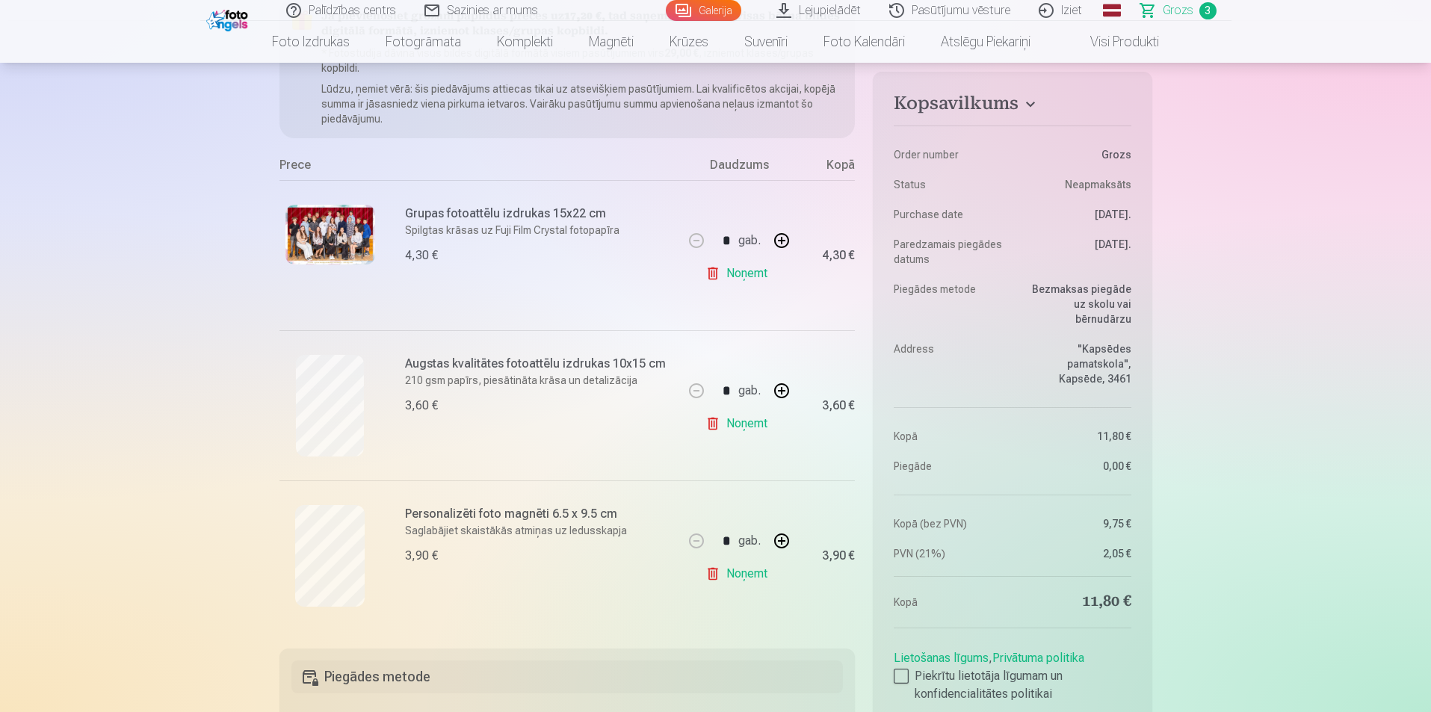
scroll to position [0, 0]
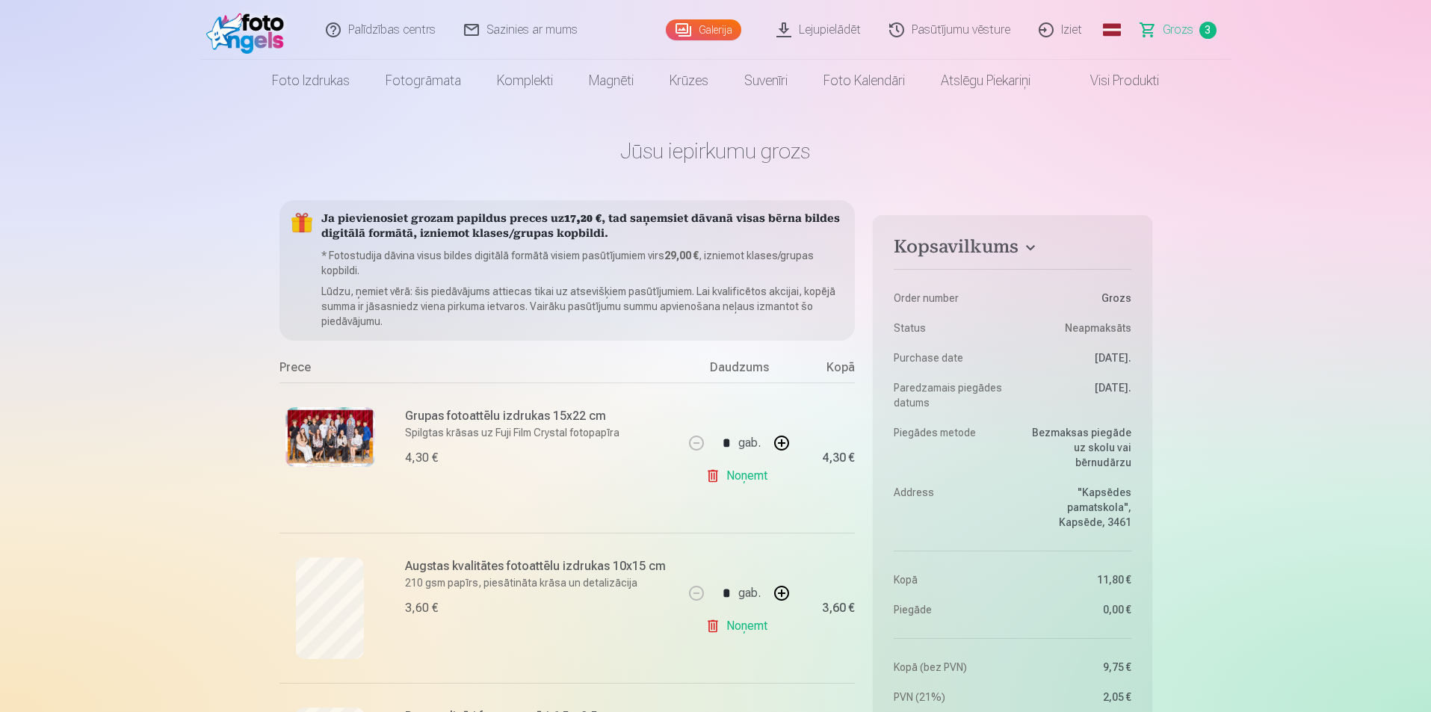
type input "******"
click at [707, 11] on div "Galerija" at bounding box center [707, 30] width 82 height 60
click at [691, 21] on link "Galerija" at bounding box center [703, 29] width 75 height 21
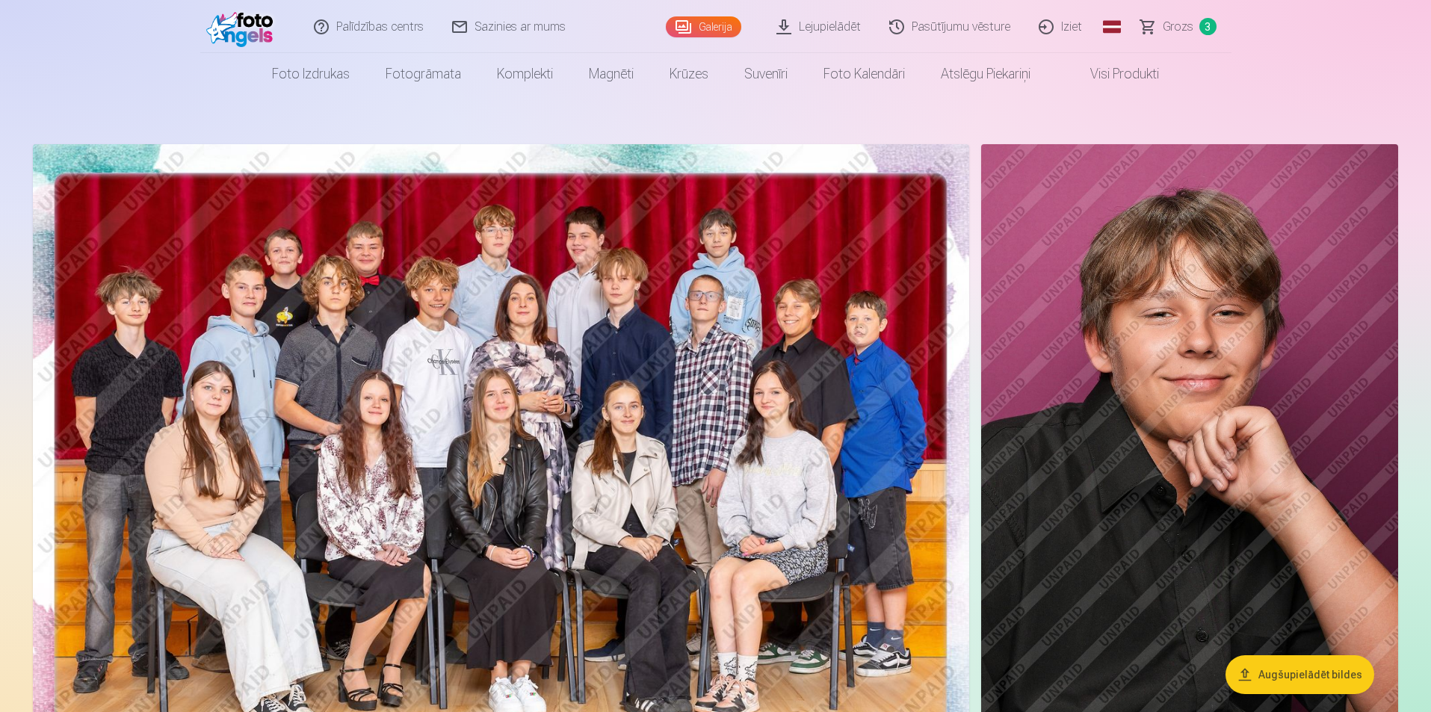
scroll to position [149, 0]
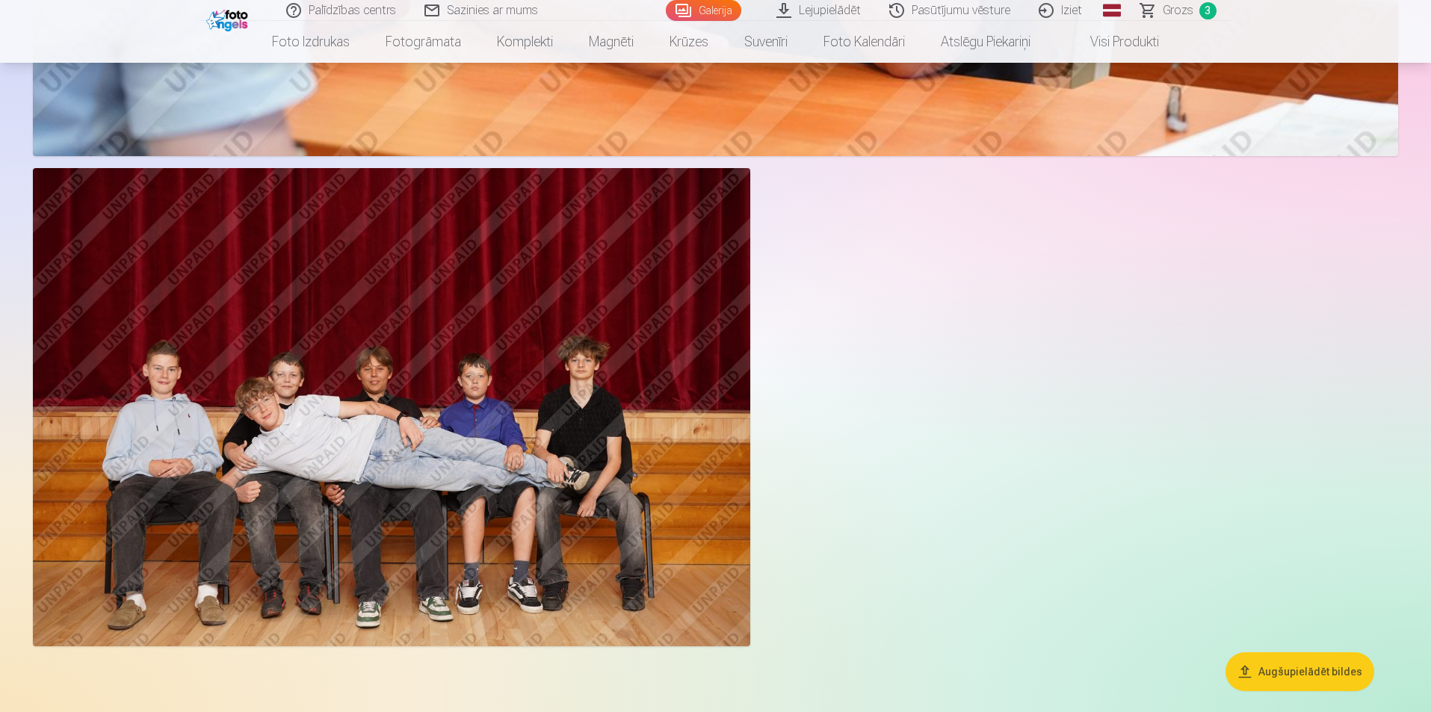
click at [461, 393] on img at bounding box center [391, 407] width 717 height 478
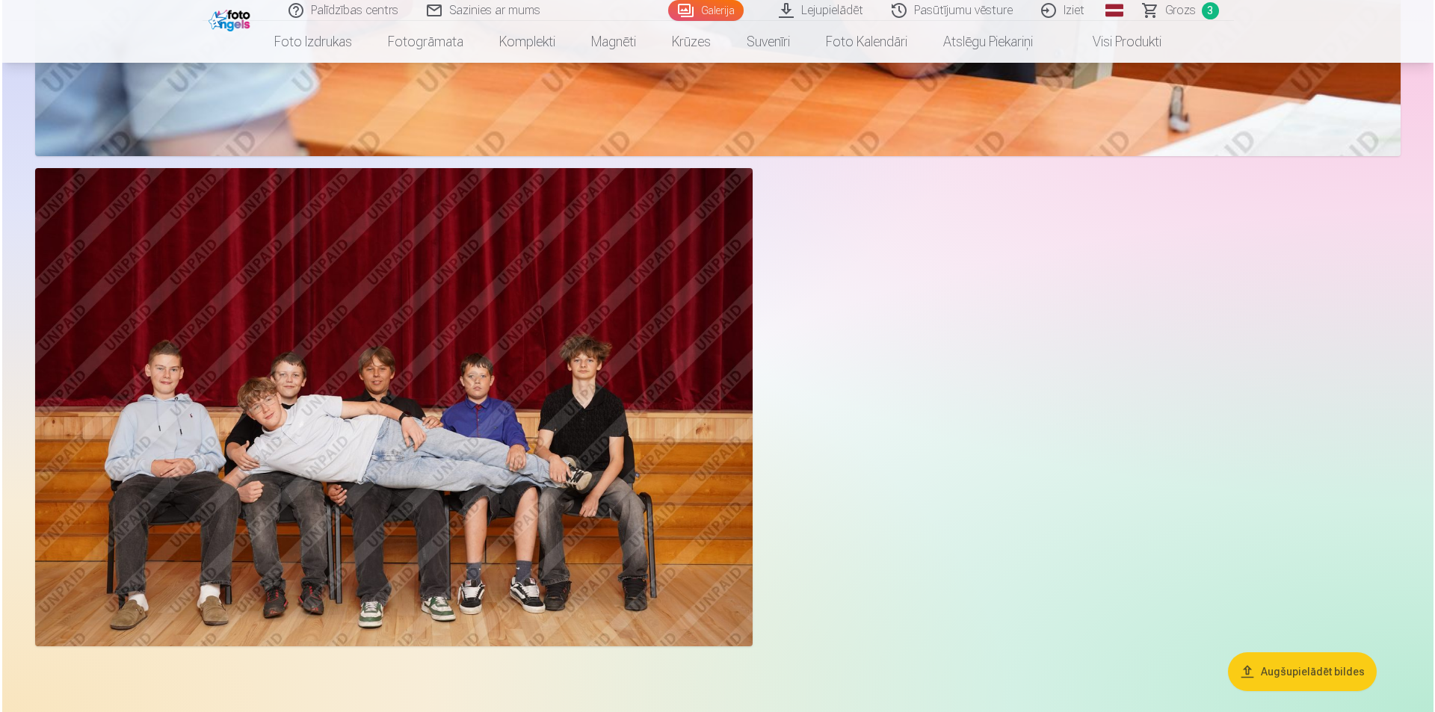
scroll to position [6292, 0]
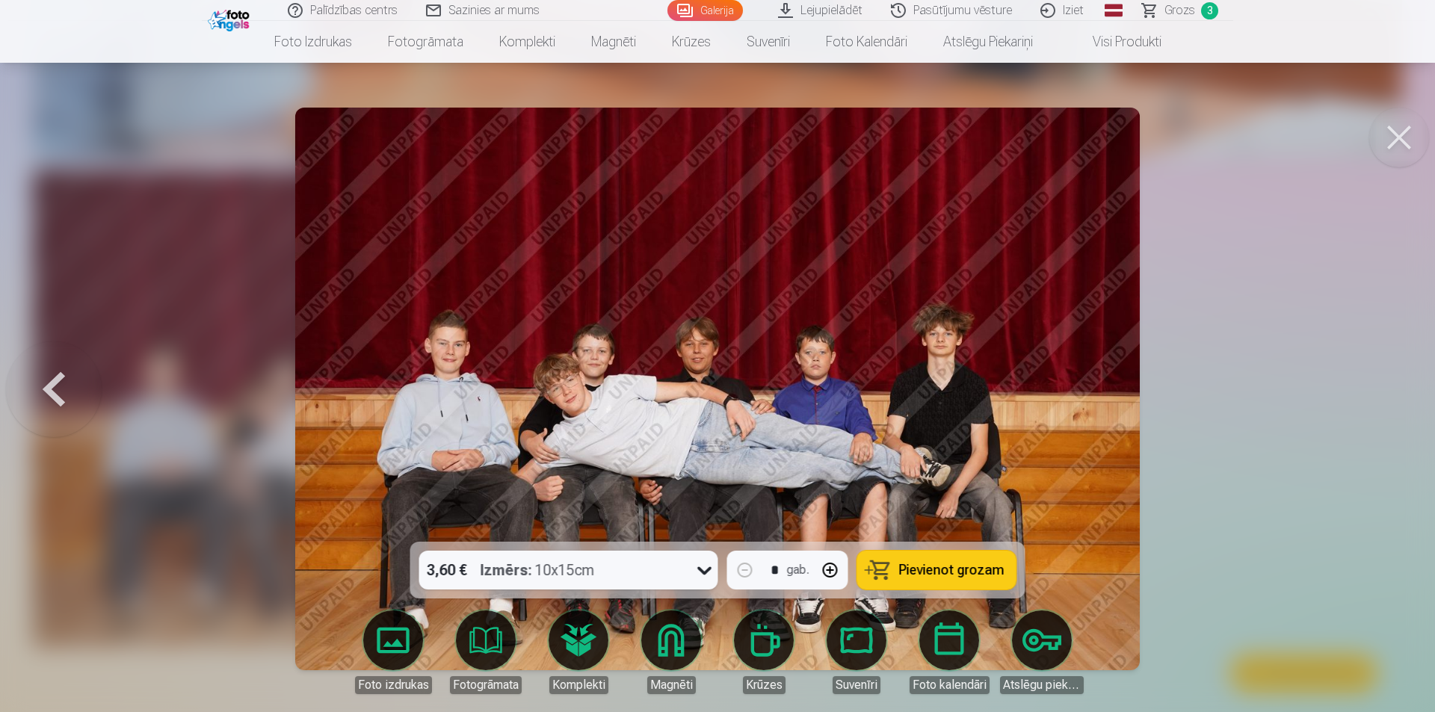
click at [1391, 138] on button at bounding box center [1399, 138] width 60 height 60
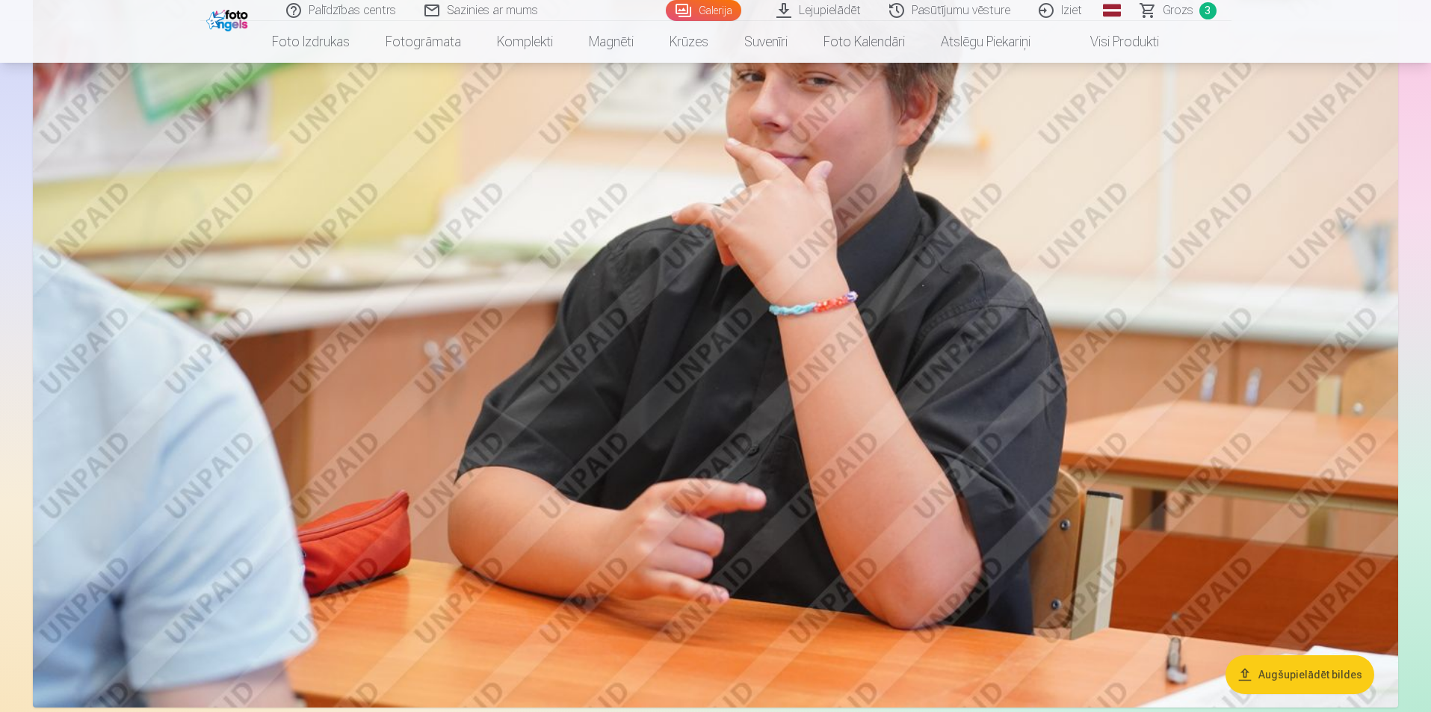
scroll to position [5530, 0]
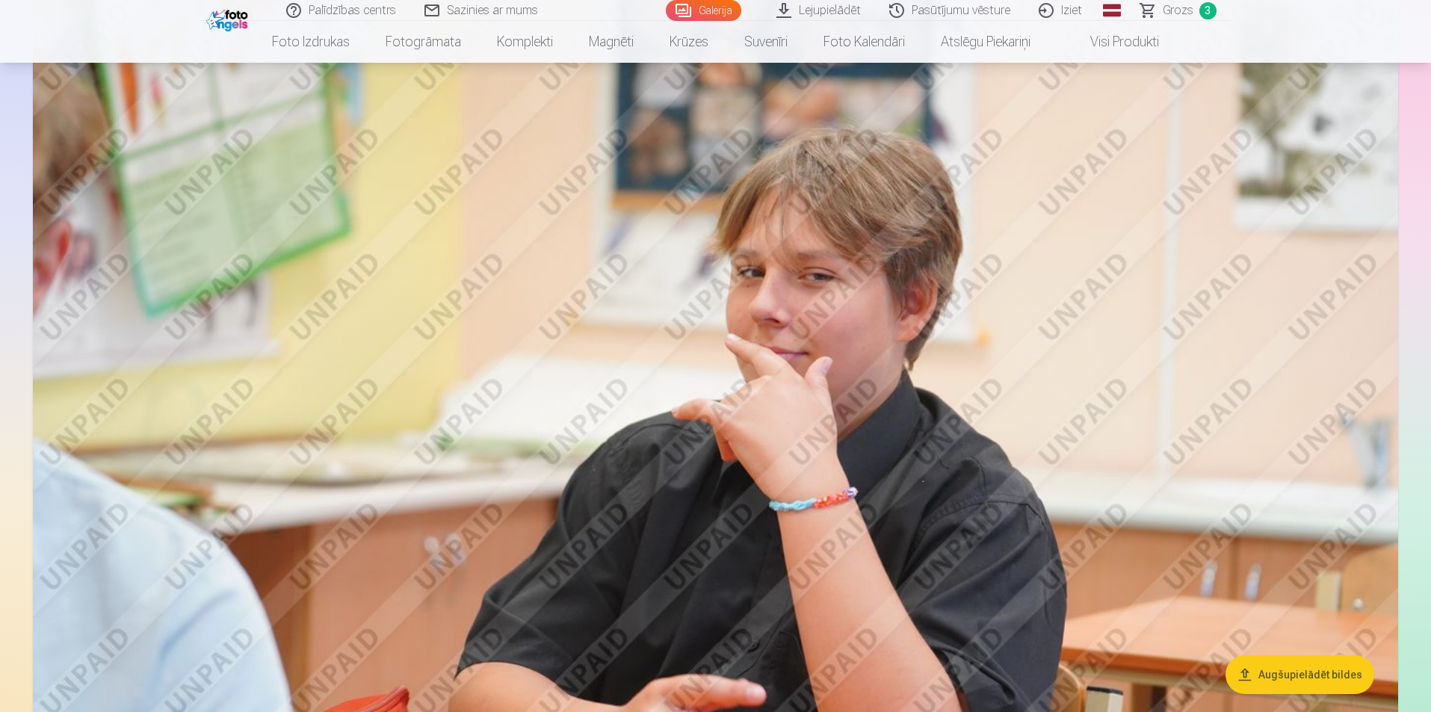
click at [1187, 19] on link "Grozs 3" at bounding box center [1179, 10] width 105 height 21
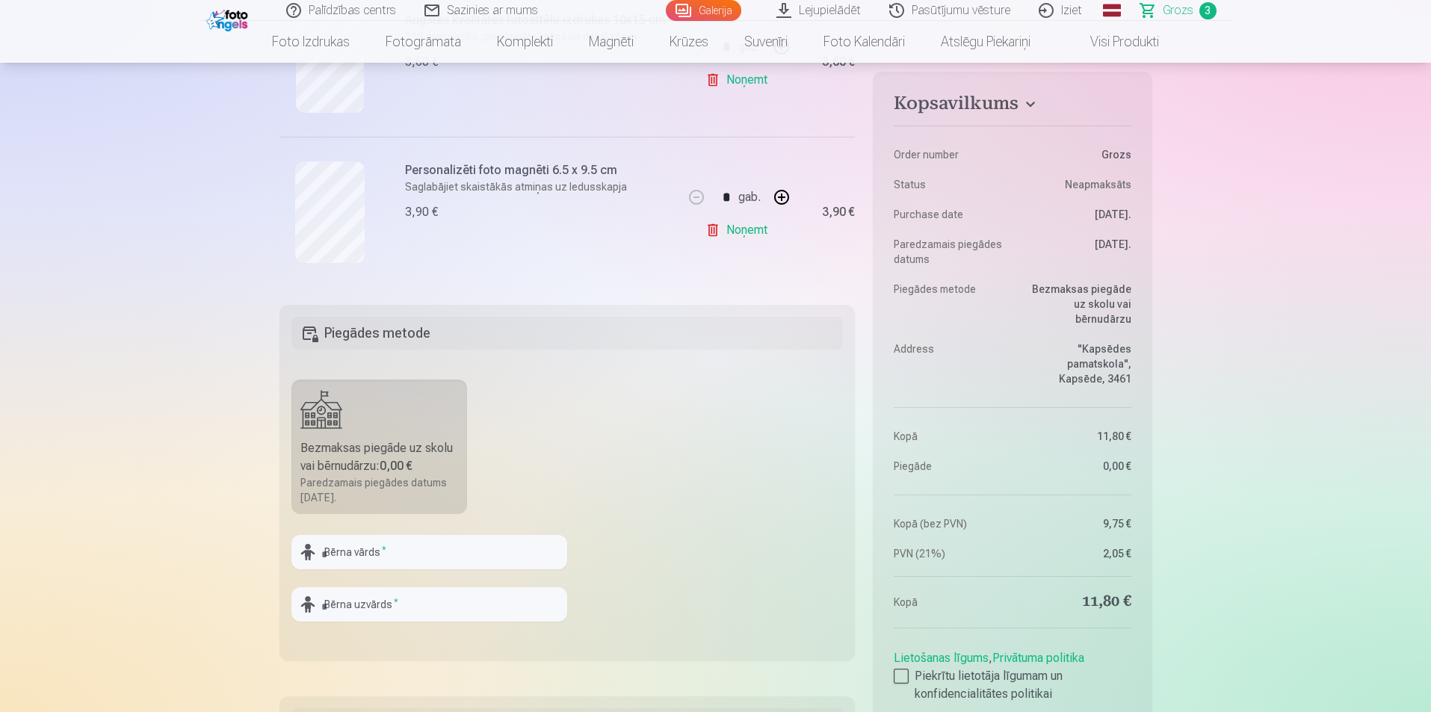
scroll to position [598, 0]
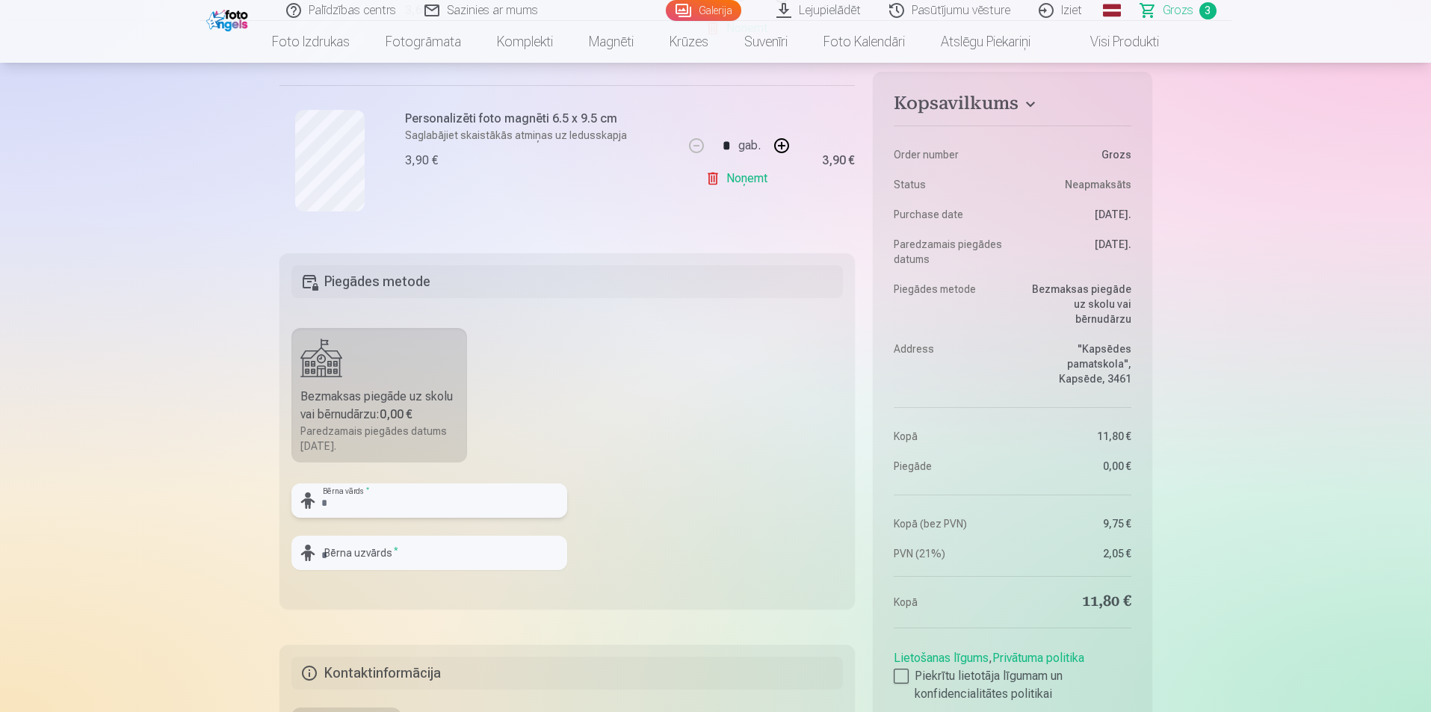
click at [392, 509] on input "text" at bounding box center [429, 500] width 276 height 34
type input "******"
click at [373, 552] on input "text" at bounding box center [429, 553] width 276 height 34
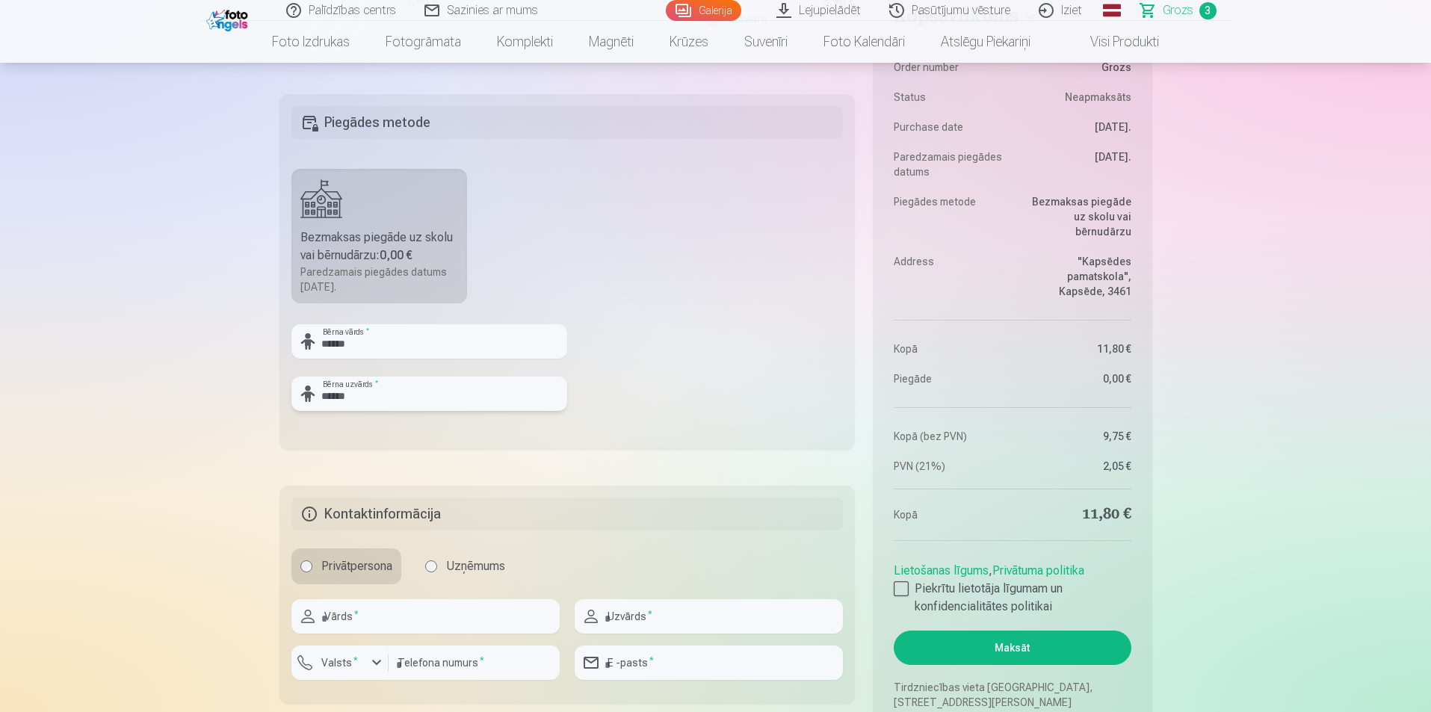
scroll to position [822, 0]
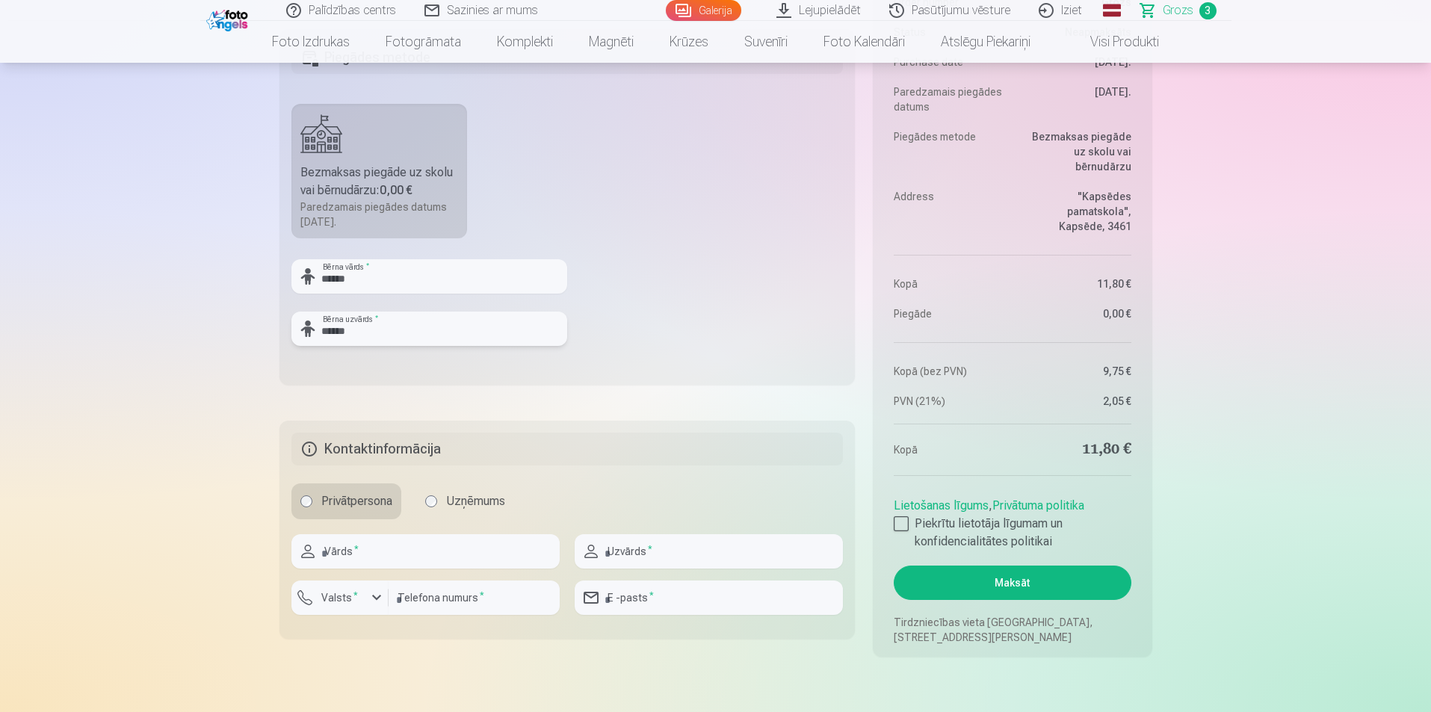
type input "******"
click at [397, 543] on input "text" at bounding box center [425, 551] width 268 height 34
type input "*******"
click at [625, 559] on input "text" at bounding box center [709, 551] width 268 height 34
type input "*******"
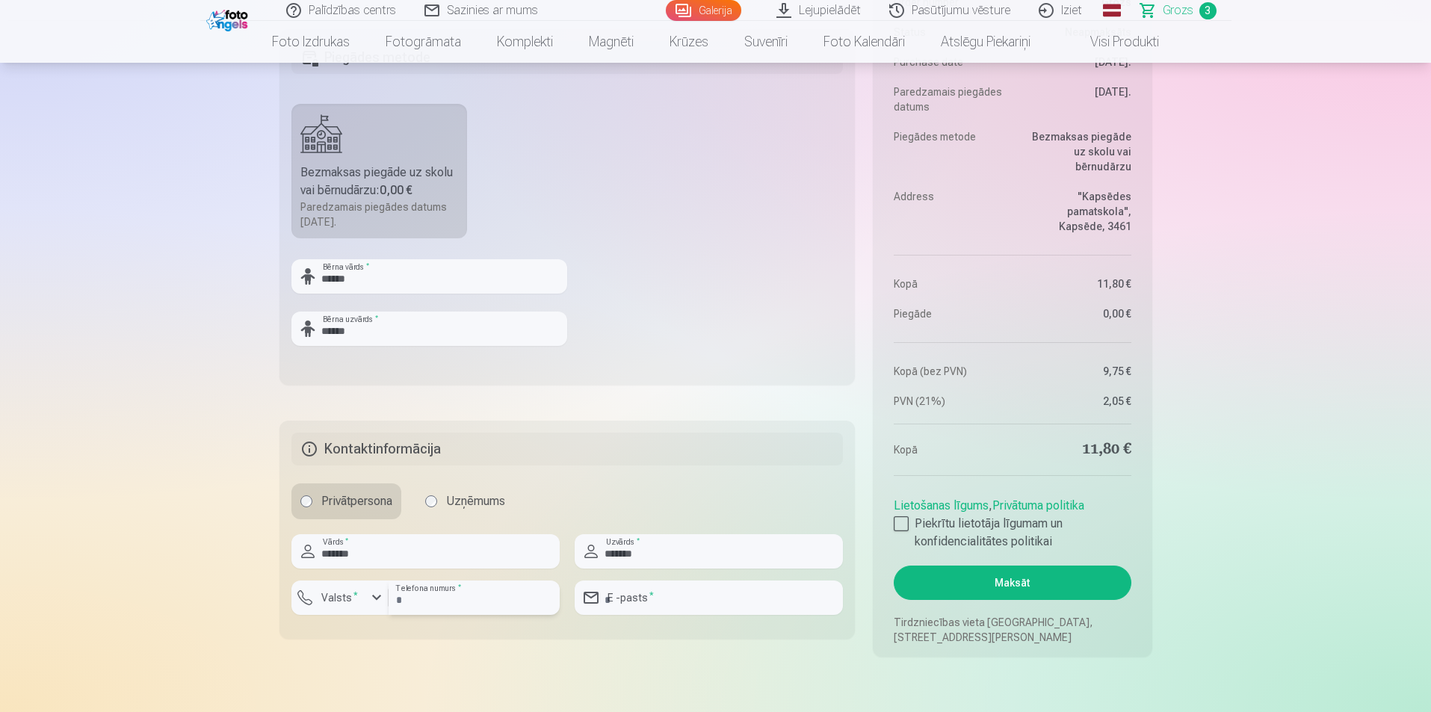
click at [448, 602] on input "number" at bounding box center [474, 598] width 171 height 34
click at [381, 593] on div "button" at bounding box center [377, 598] width 18 height 18
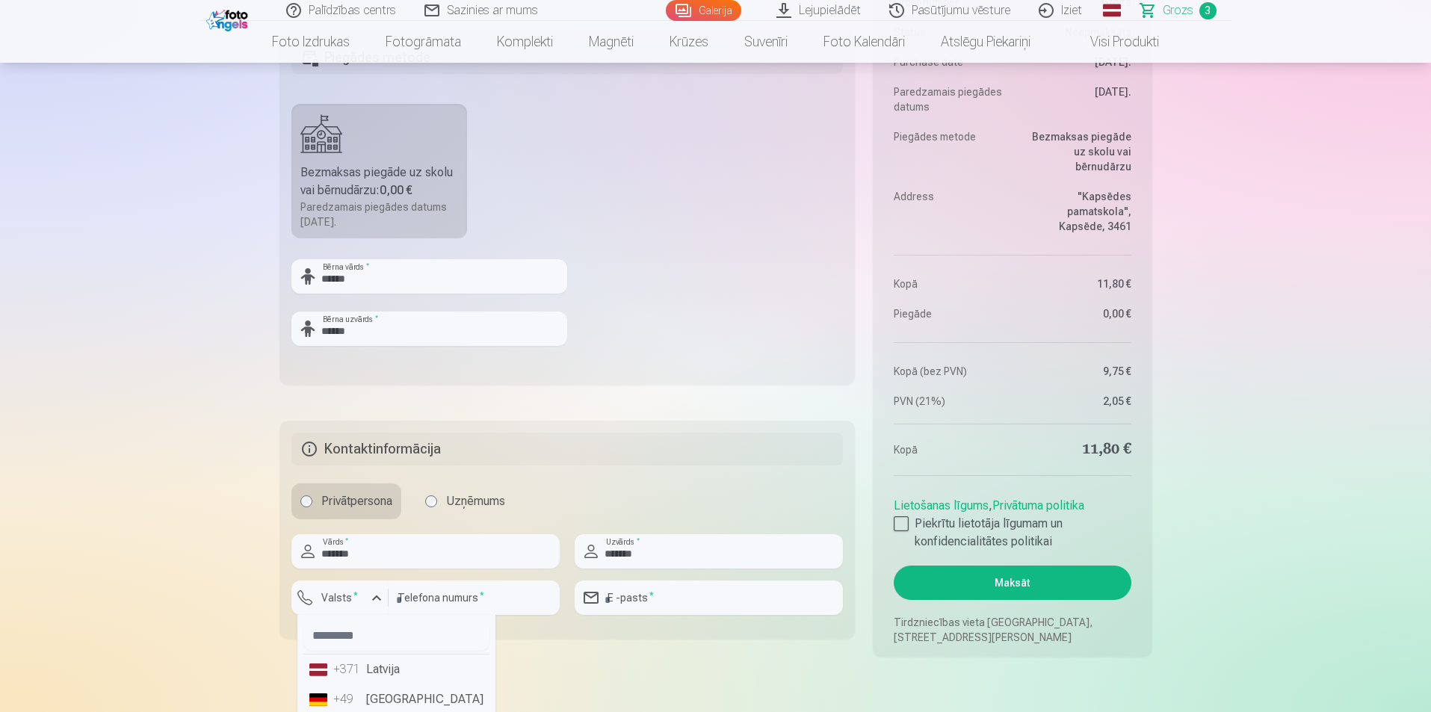
click at [380, 676] on li "+371 Latvija" at bounding box center [396, 670] width 186 height 30
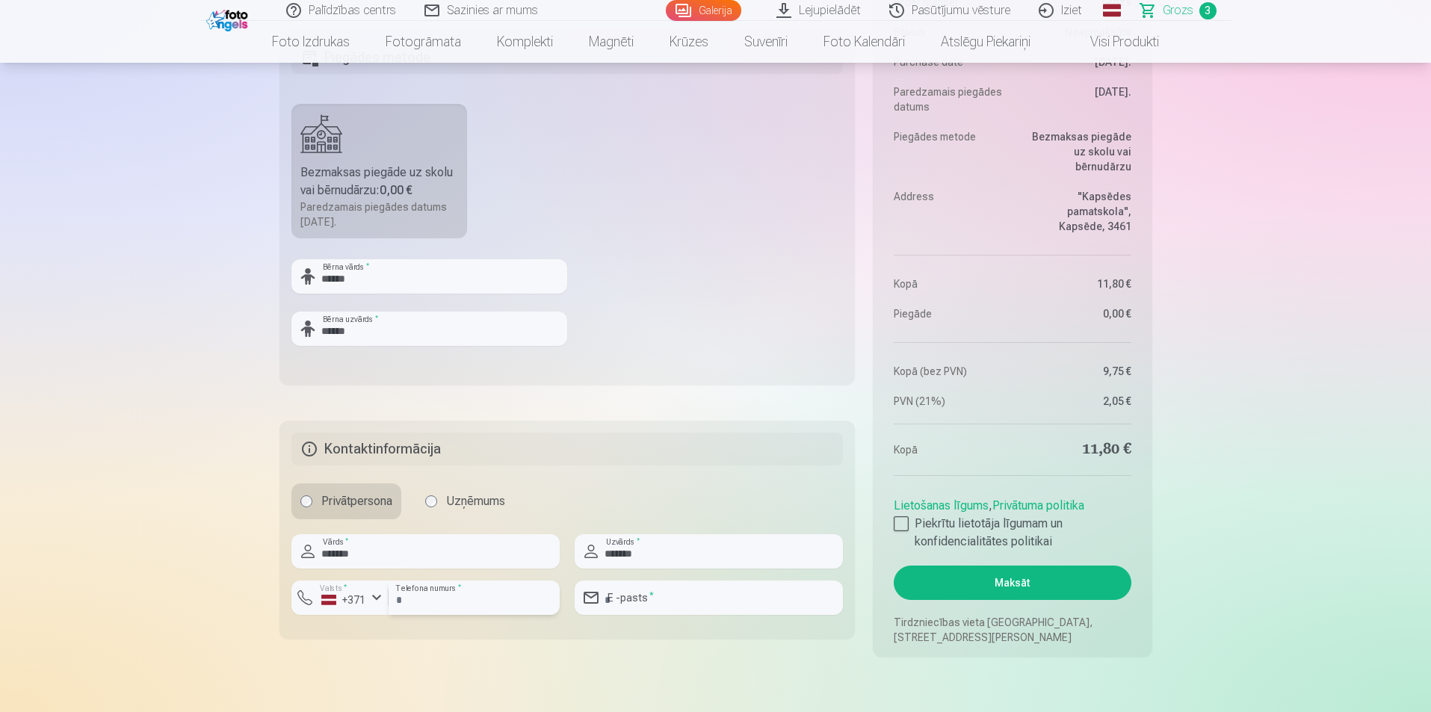
click at [433, 596] on input "number" at bounding box center [474, 598] width 171 height 34
type input "********"
click at [611, 610] on input "email" at bounding box center [709, 598] width 268 height 34
type input "**********"
click at [906, 527] on div at bounding box center [901, 523] width 15 height 15
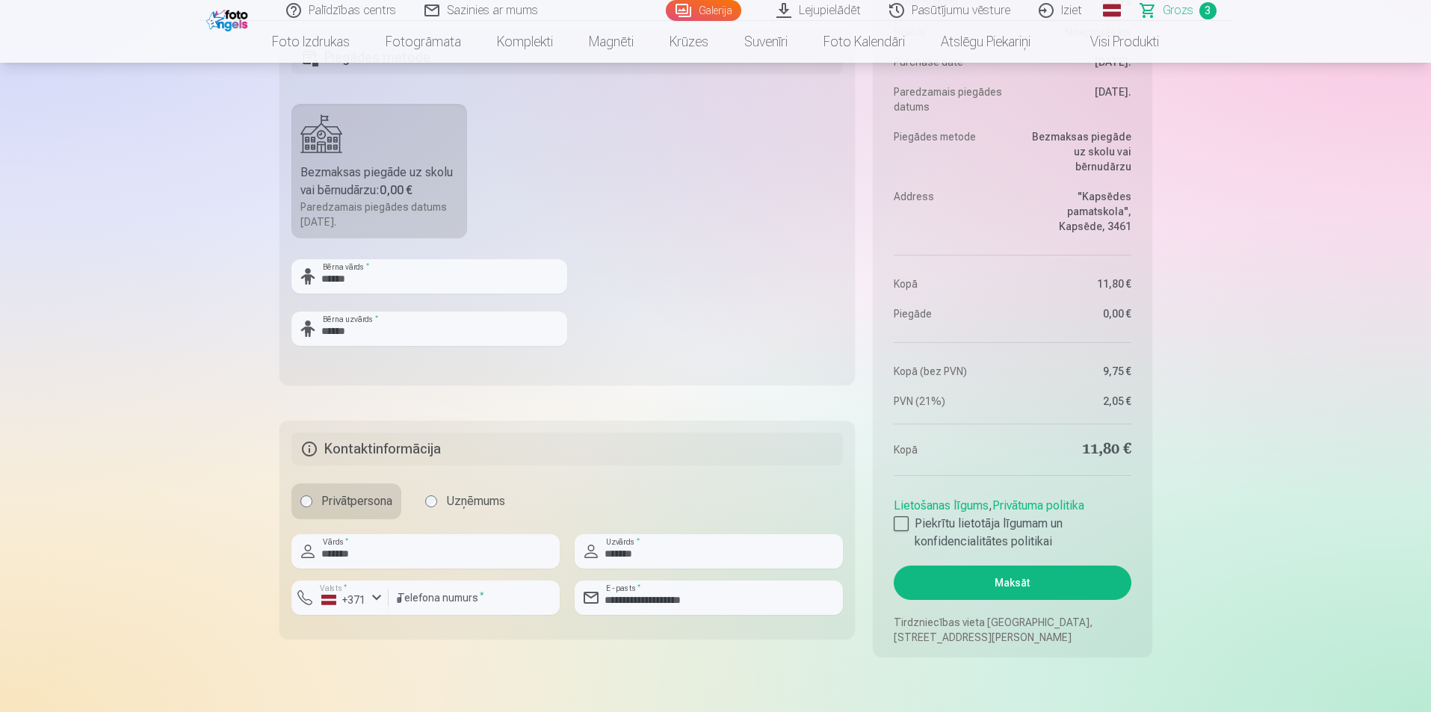
click at [1027, 582] on button "Maksāt" at bounding box center [1012, 583] width 237 height 34
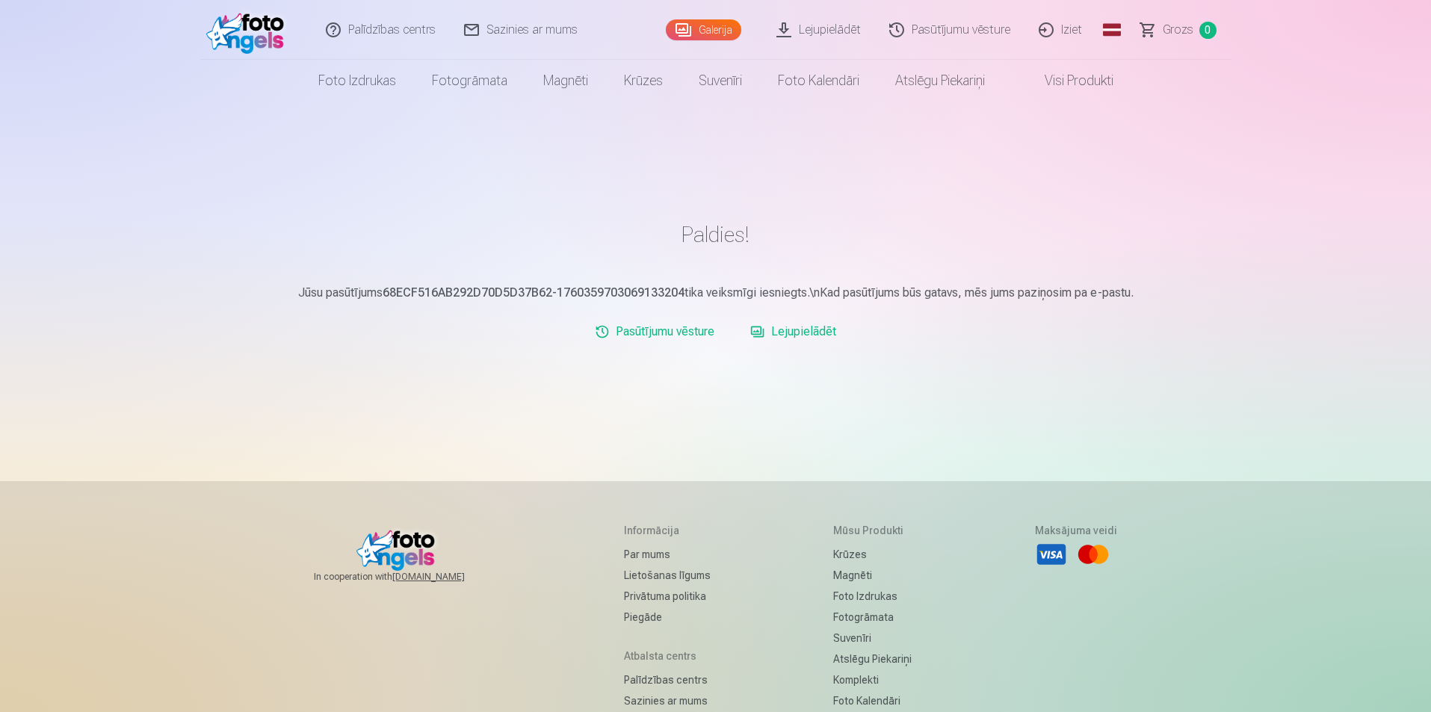
click at [675, 331] on link "Pasūtījumu vēsture" at bounding box center [655, 332] width 132 height 30
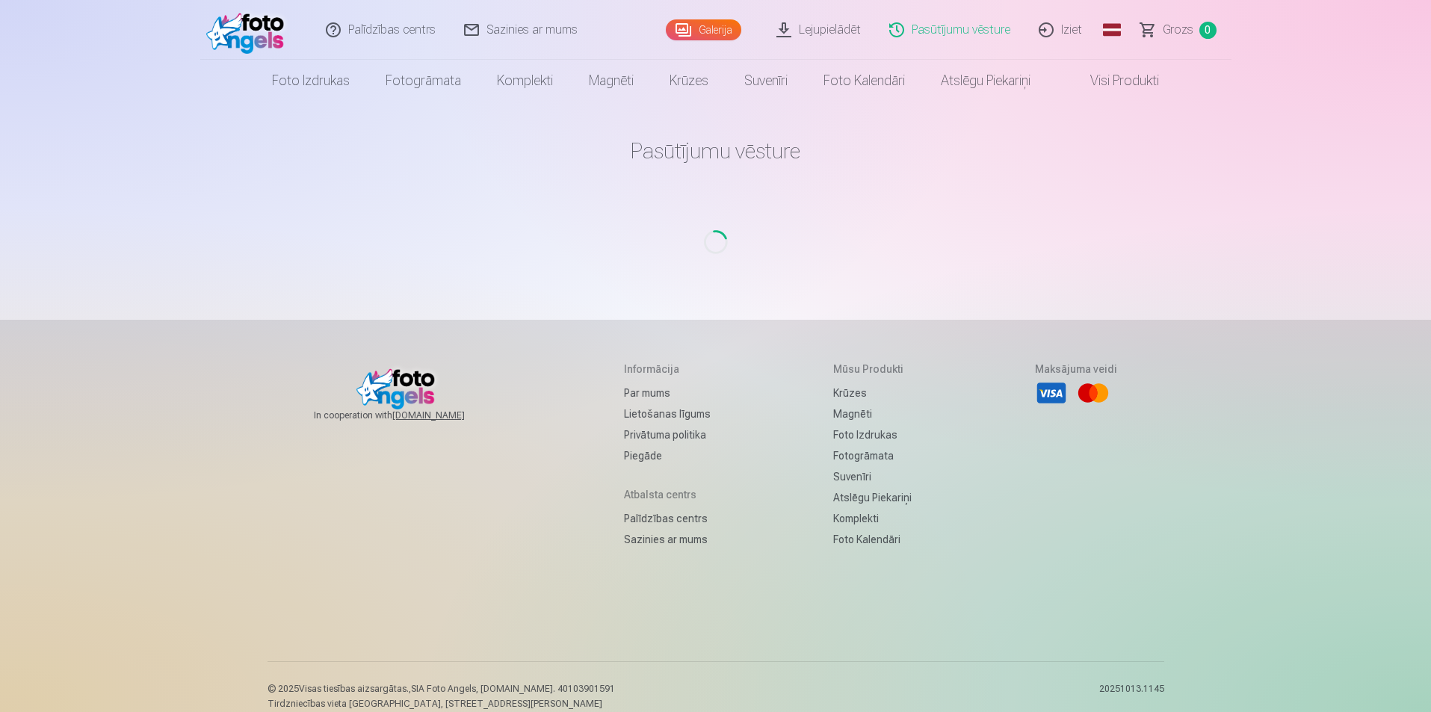
click at [716, 27] on link "Galerija" at bounding box center [703, 29] width 75 height 21
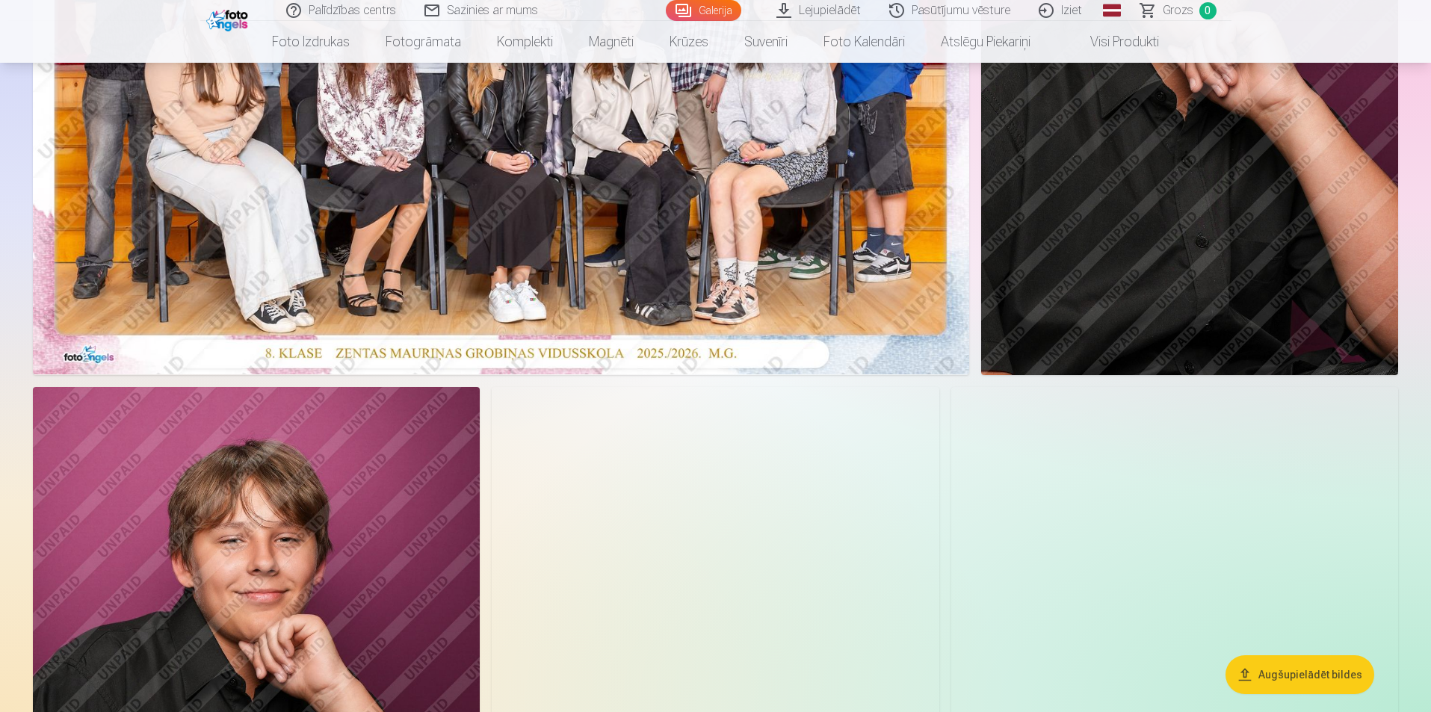
scroll to position [598, 0]
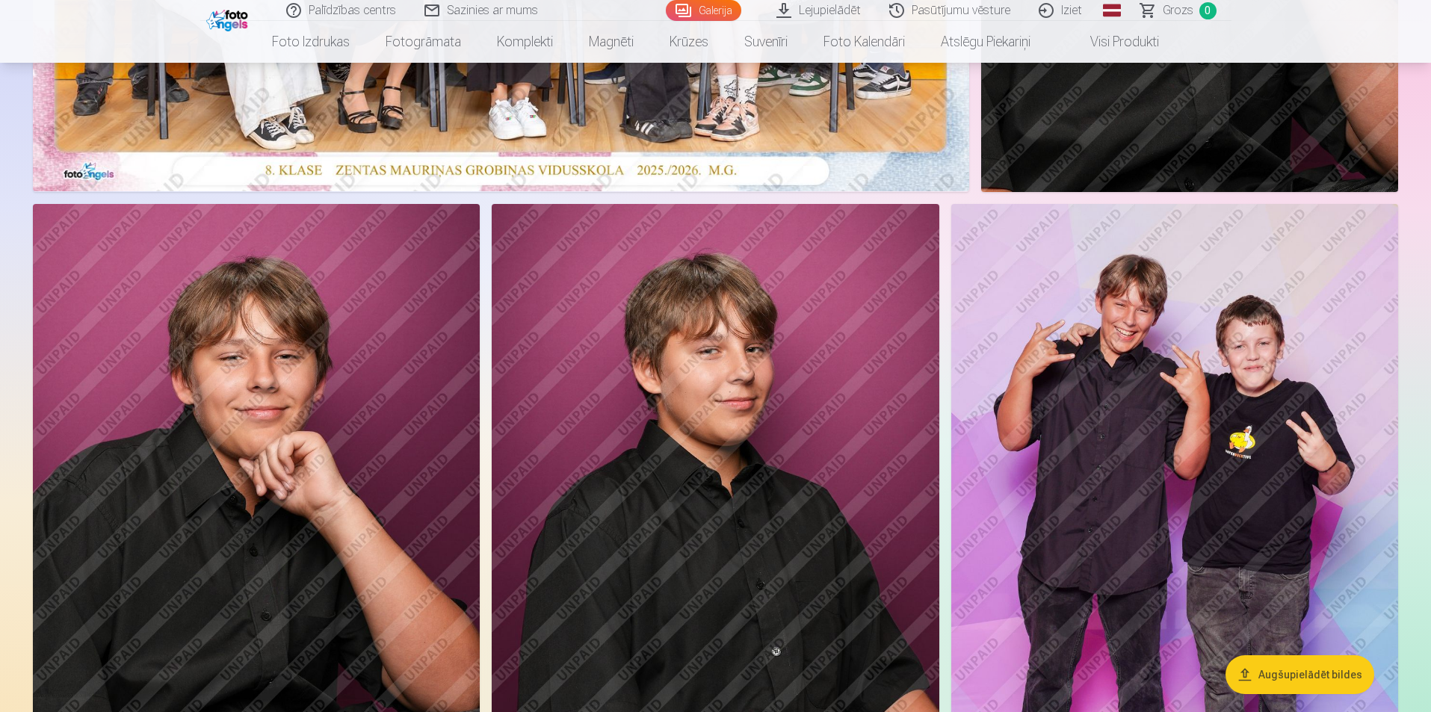
click at [1154, 414] on img at bounding box center [1174, 539] width 447 height 671
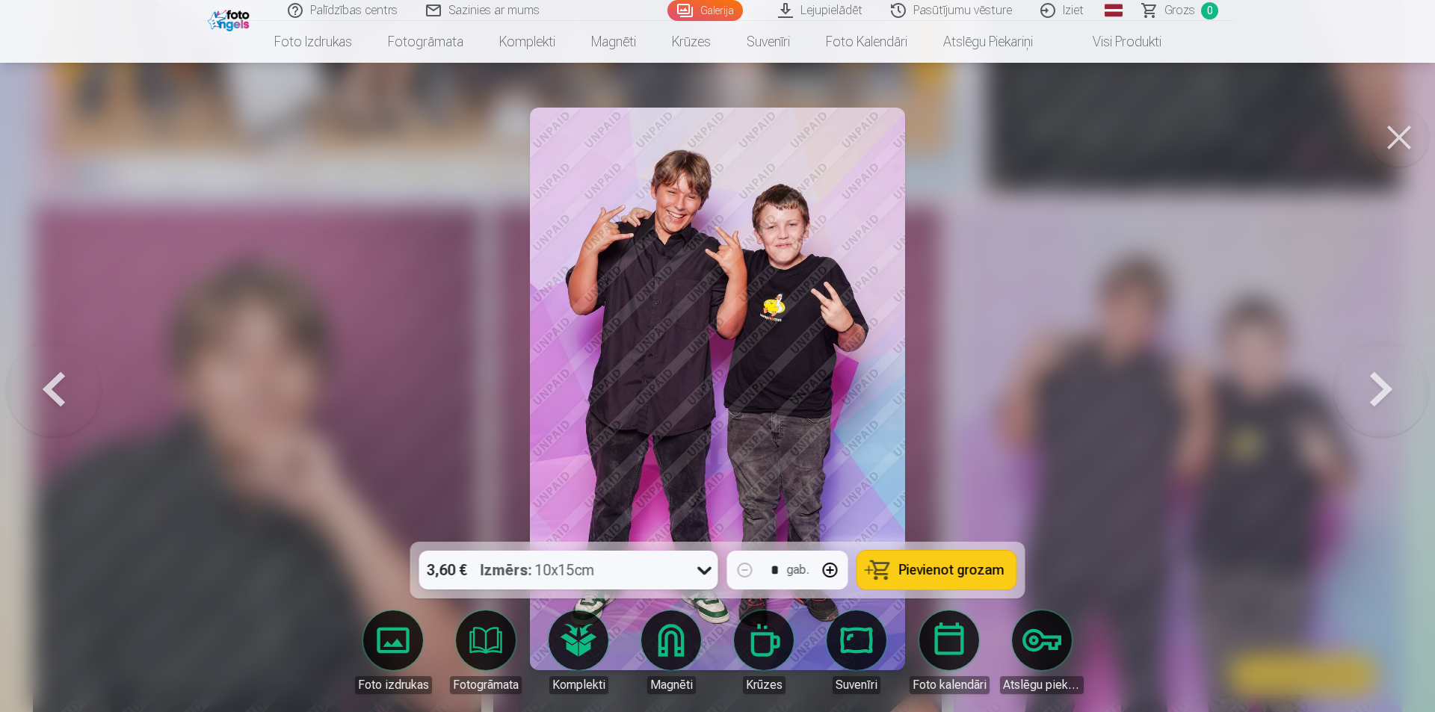
click at [1394, 404] on button at bounding box center [1381, 389] width 96 height 276
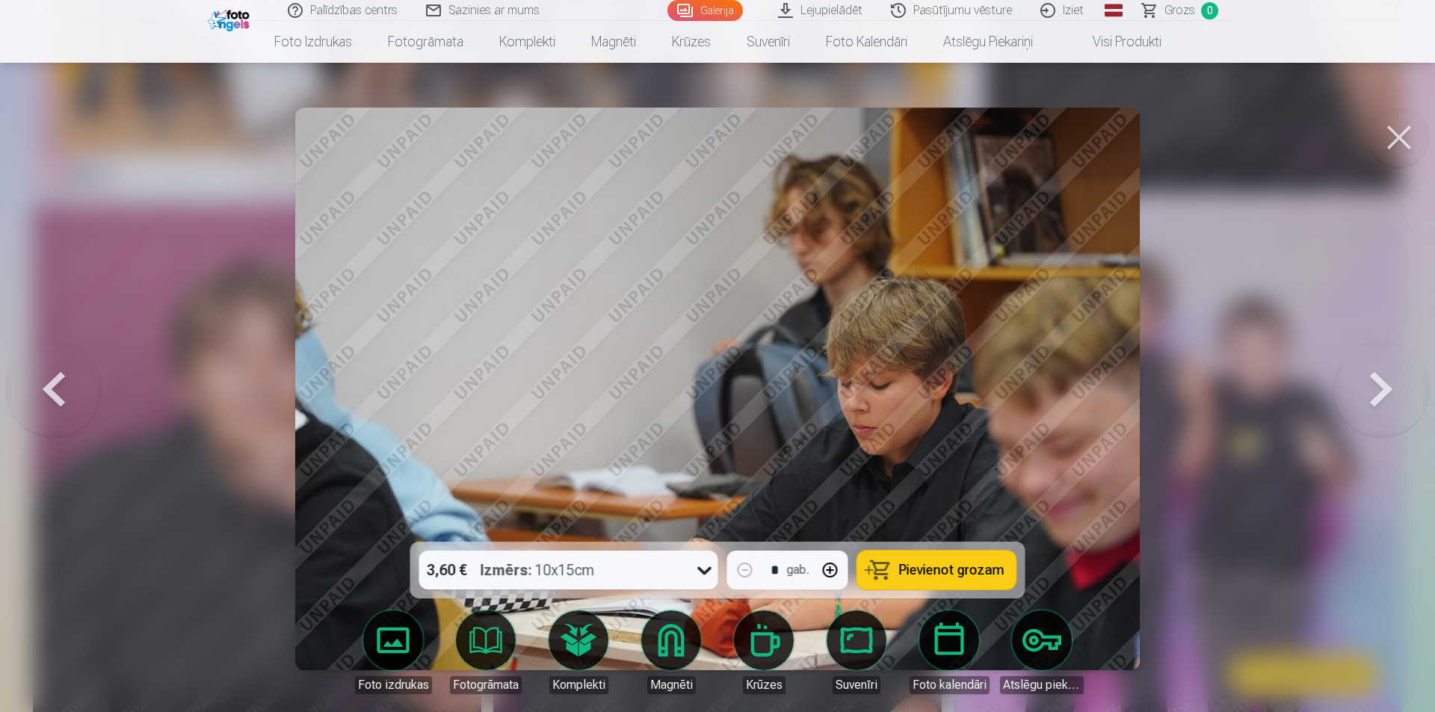
click at [1396, 405] on button at bounding box center [1381, 389] width 96 height 276
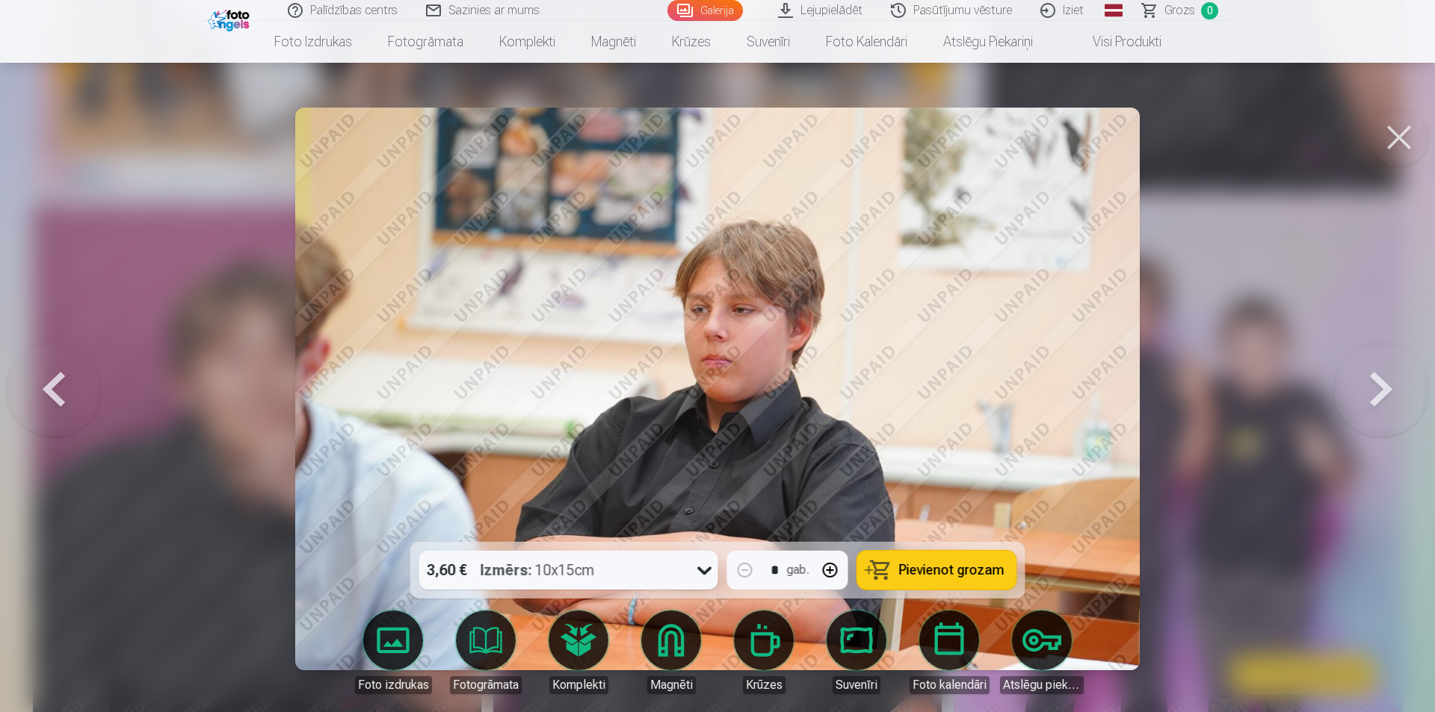
click at [1396, 405] on button at bounding box center [1381, 389] width 96 height 276
click at [1395, 405] on button at bounding box center [1381, 389] width 96 height 276
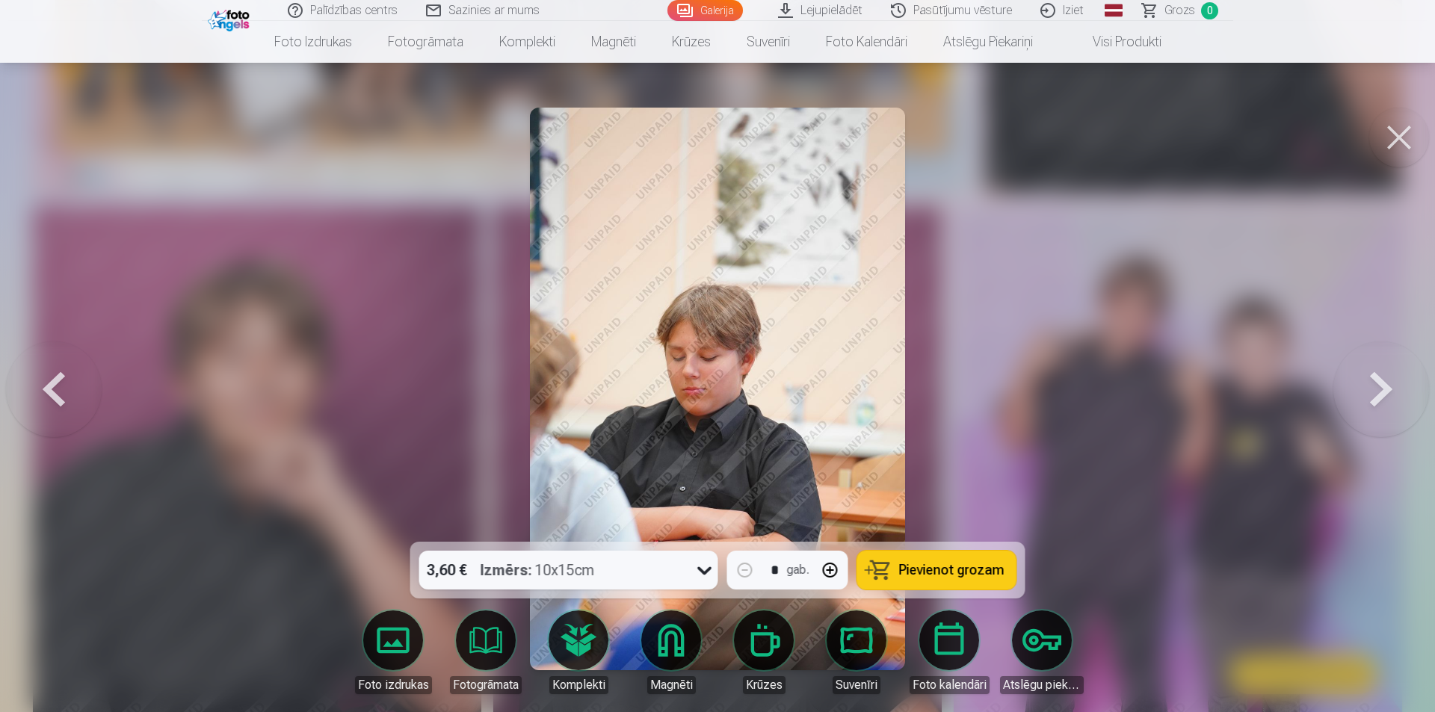
click at [1395, 405] on button at bounding box center [1381, 389] width 96 height 276
click at [1394, 405] on button at bounding box center [1381, 389] width 96 height 276
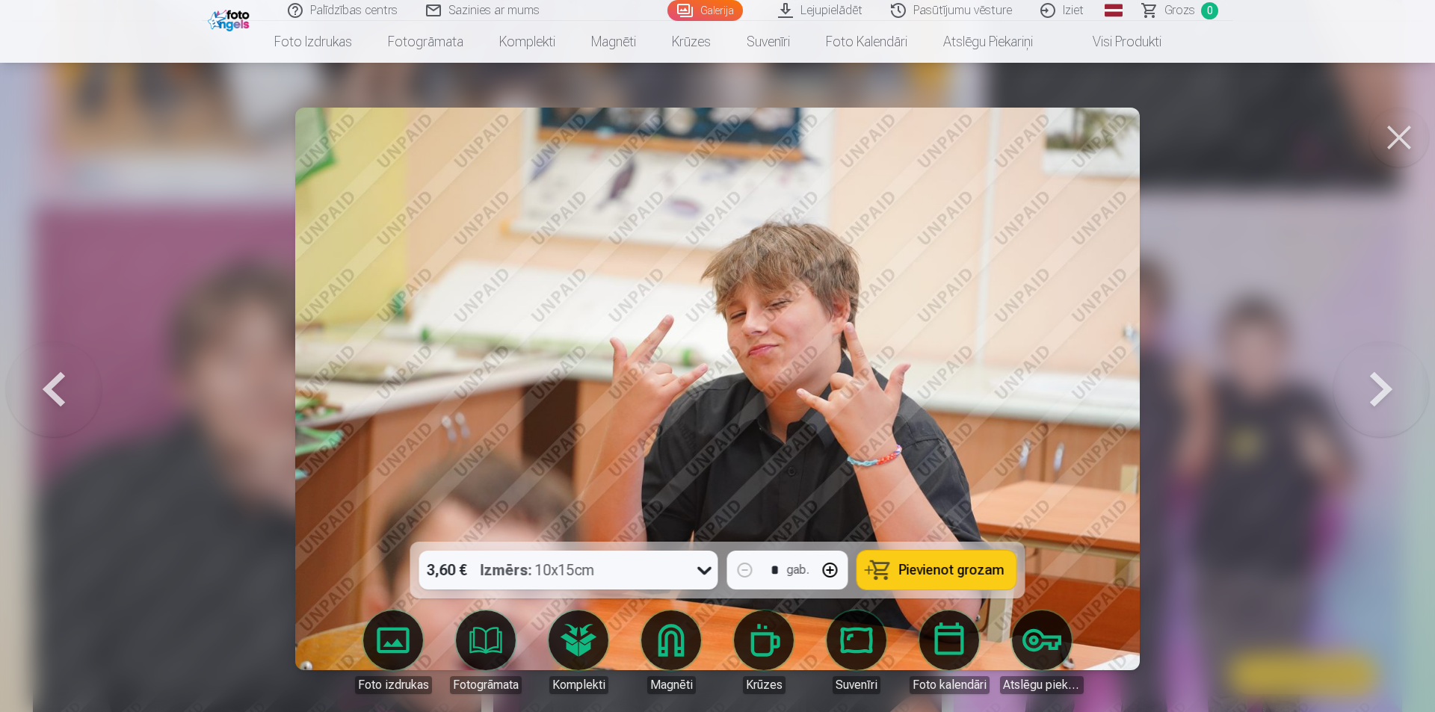
click at [1394, 405] on button at bounding box center [1381, 389] width 96 height 276
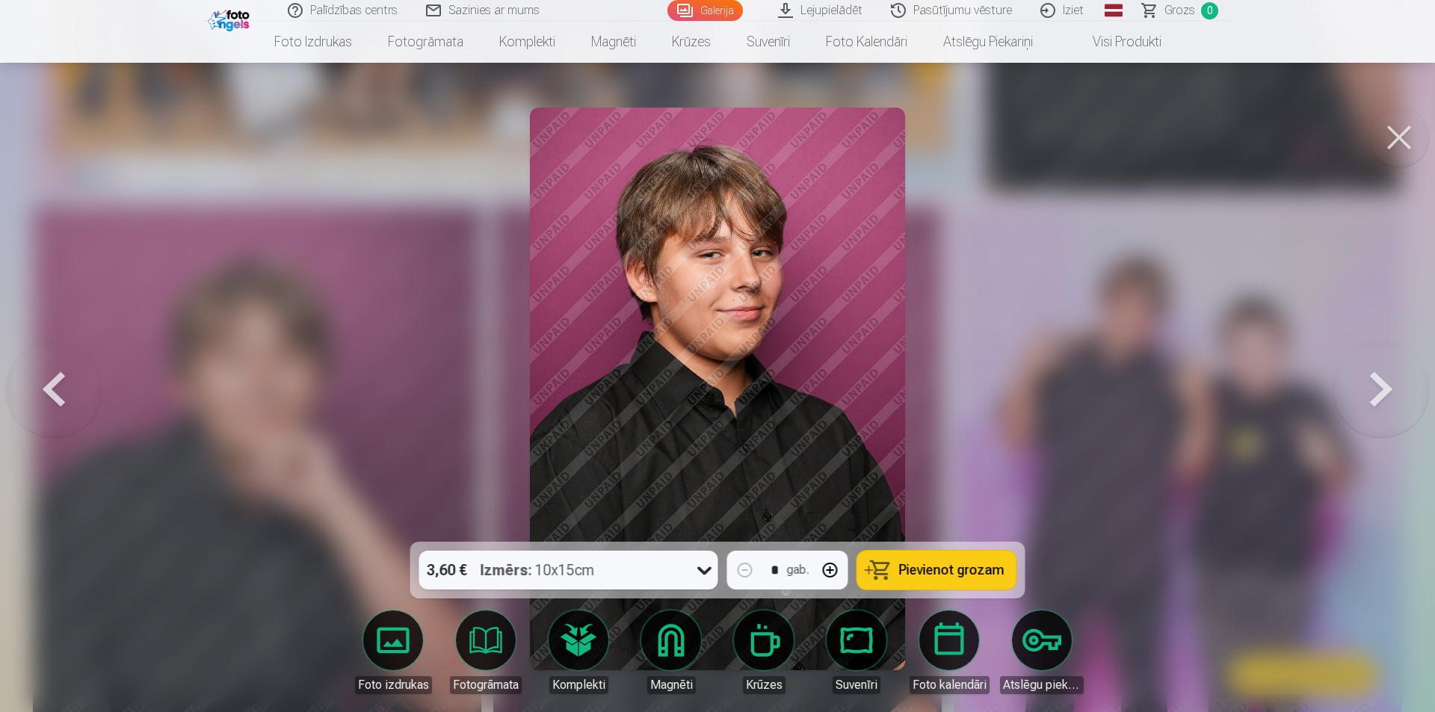
click at [1394, 405] on button at bounding box center [1381, 389] width 96 height 276
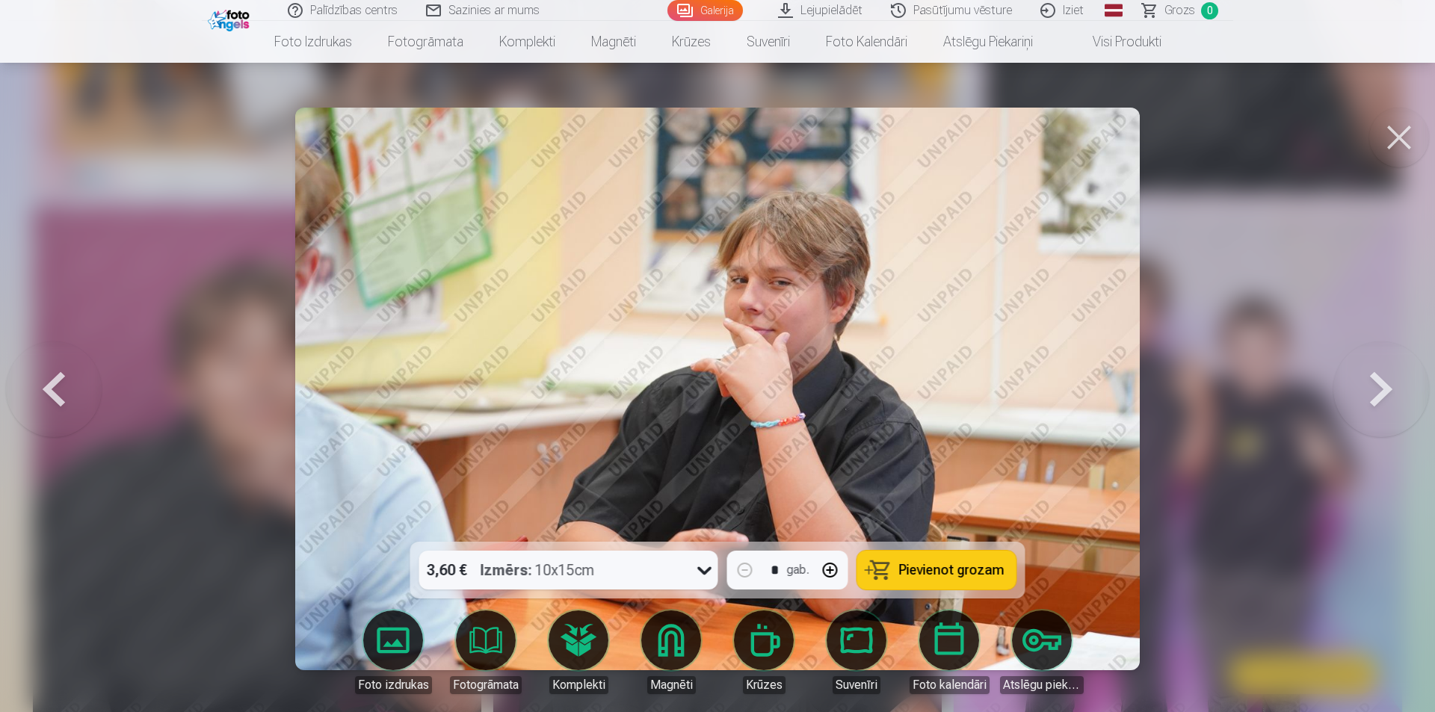
click at [1394, 405] on button at bounding box center [1381, 389] width 96 height 276
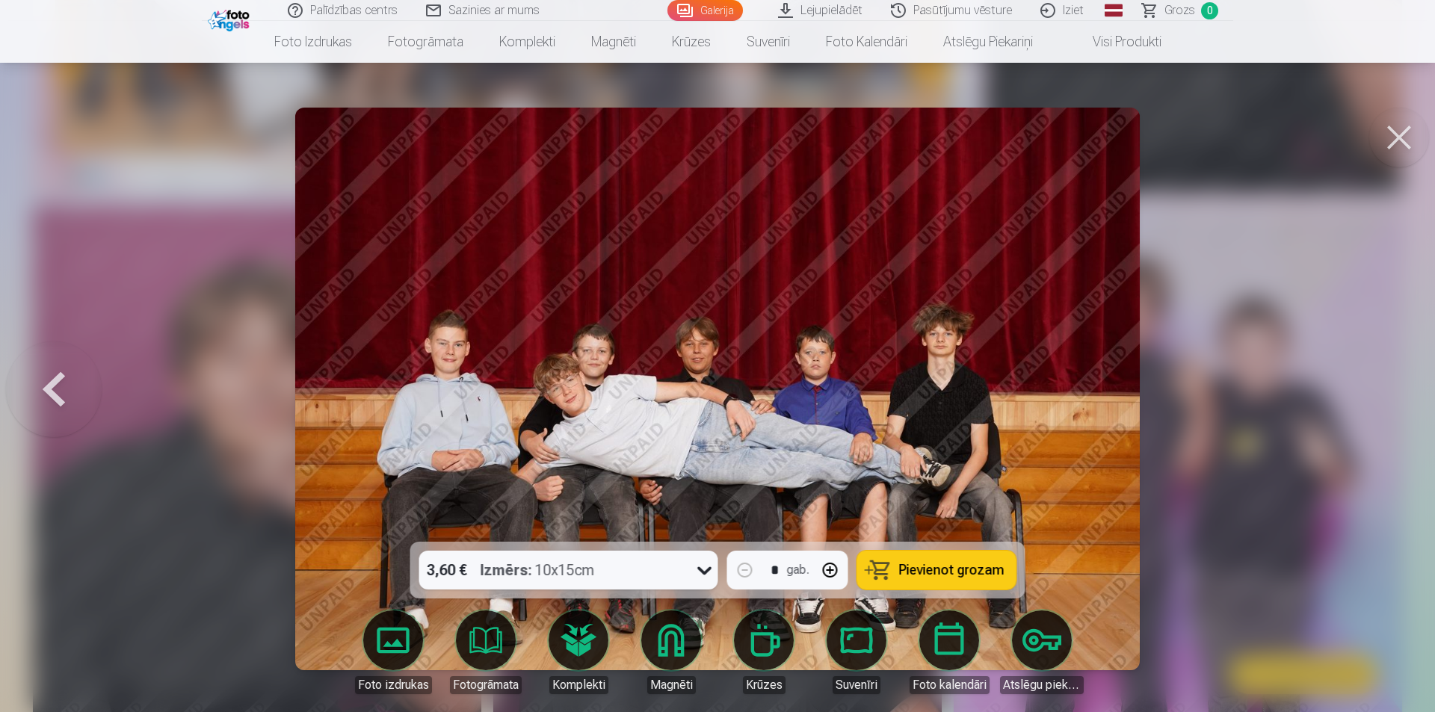
click at [74, 365] on button at bounding box center [54, 389] width 96 height 276
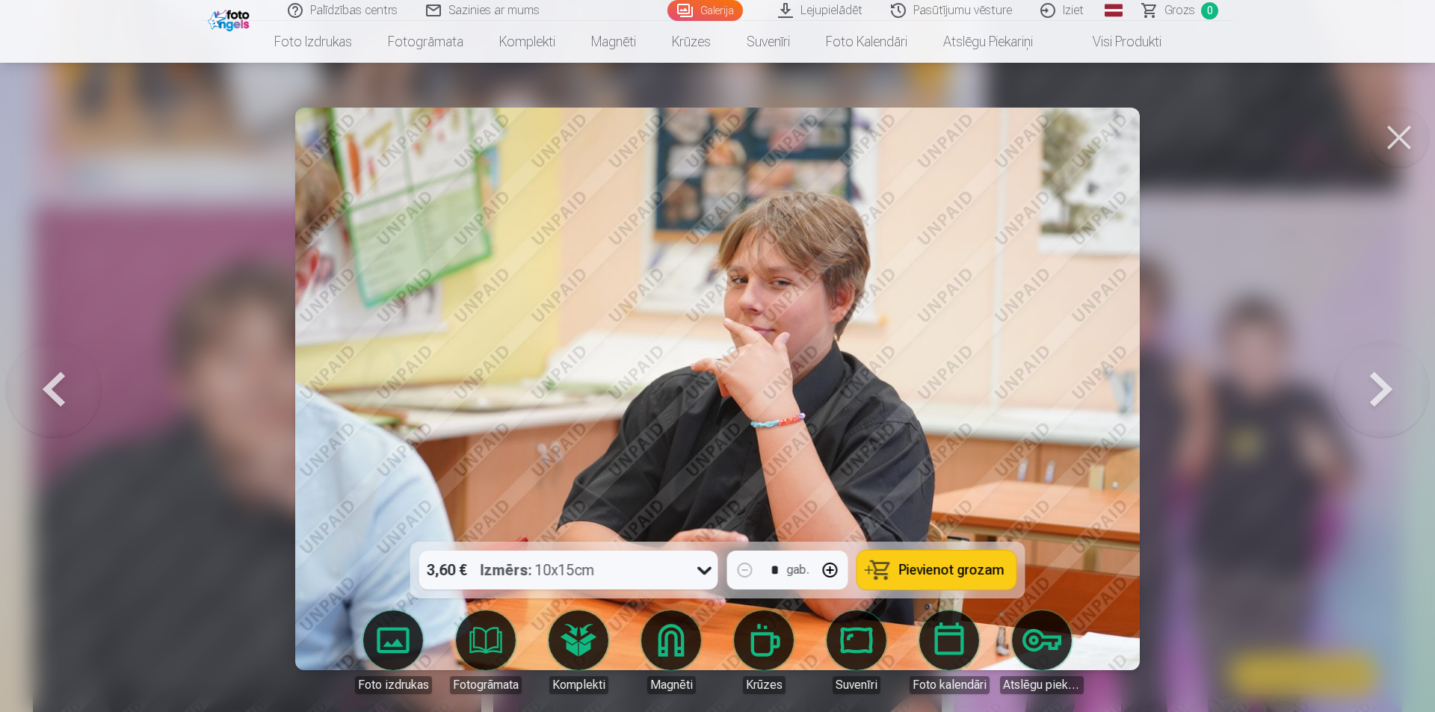
click at [42, 390] on button at bounding box center [54, 389] width 96 height 276
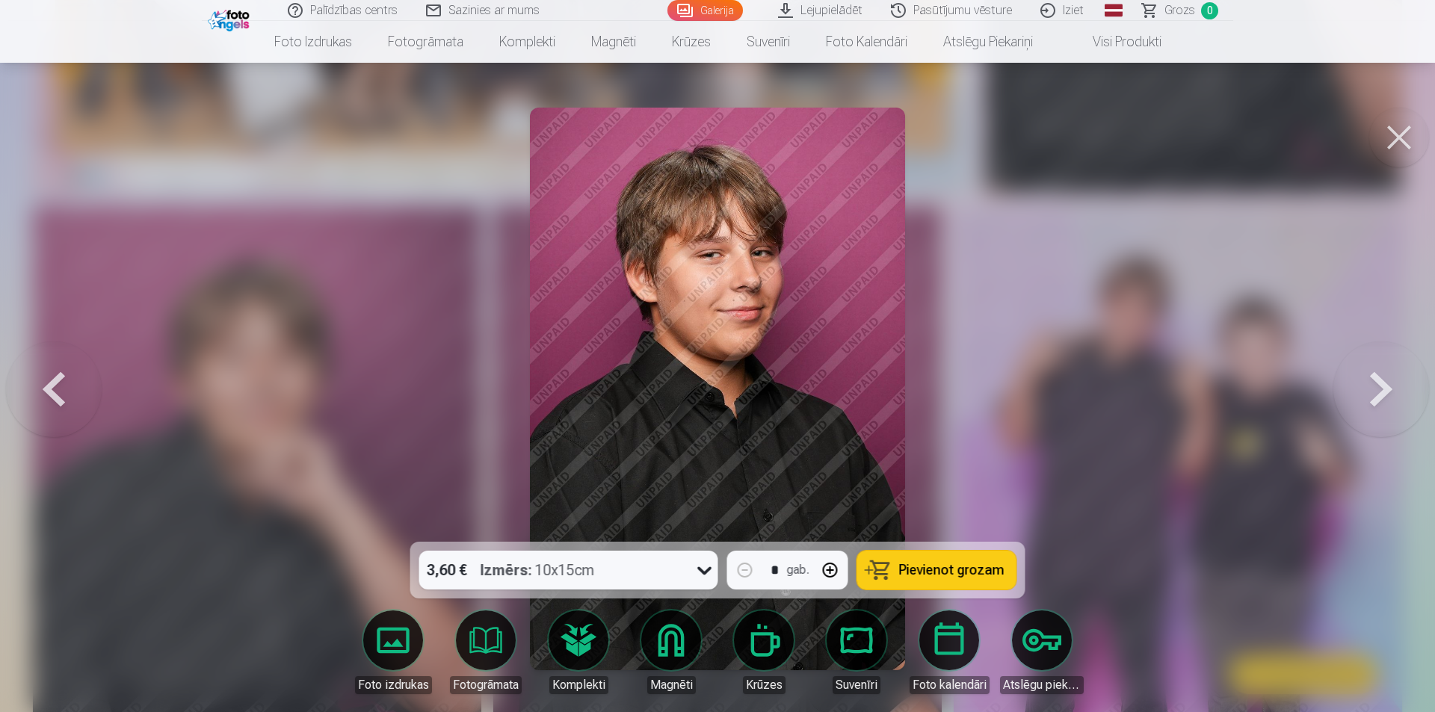
click at [1406, 143] on button at bounding box center [1399, 138] width 60 height 60
